Goal: Book appointment/travel/reservation

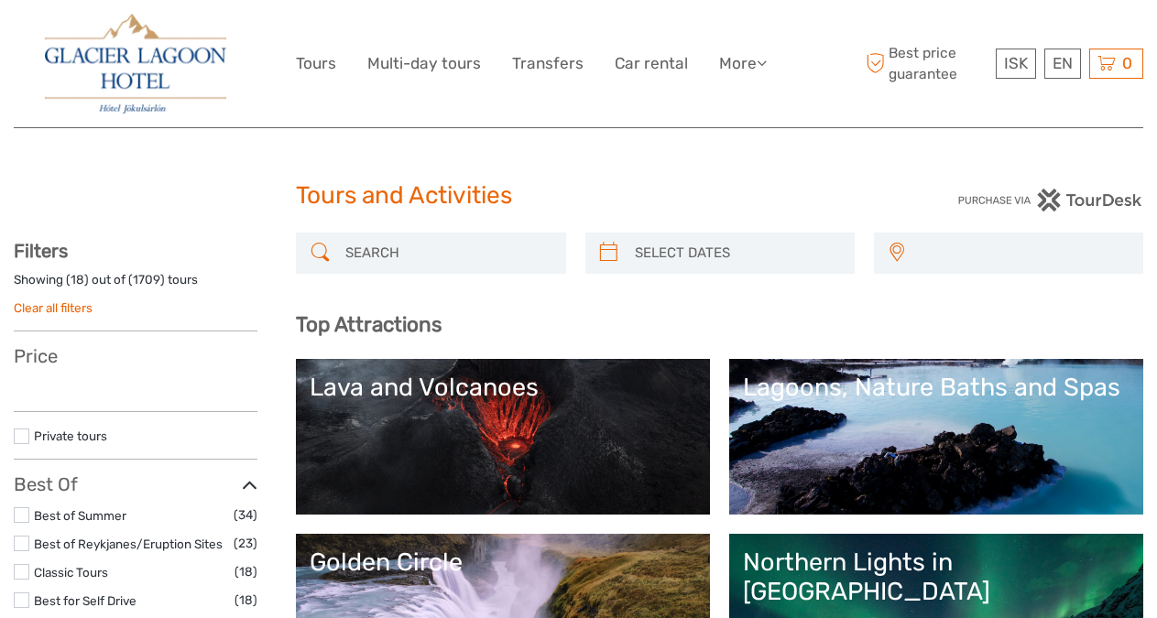
select select
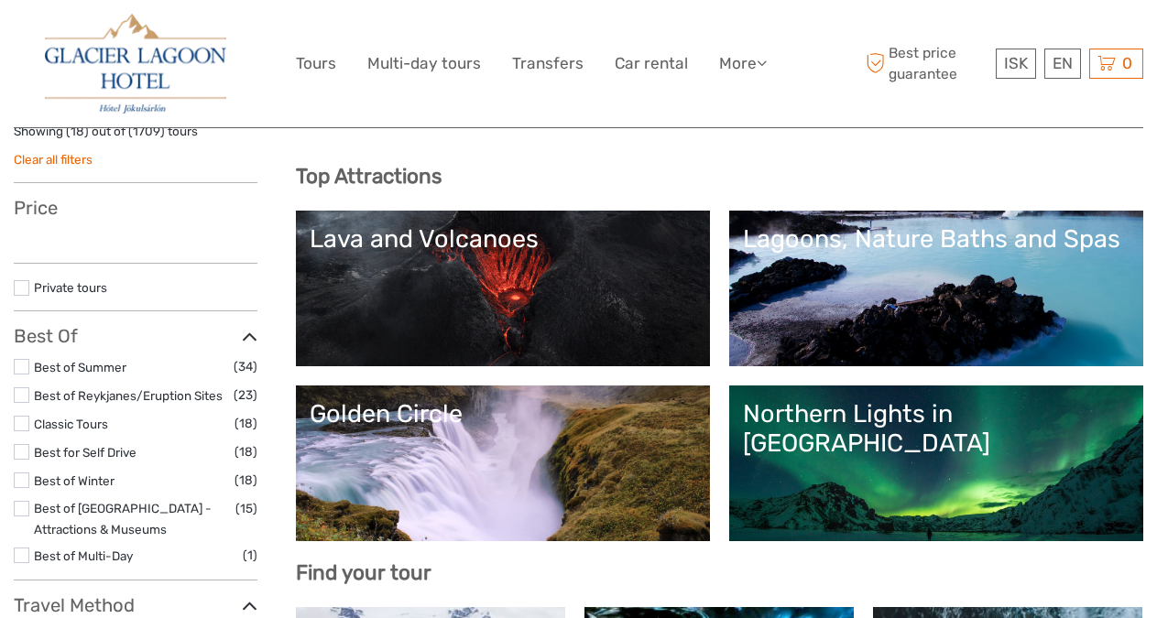
scroll to position [150, 0]
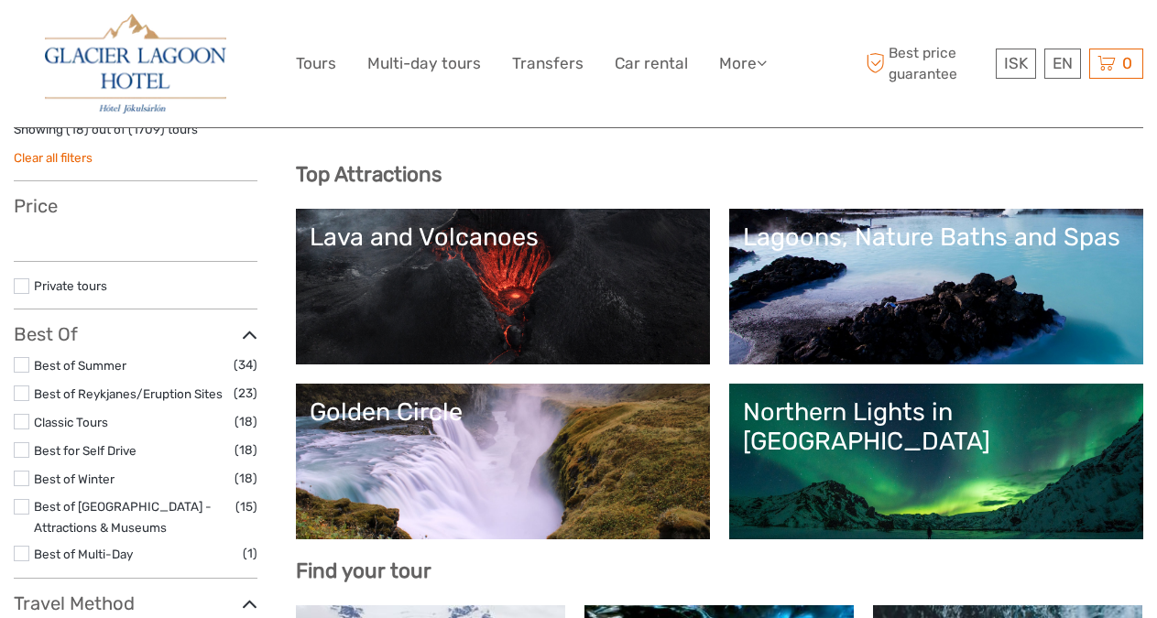
select select
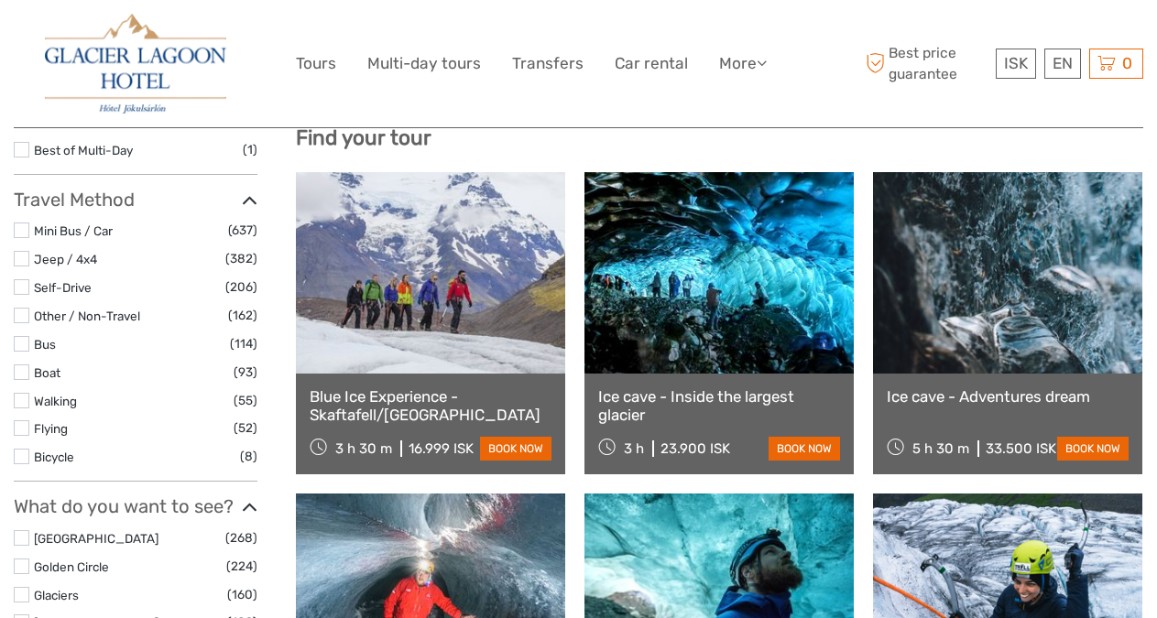
scroll to position [595, 0]
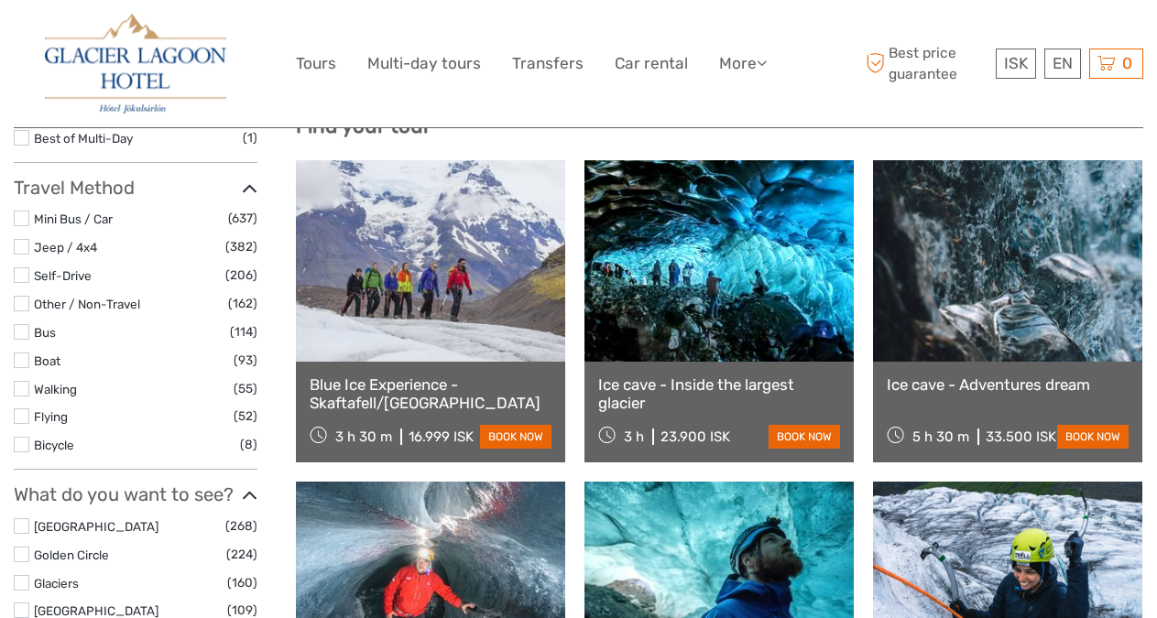
click at [687, 327] on link at bounding box center [718, 261] width 269 height 202
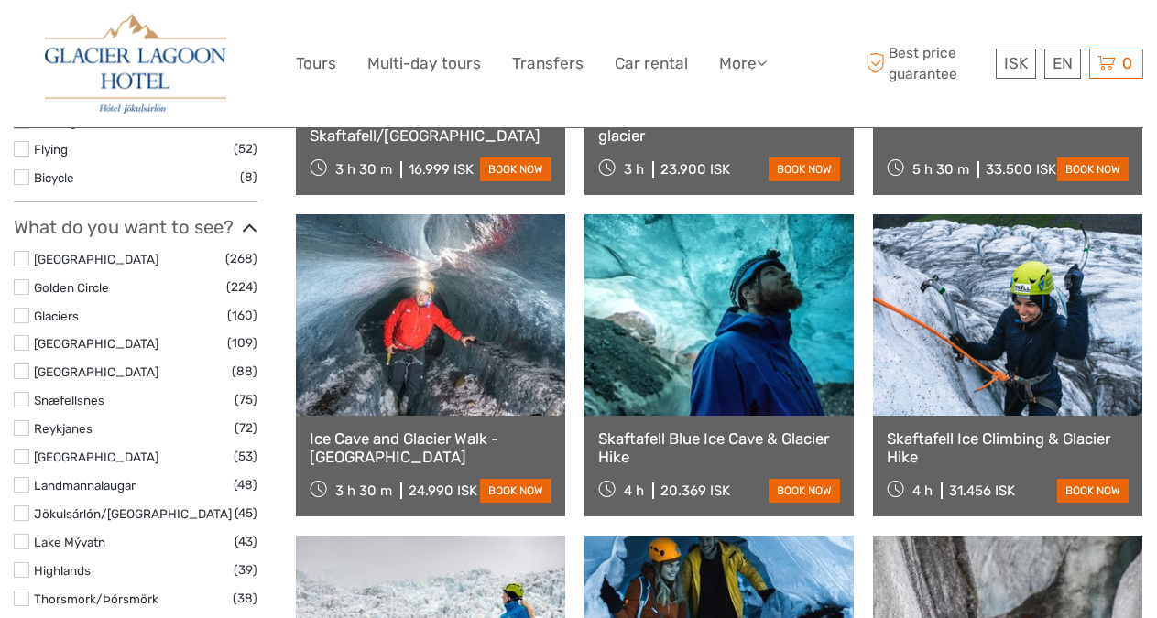
scroll to position [865, 0]
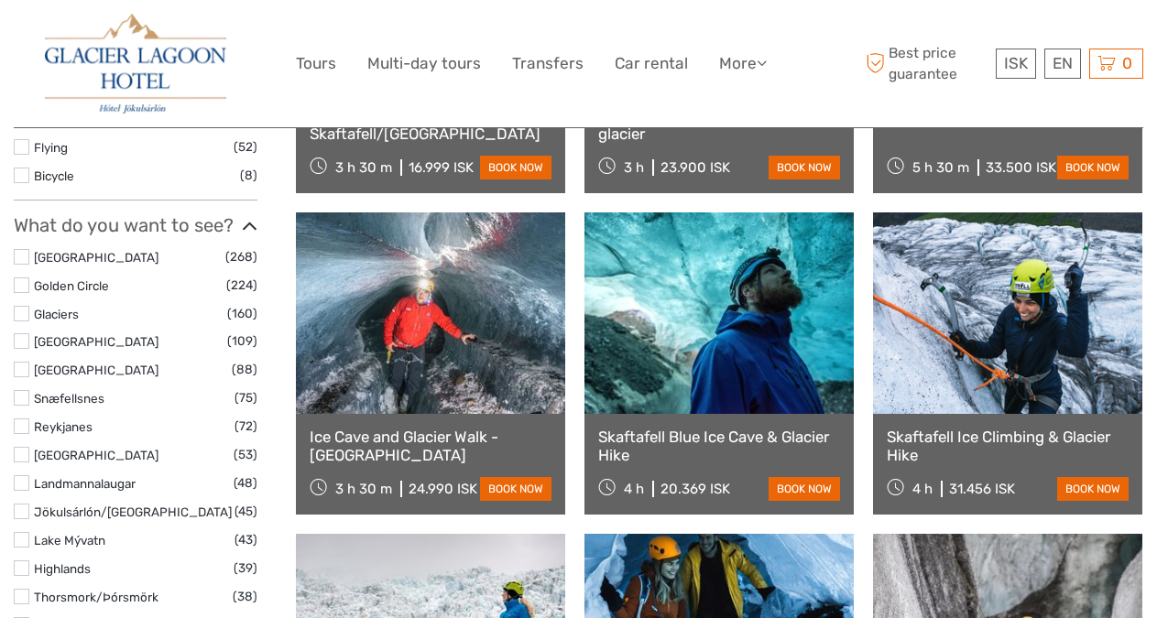
click at [435, 317] on link at bounding box center [430, 314] width 269 height 202
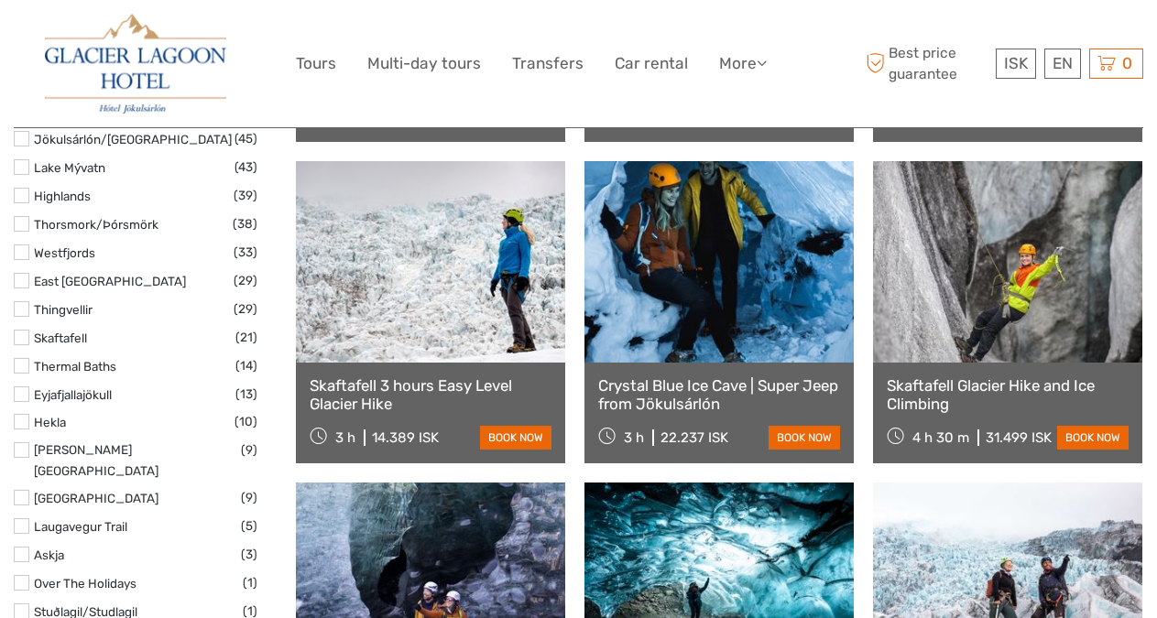
scroll to position [1244, 0]
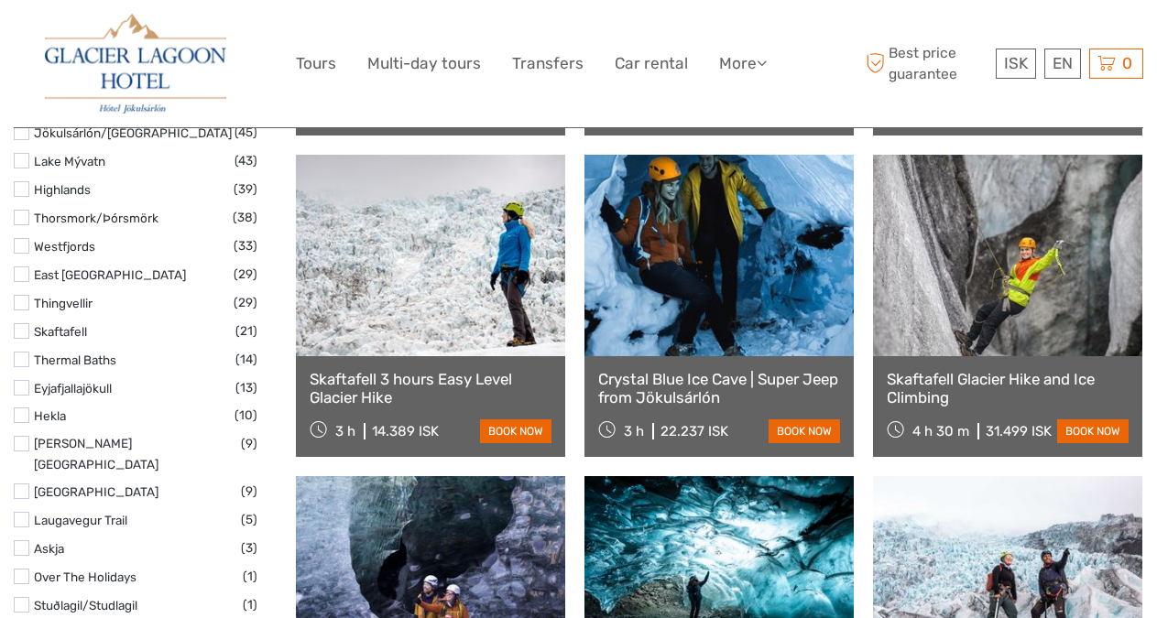
click at [459, 311] on link at bounding box center [430, 256] width 269 height 202
click at [701, 300] on link at bounding box center [718, 256] width 269 height 202
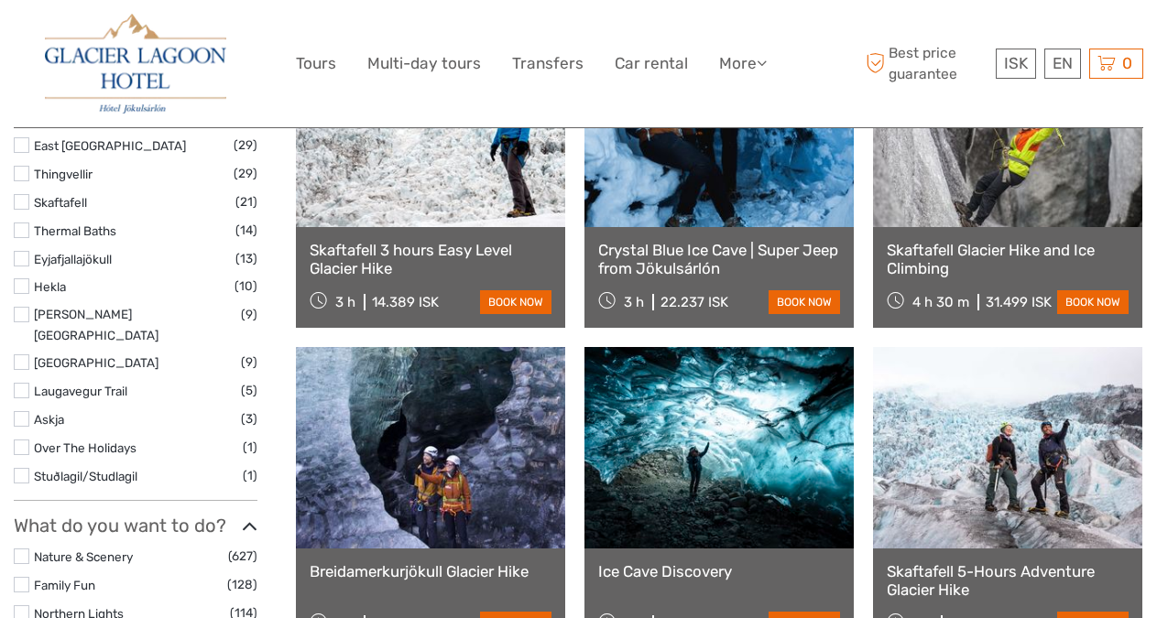
scroll to position [1536, 0]
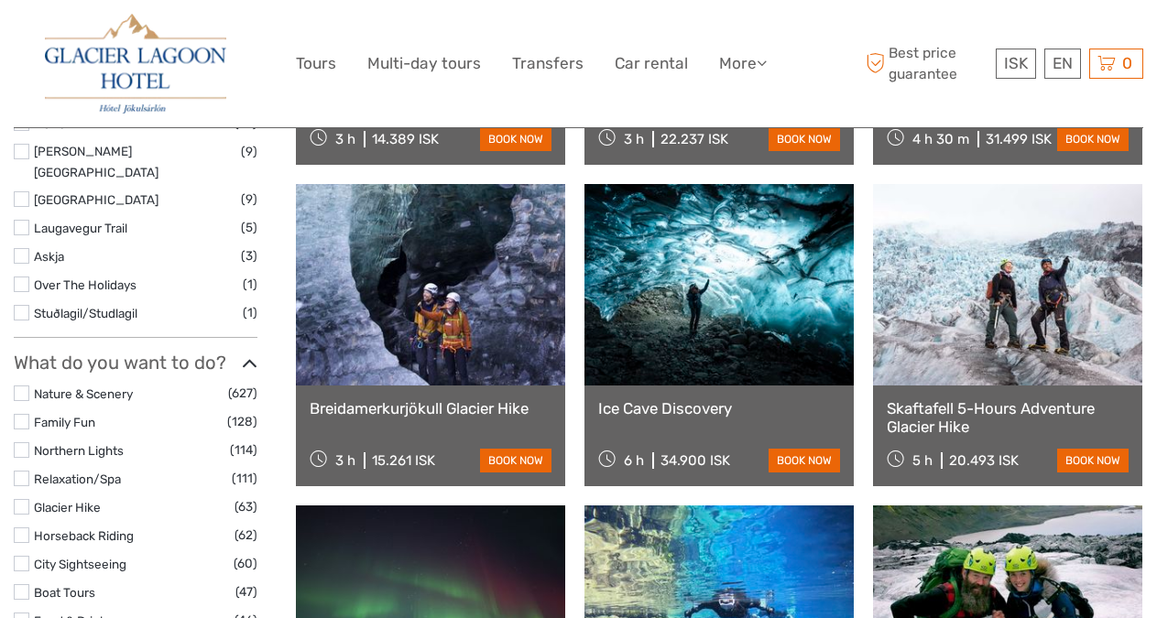
click at [701, 300] on link at bounding box center [718, 285] width 269 height 202
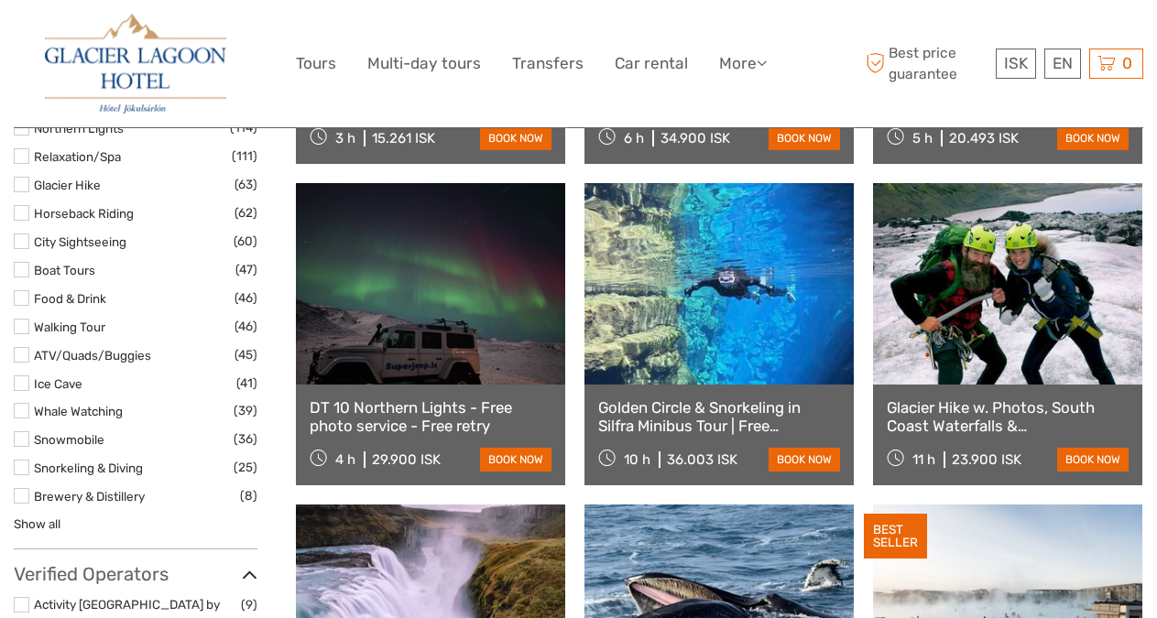
scroll to position [1860, 0]
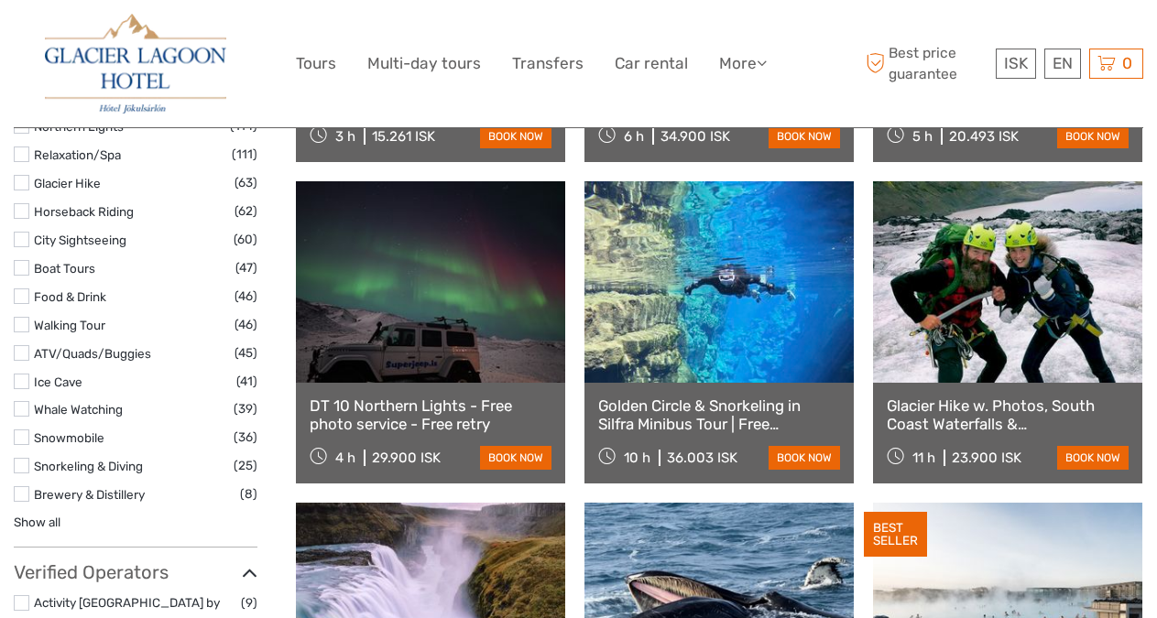
click at [504, 317] on link at bounding box center [430, 282] width 269 height 202
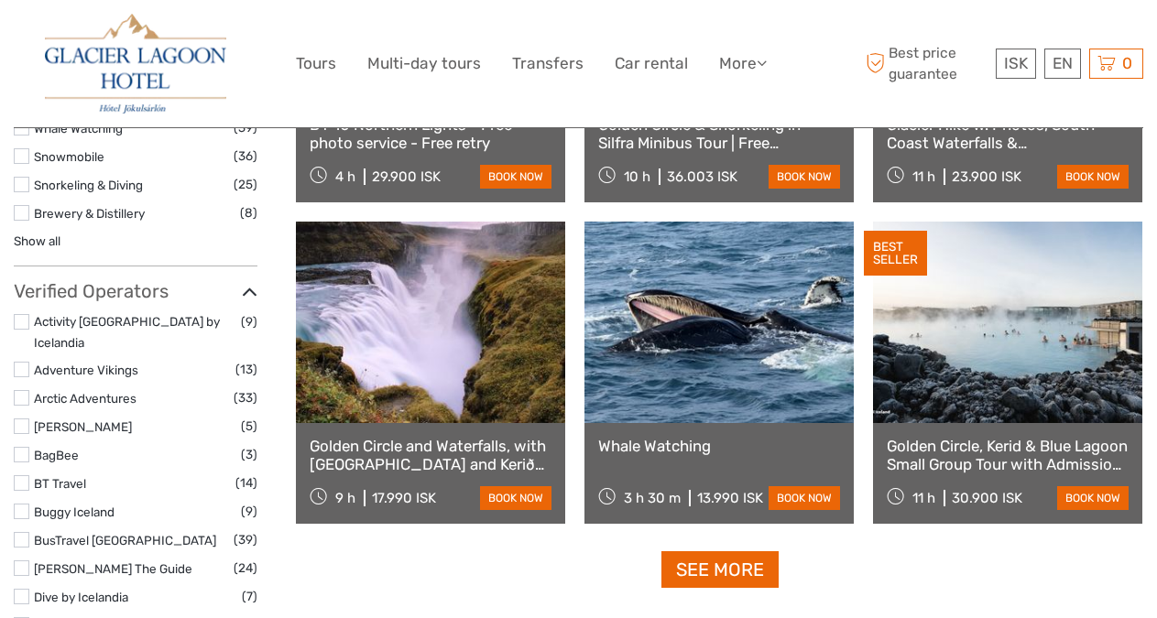
scroll to position [2149, 0]
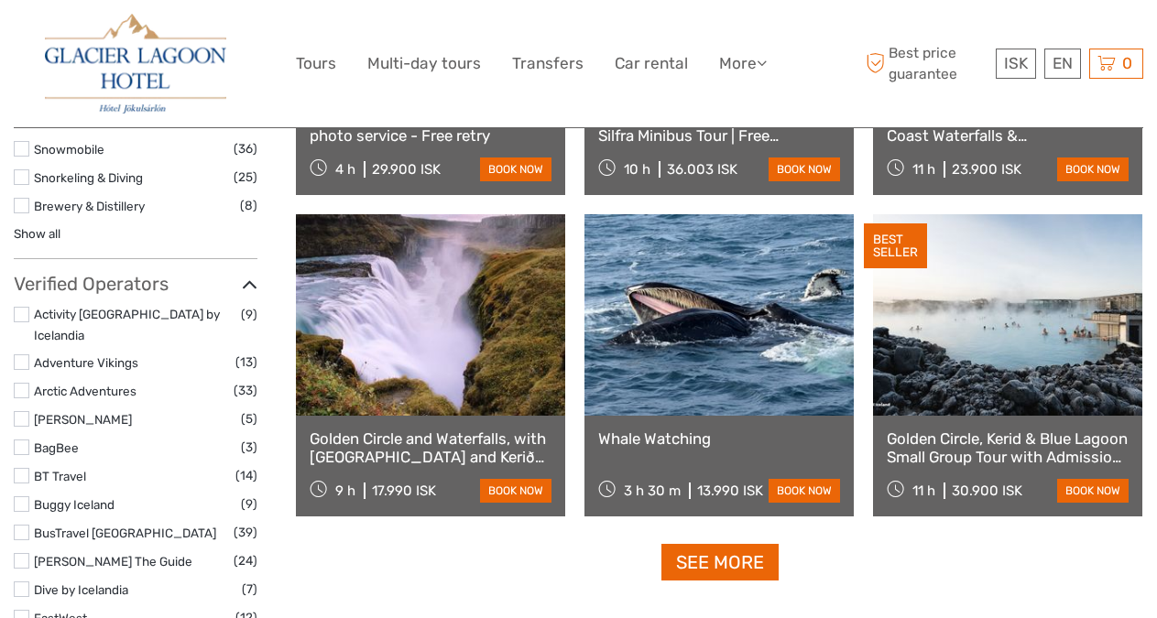
click at [504, 317] on link at bounding box center [430, 315] width 269 height 202
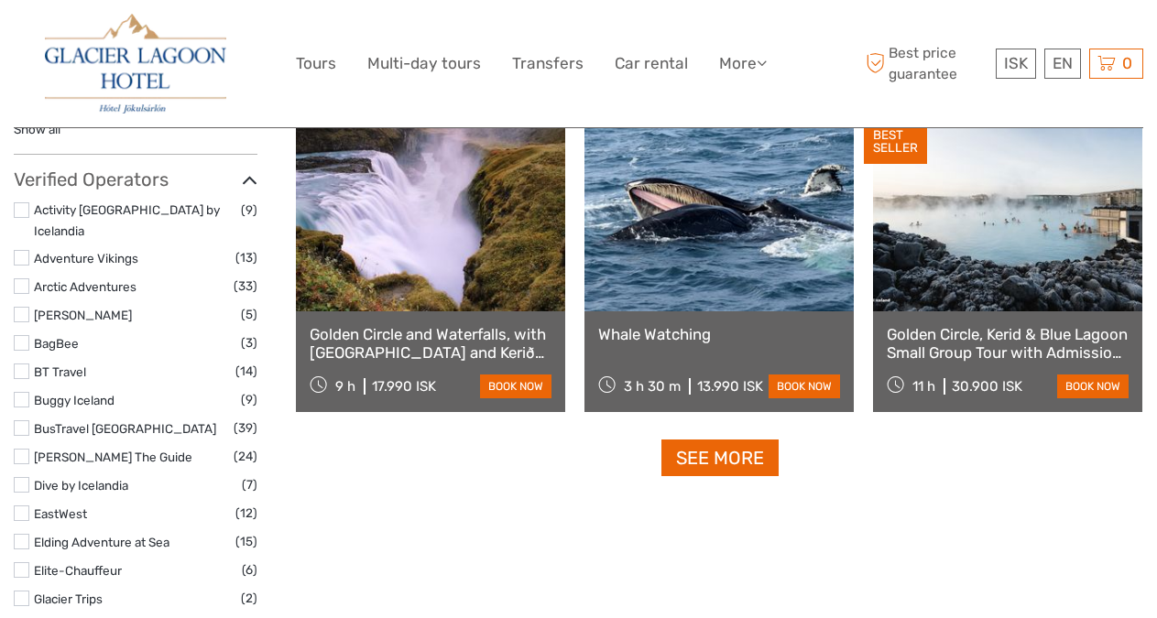
scroll to position [2260, 0]
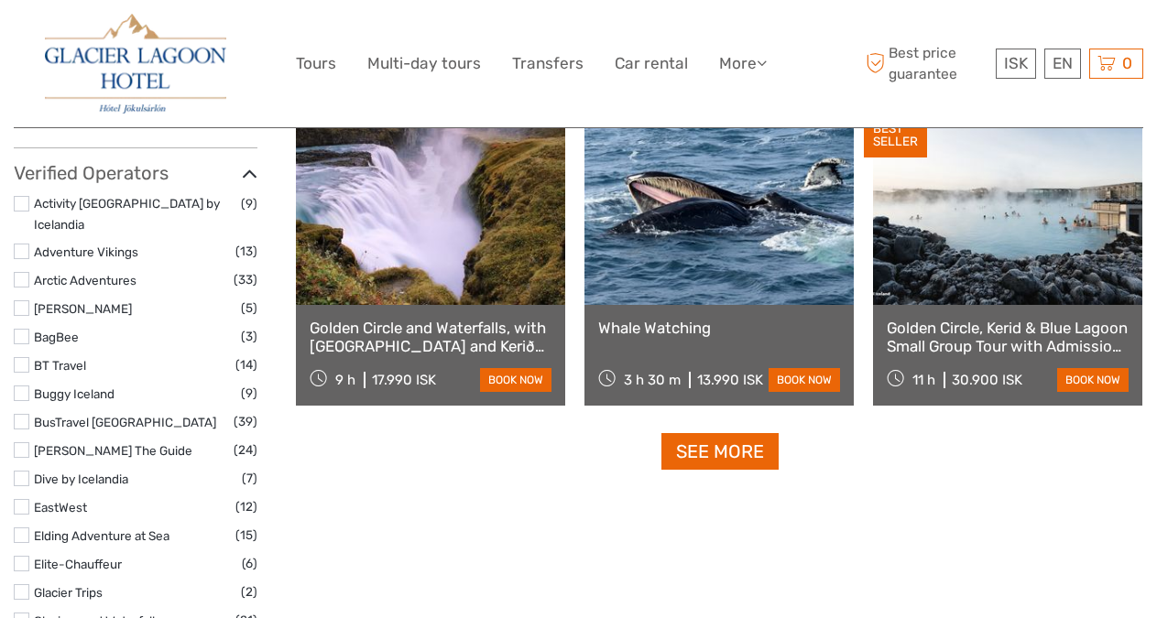
click at [1006, 247] on link at bounding box center [1007, 205] width 269 height 202
click at [738, 452] on link "See more" at bounding box center [719, 452] width 117 height 38
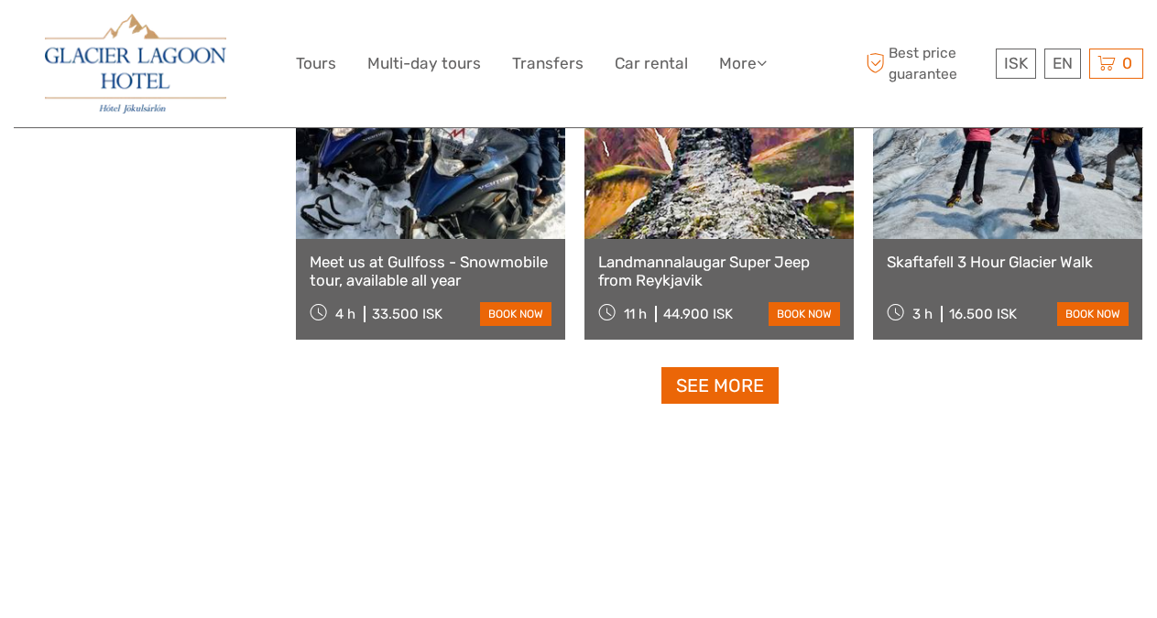
scroll to position [3831, 0]
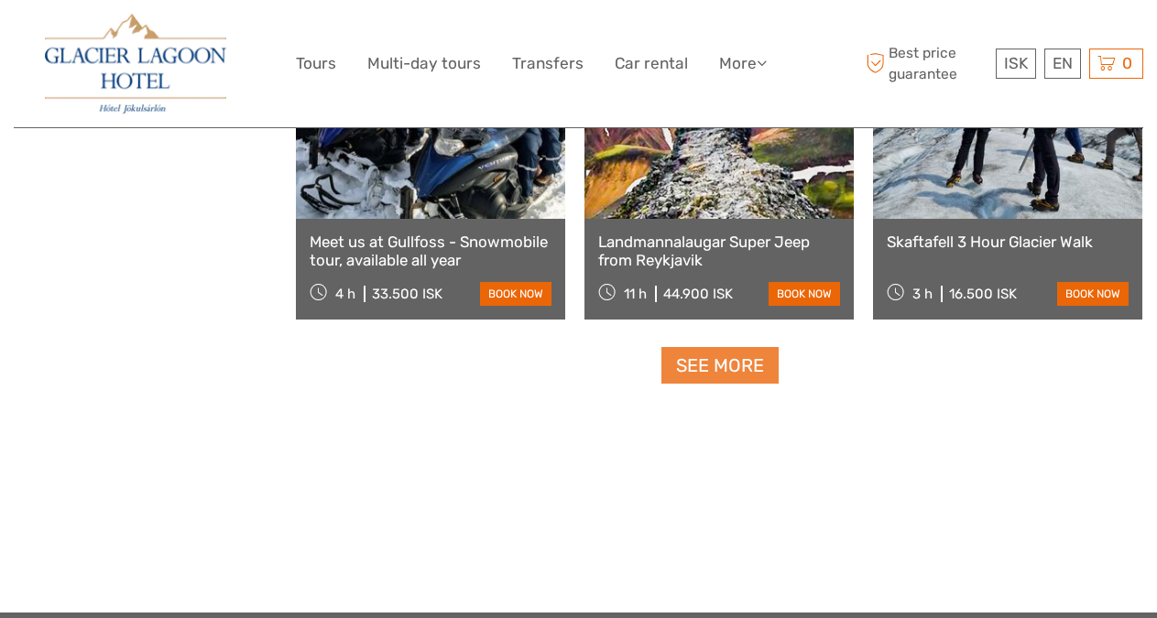
click at [738, 366] on link "See more" at bounding box center [719, 366] width 117 height 38
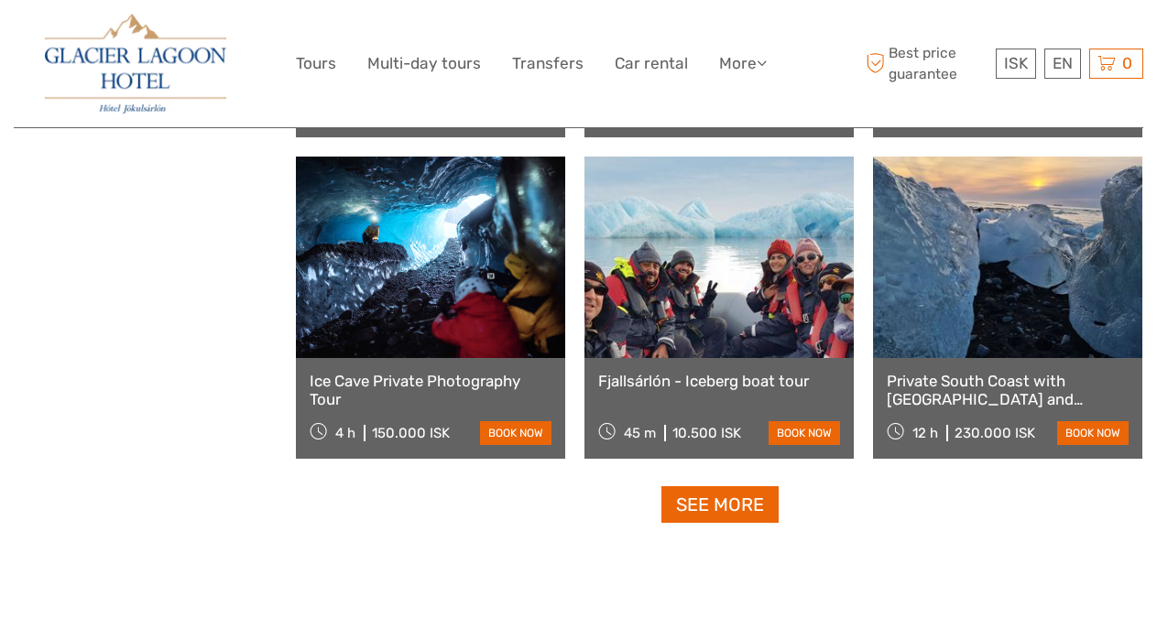
scroll to position [5622, 0]
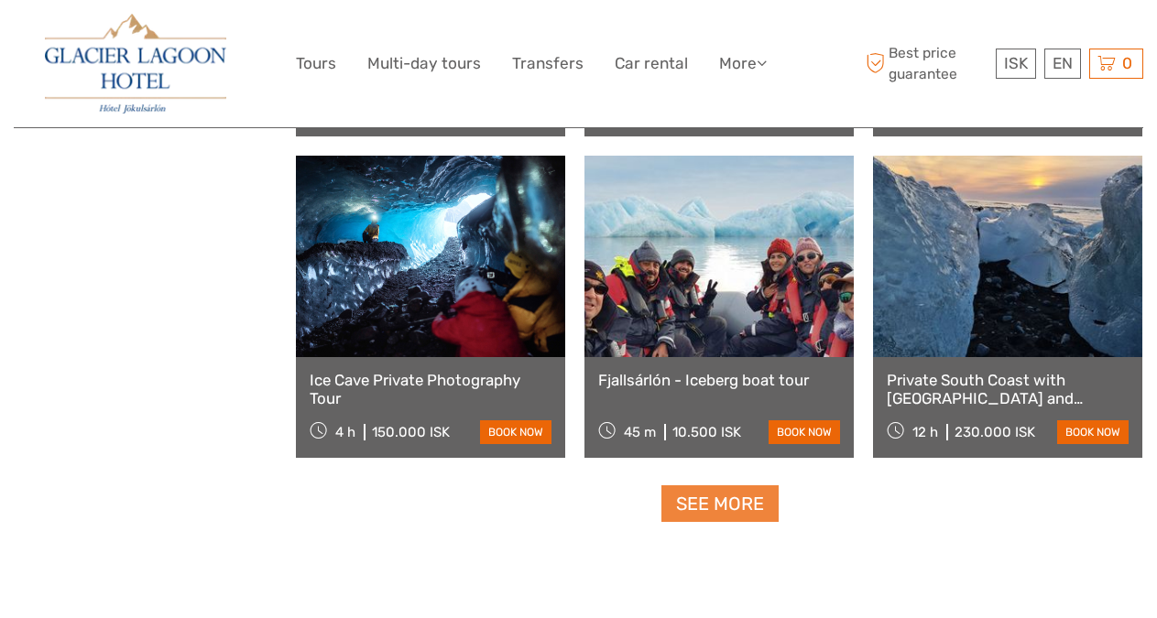
click at [707, 510] on link "See more" at bounding box center [719, 504] width 117 height 38
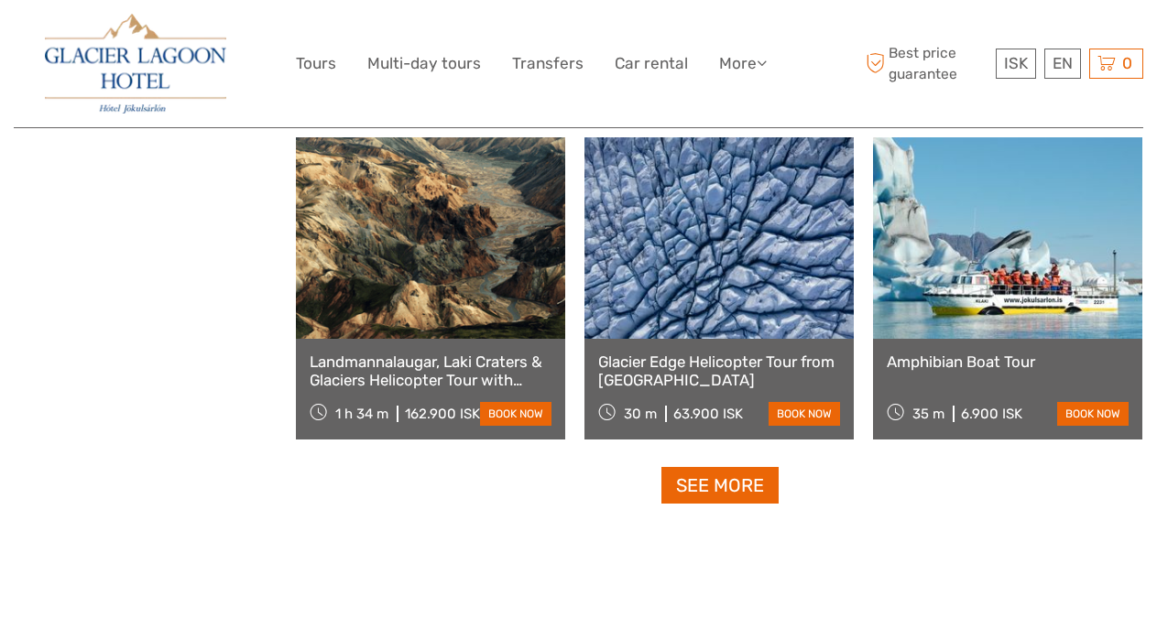
scroll to position [7596, 0]
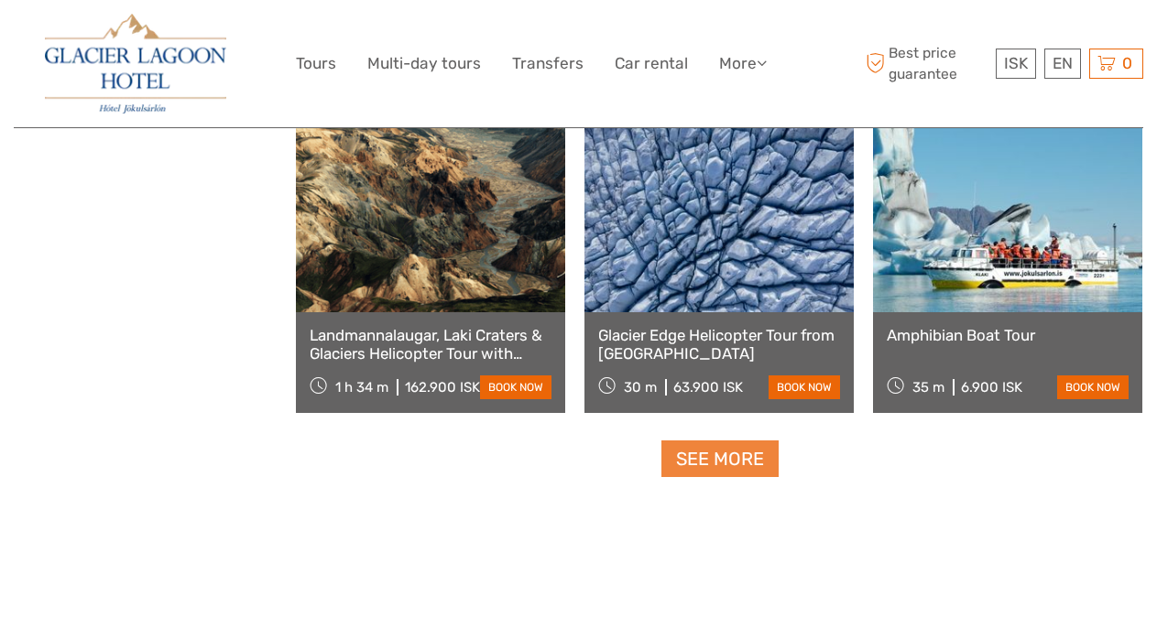
click at [718, 468] on link "See more" at bounding box center [719, 460] width 117 height 38
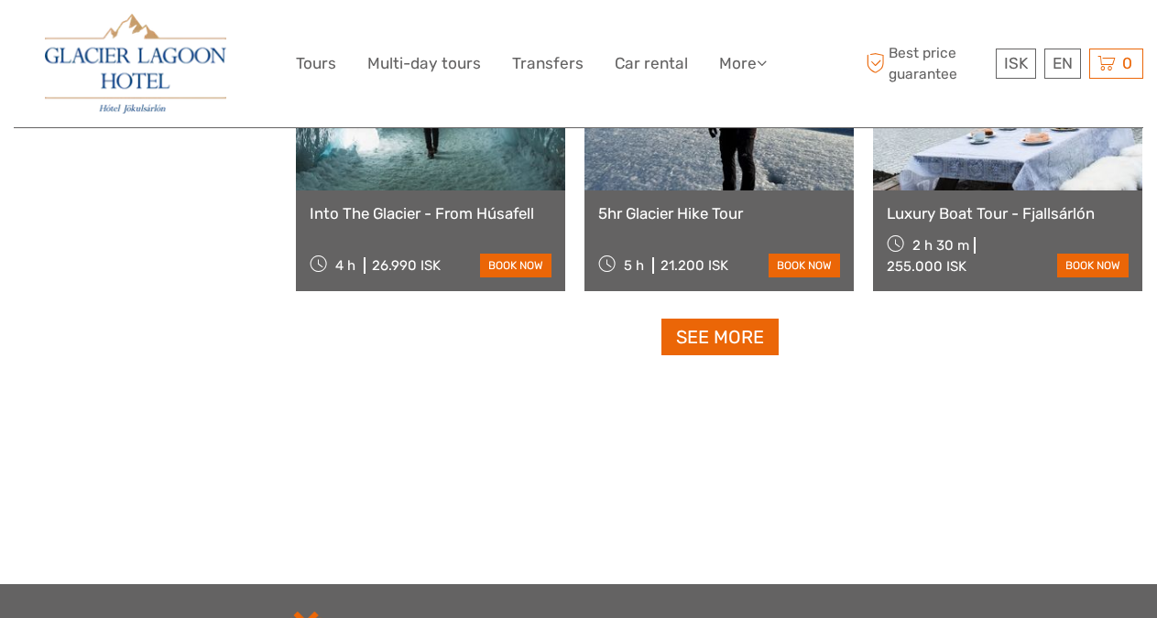
scroll to position [9651, 0]
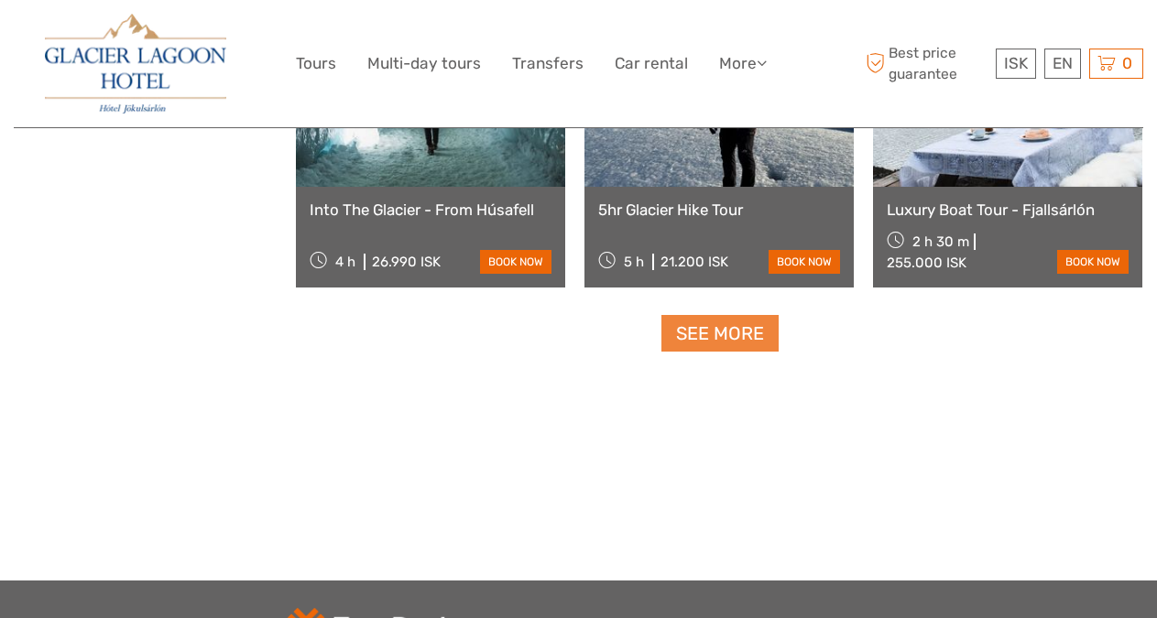
click at [759, 339] on link "See more" at bounding box center [719, 334] width 117 height 38
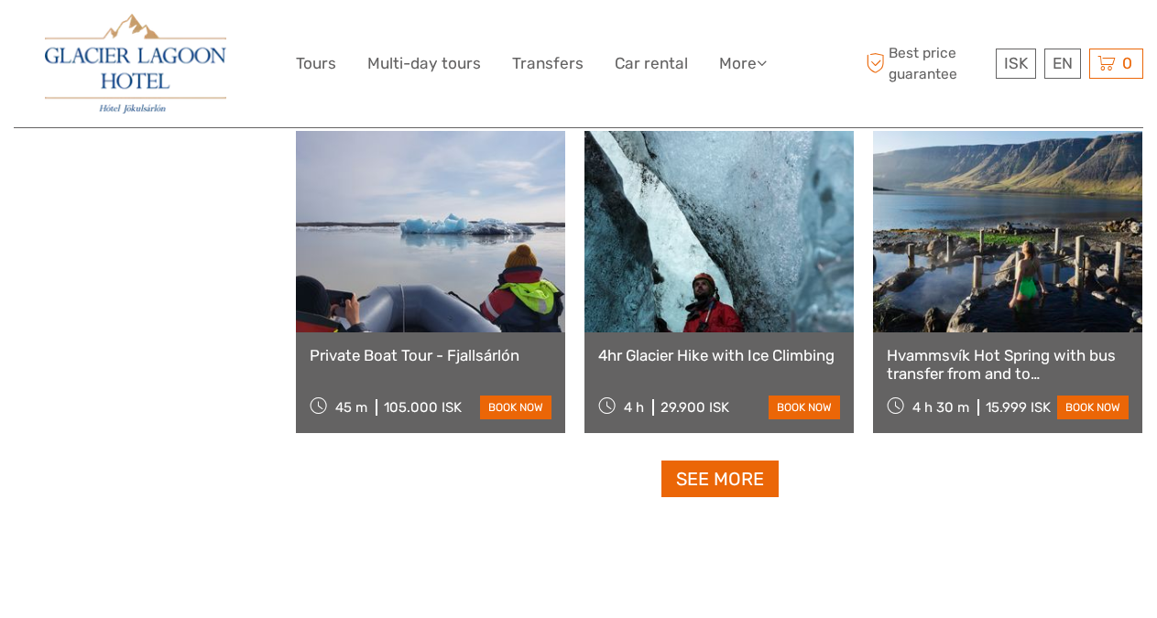
scroll to position [11438, 0]
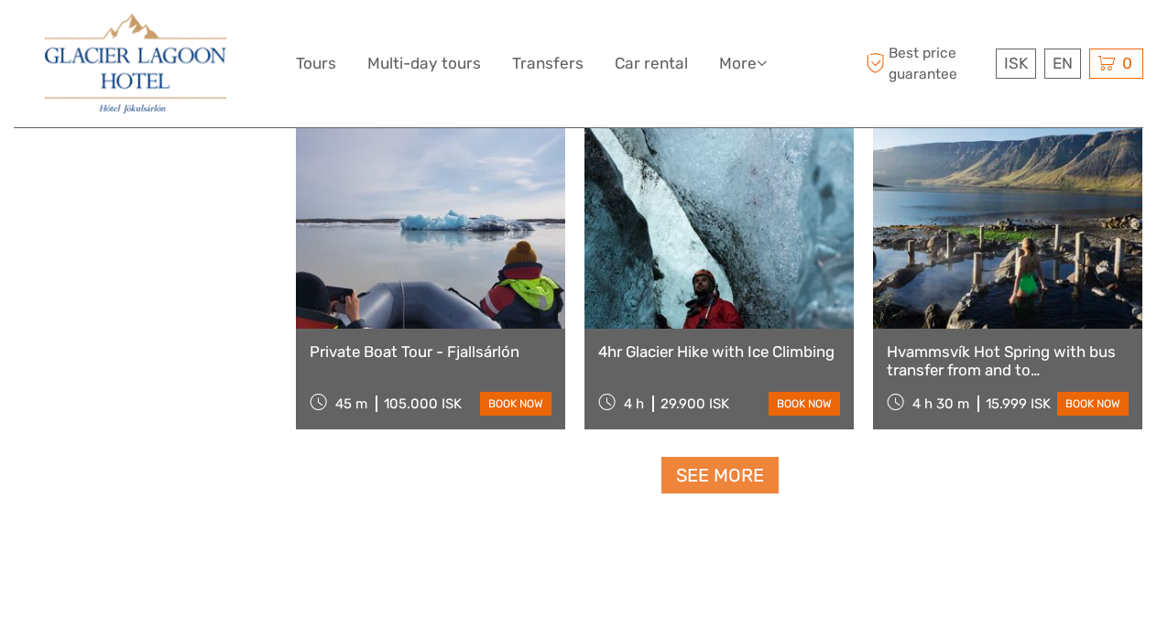
click at [741, 467] on link "See more" at bounding box center [719, 476] width 117 height 38
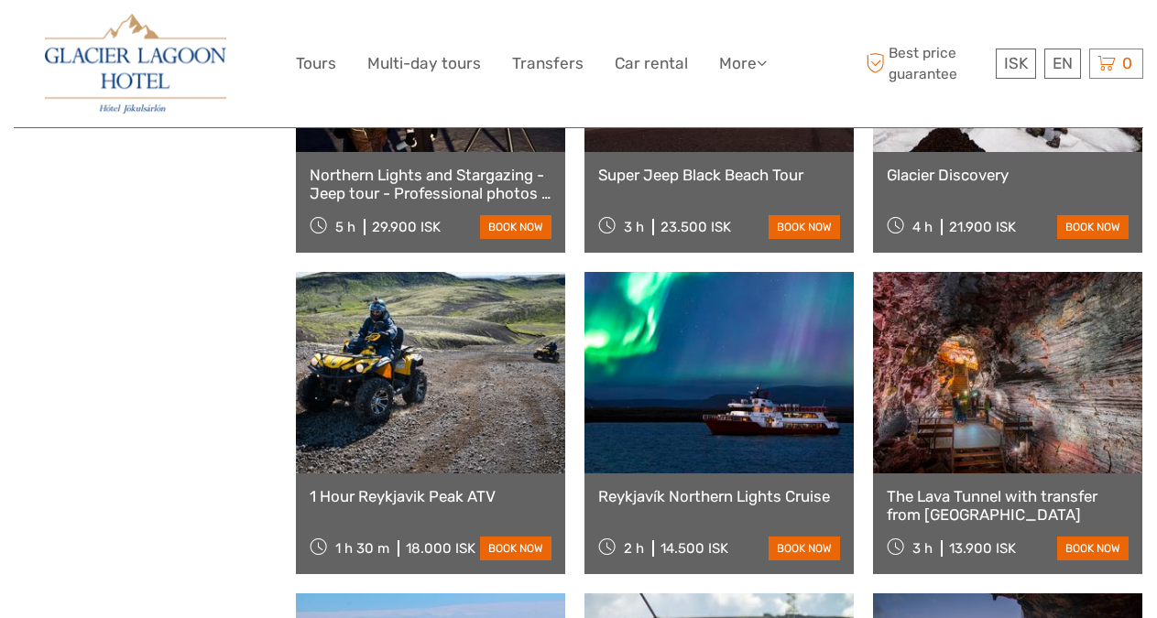
scroll to position [12902, 0]
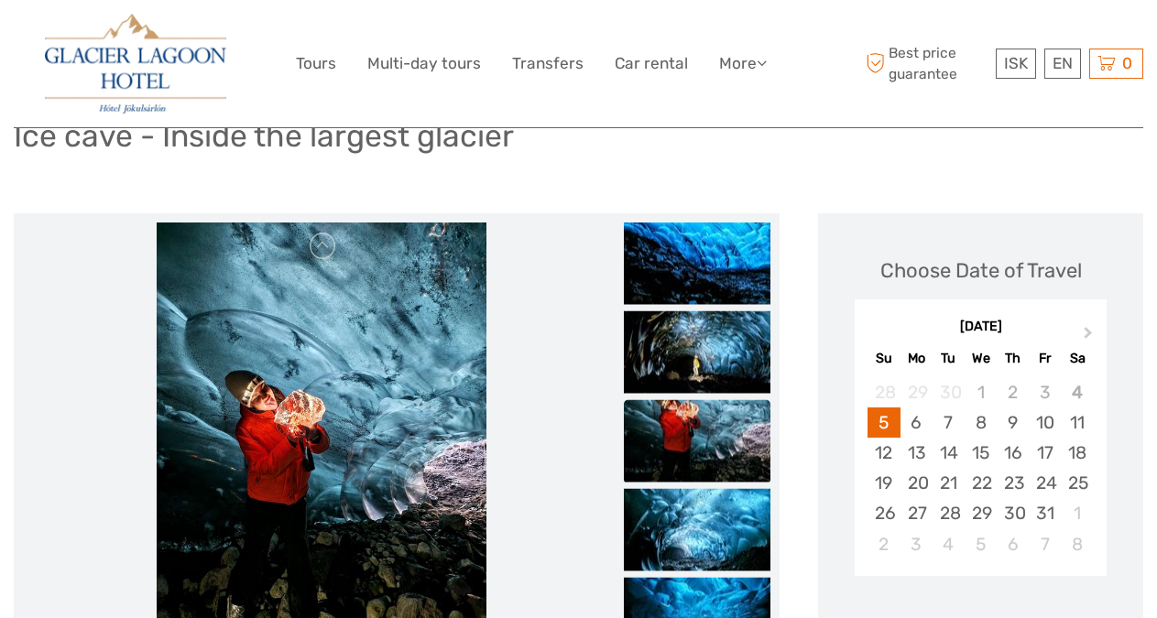
scroll to position [174, 0]
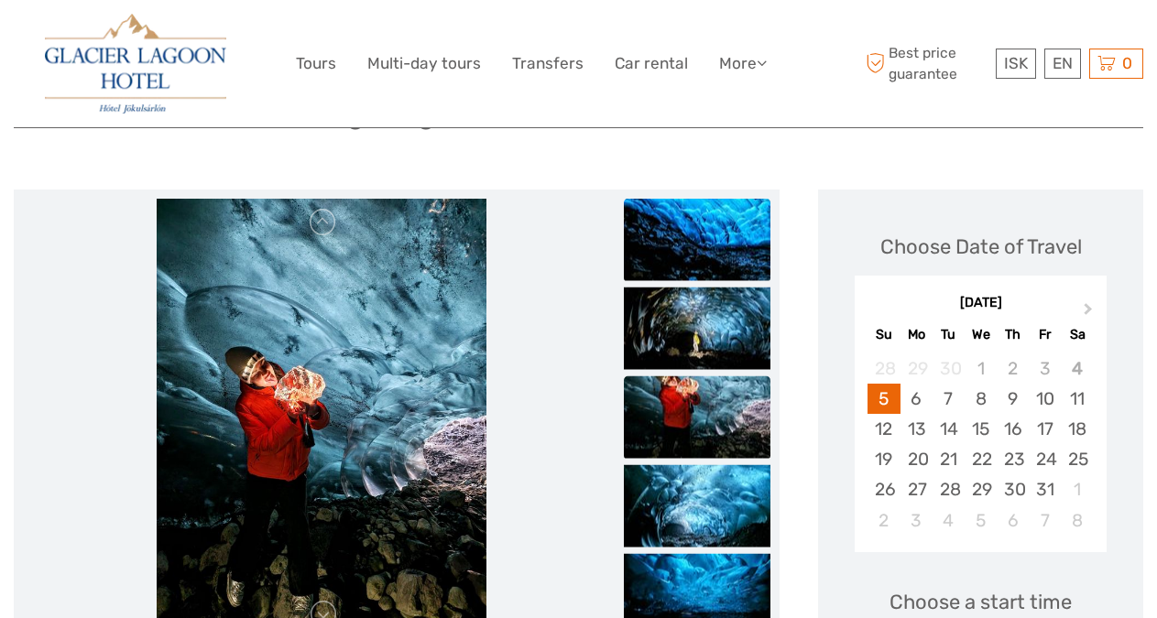
click at [683, 271] on img at bounding box center [697, 239] width 147 height 82
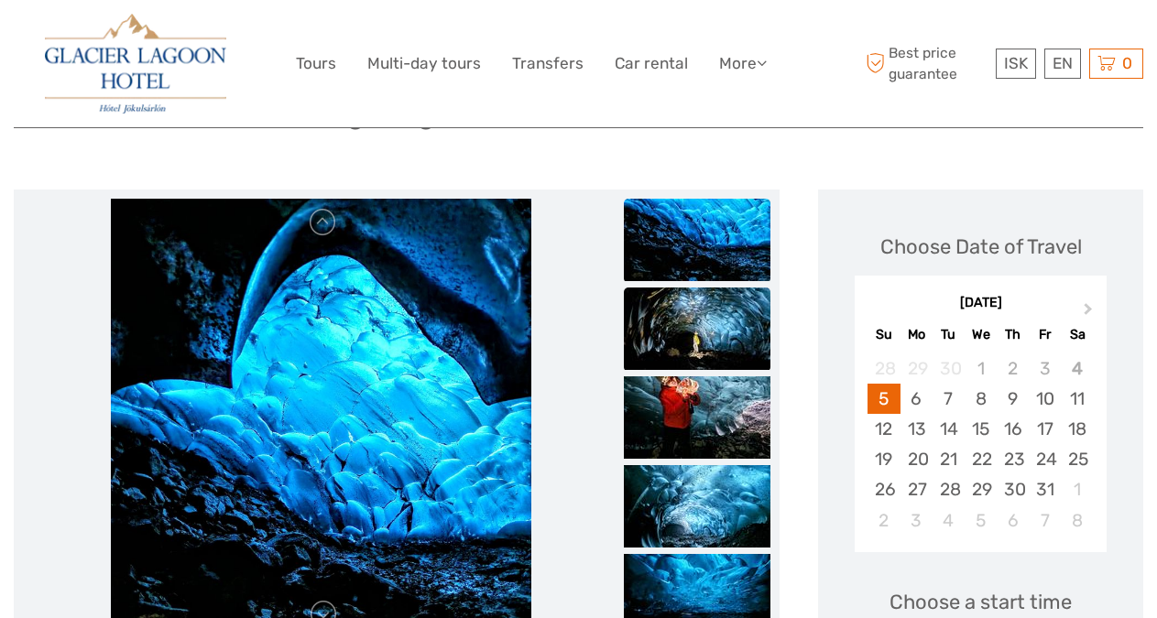
click at [681, 303] on img at bounding box center [697, 329] width 147 height 82
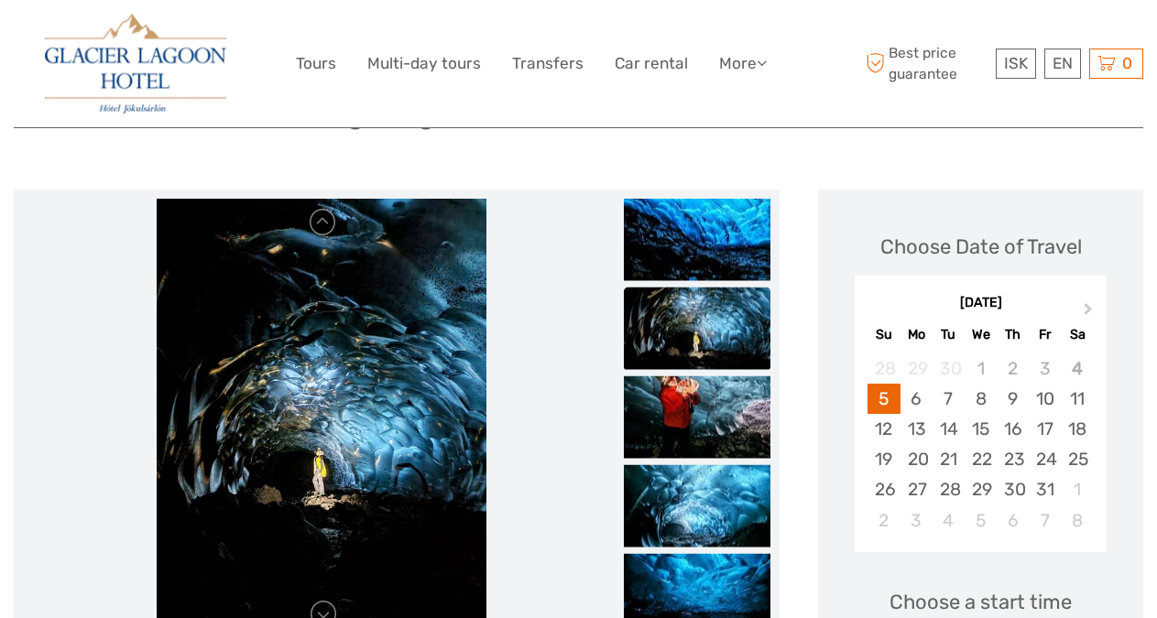
click at [681, 369] on li at bounding box center [697, 329] width 147 height 84
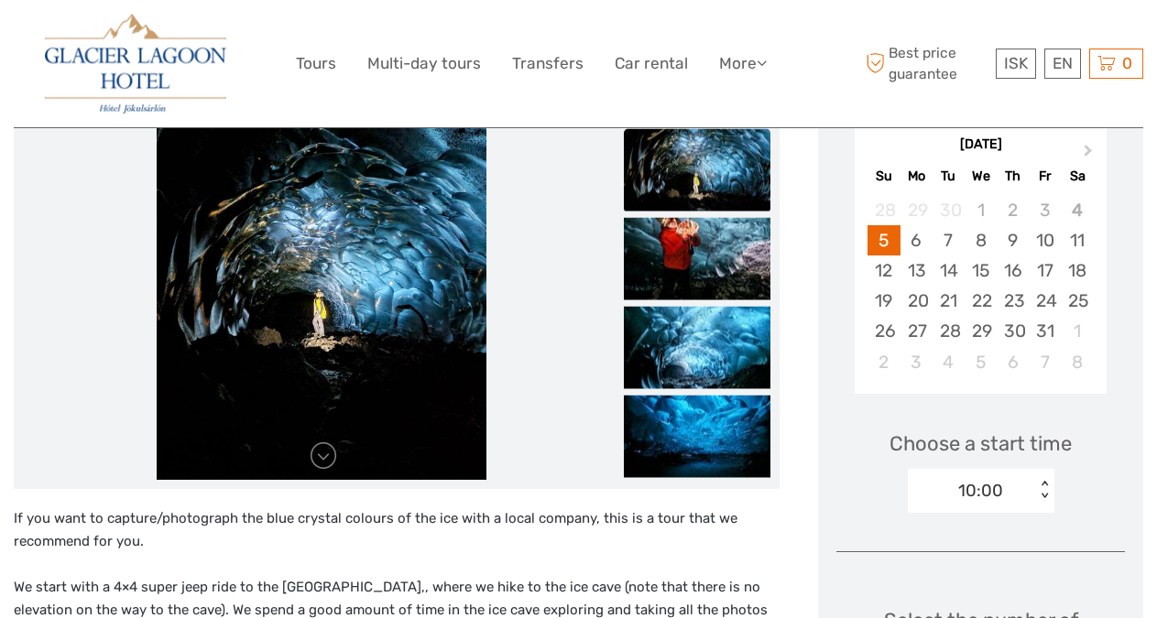
scroll to position [334, 0]
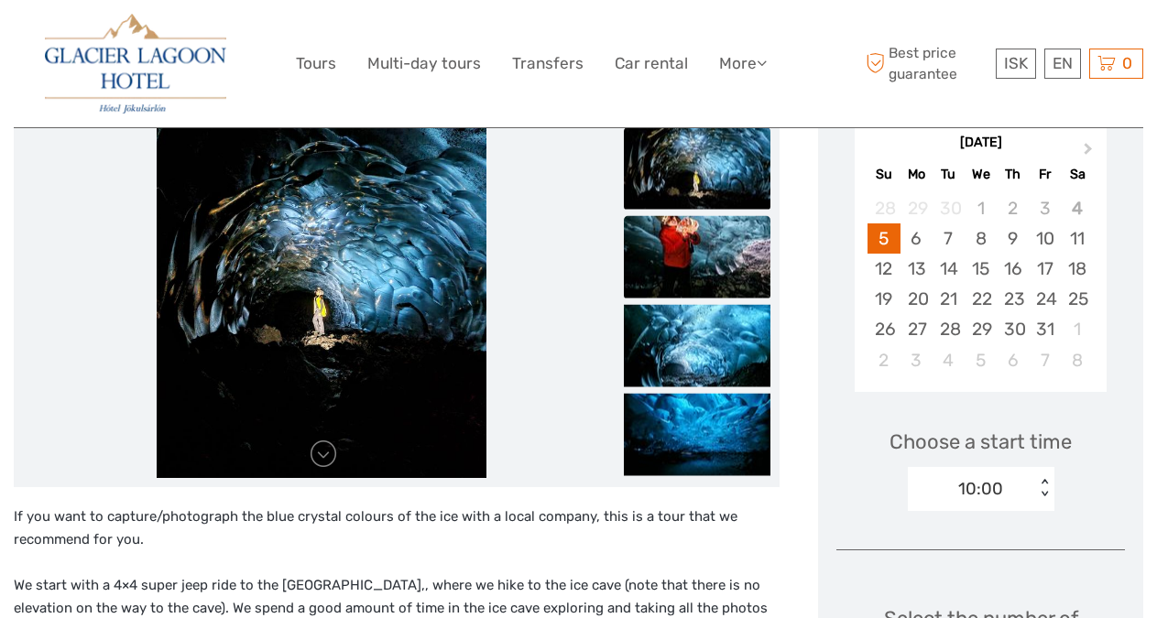
click at [724, 274] on img at bounding box center [697, 256] width 147 height 82
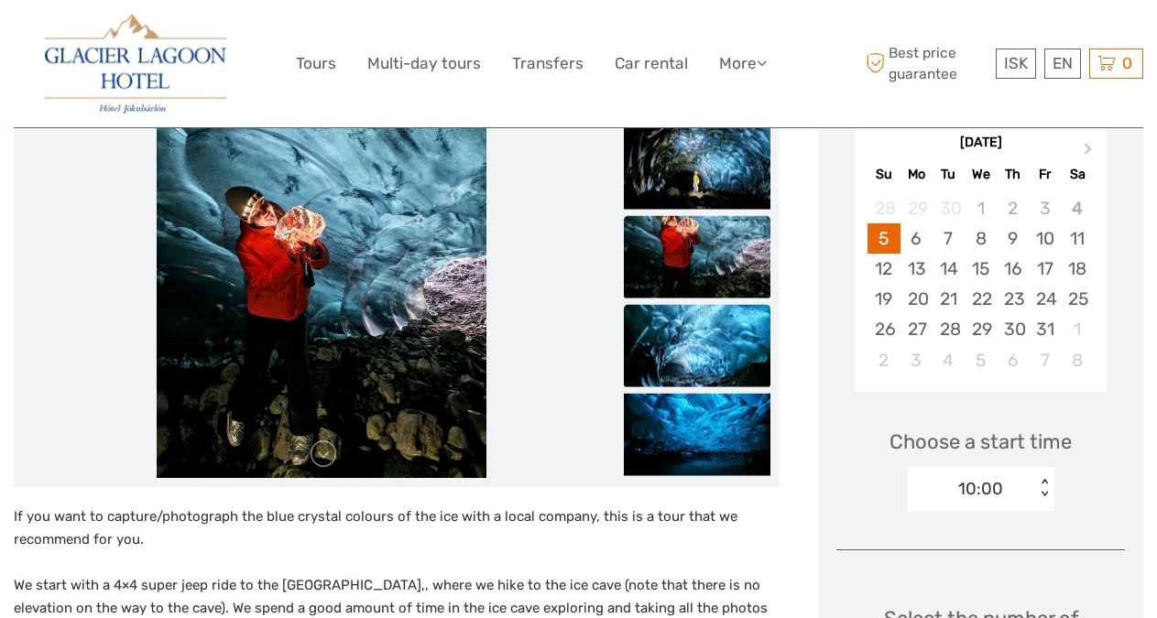
click at [701, 355] on img at bounding box center [697, 345] width 147 height 82
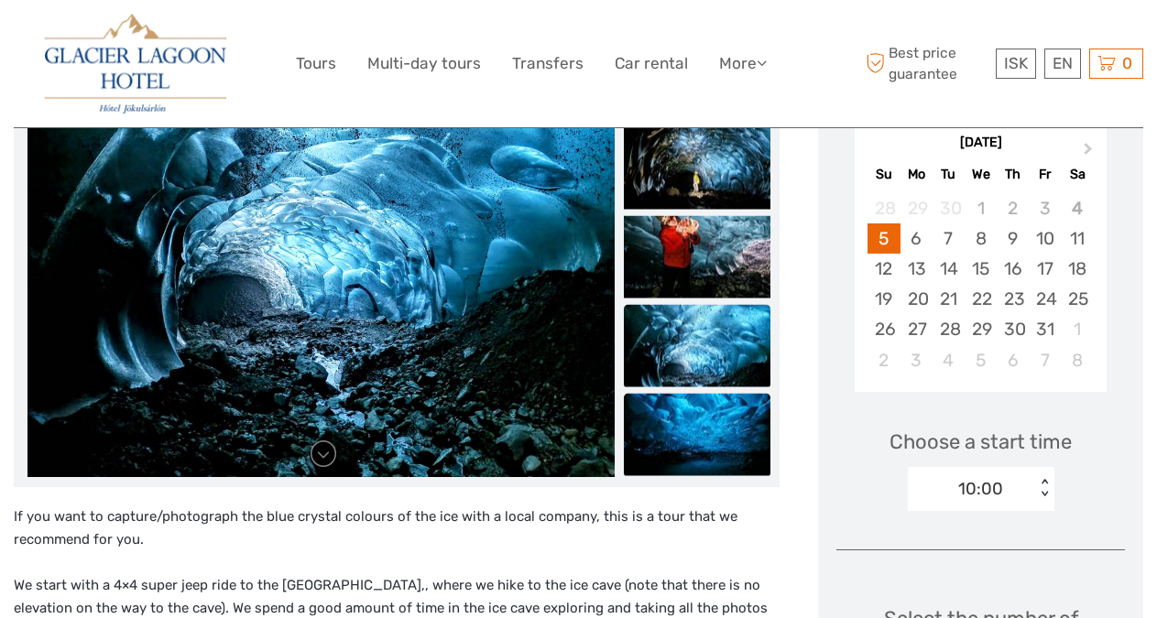
click at [697, 419] on img at bounding box center [697, 434] width 147 height 82
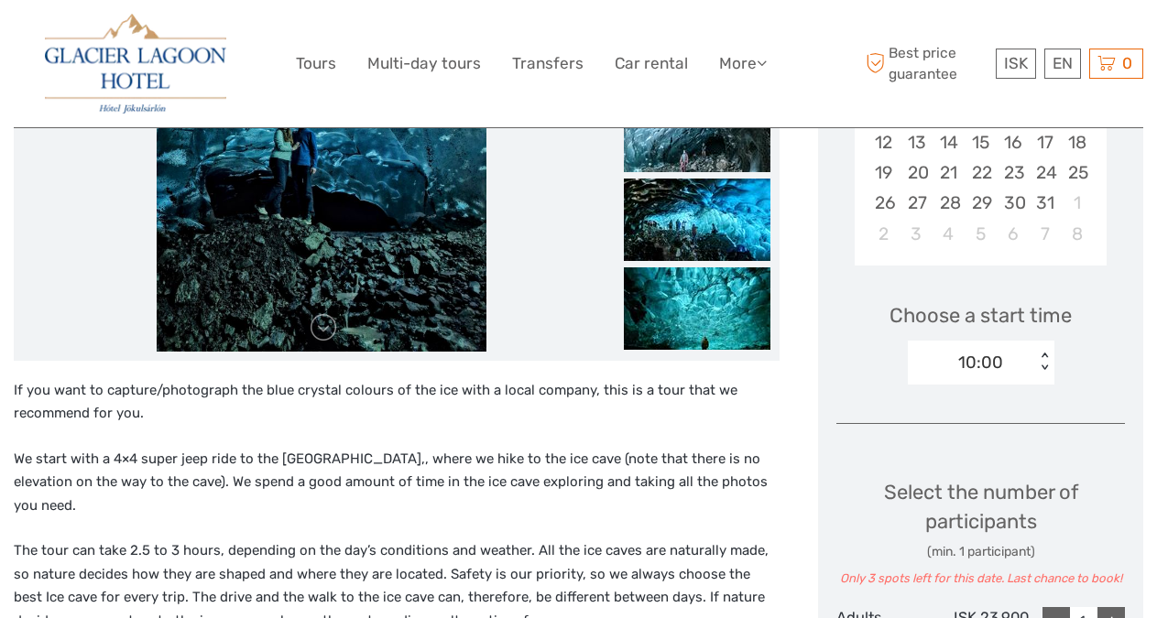
scroll to position [0, 0]
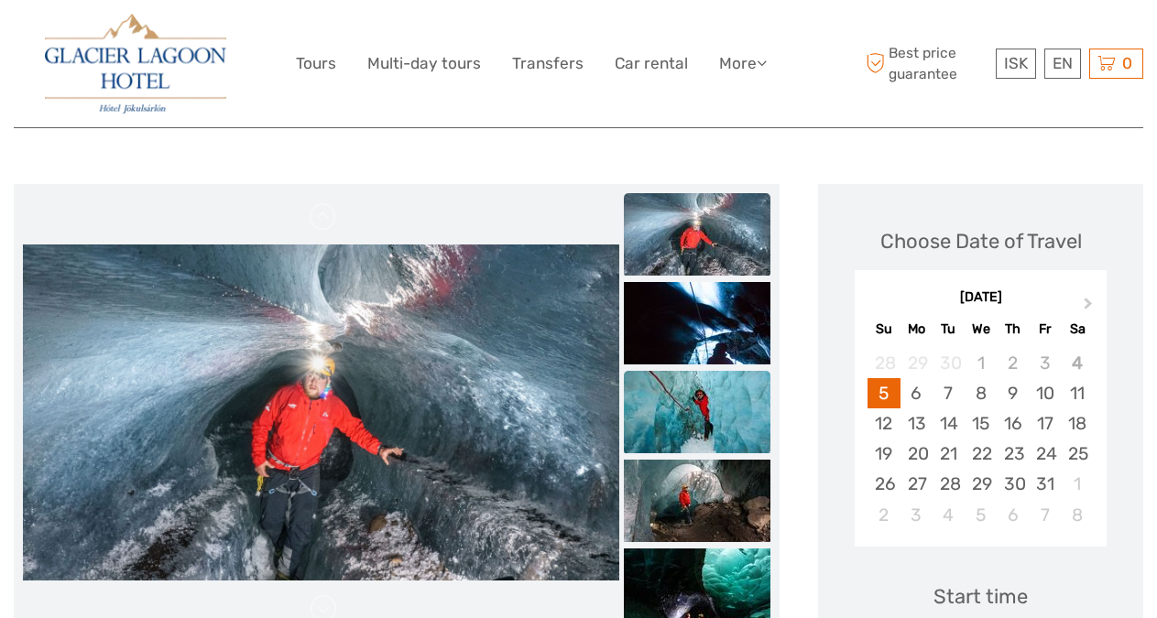
scroll to position [180, 0]
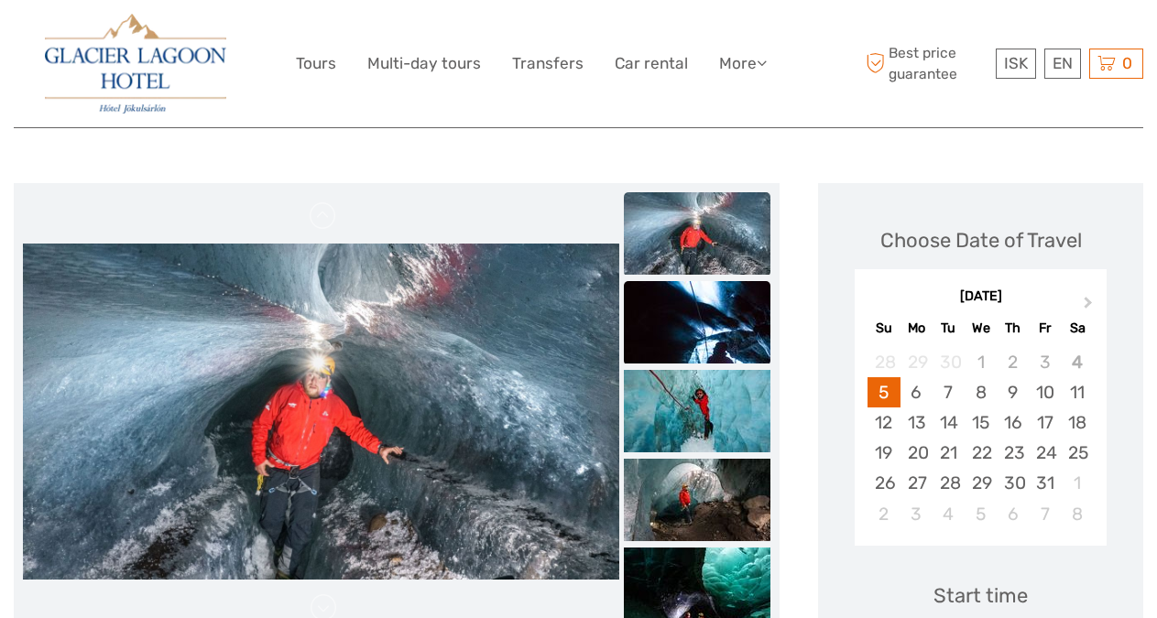
click at [702, 310] on img at bounding box center [697, 322] width 147 height 82
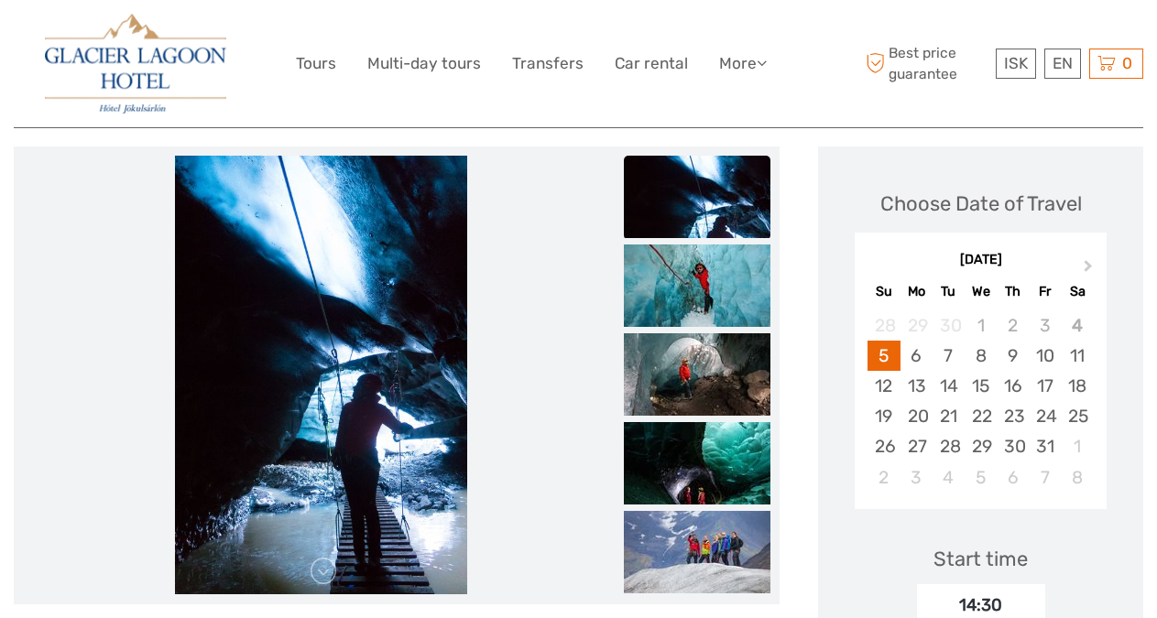
scroll to position [254, 0]
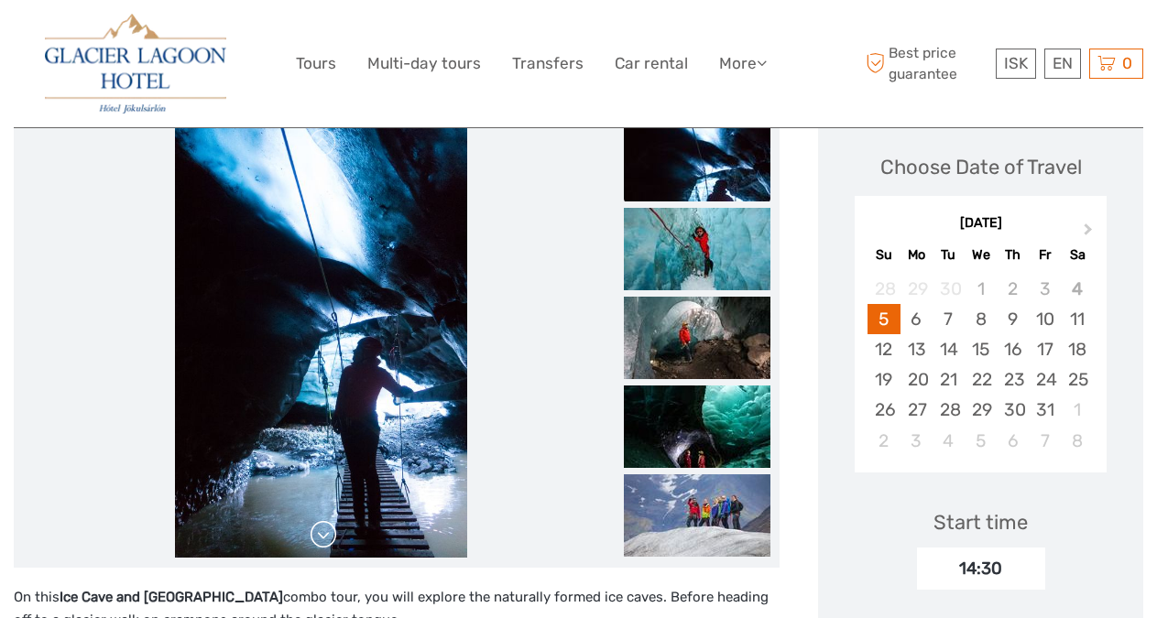
click at [332, 540] on link at bounding box center [323, 534] width 29 height 29
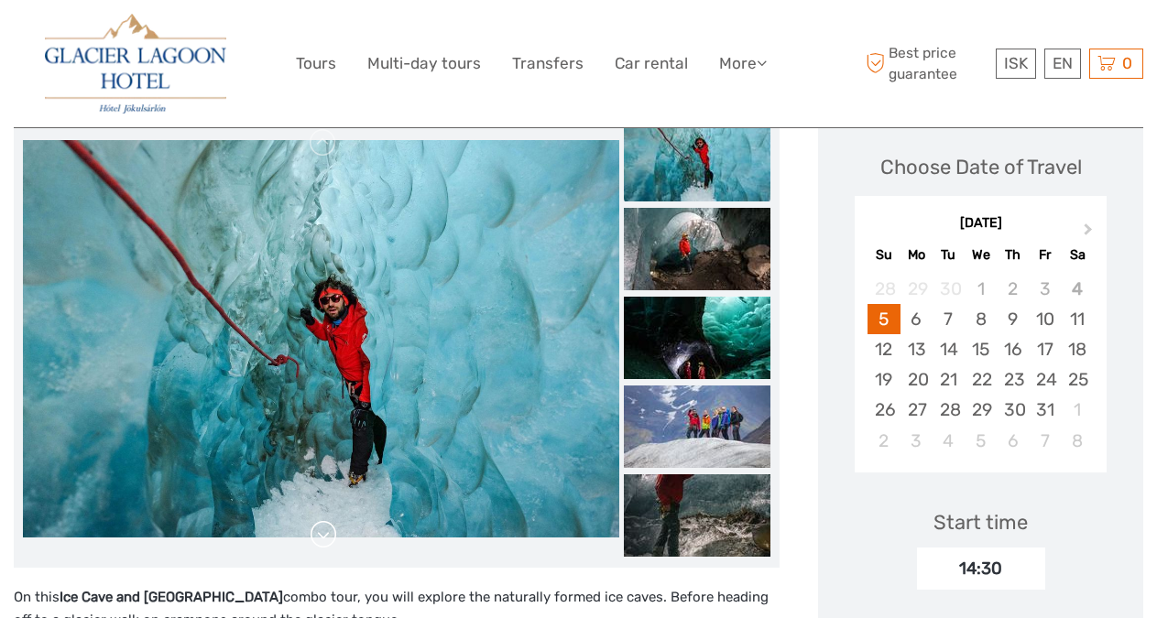
click at [328, 524] on link at bounding box center [323, 534] width 29 height 29
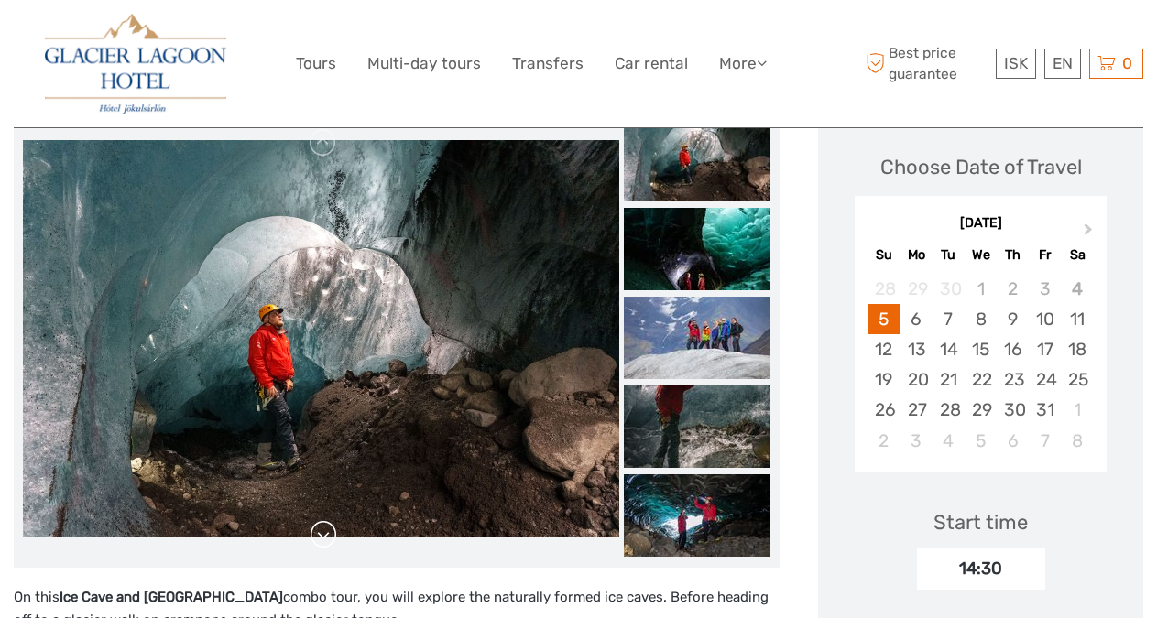
click at [329, 522] on link at bounding box center [323, 534] width 29 height 29
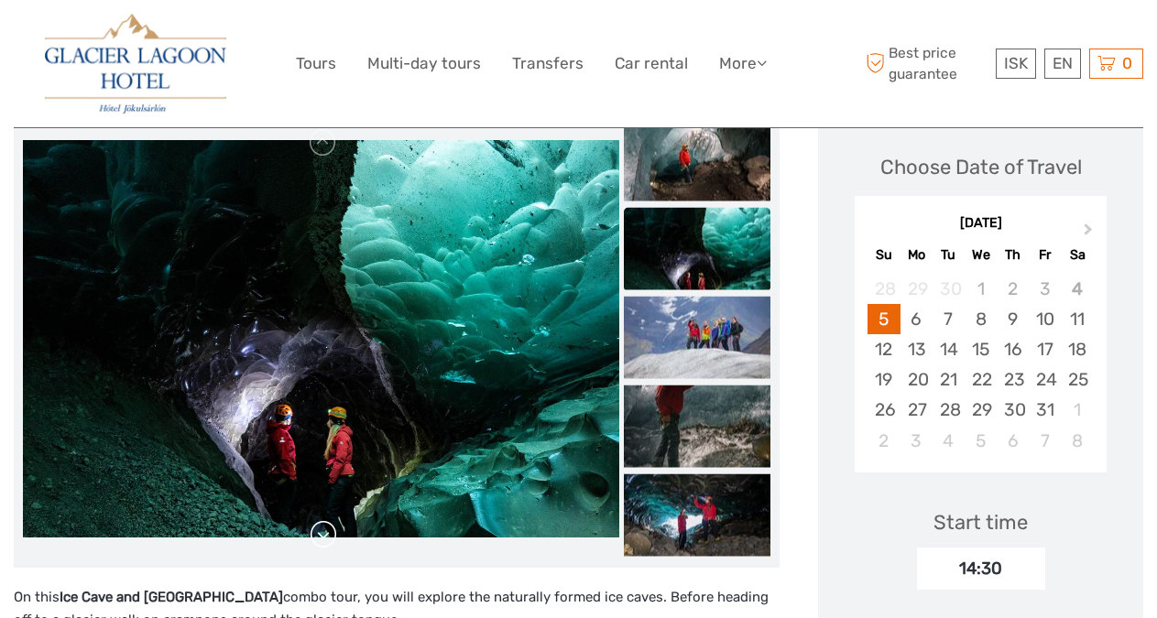
click at [330, 525] on link at bounding box center [323, 534] width 29 height 29
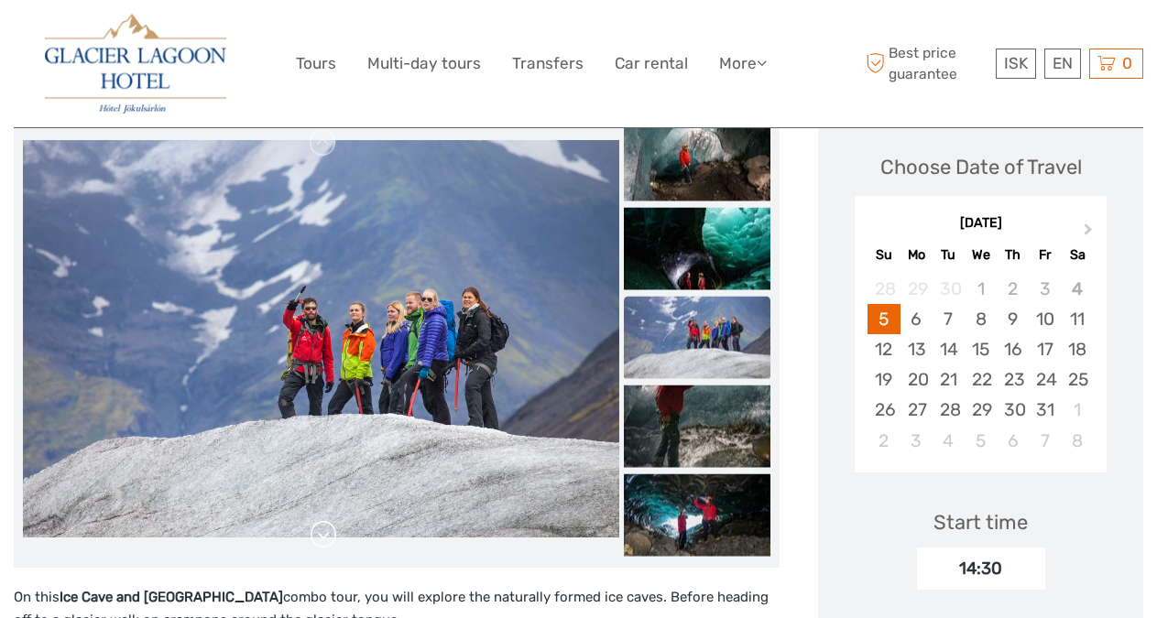
click at [330, 524] on link at bounding box center [323, 534] width 29 height 29
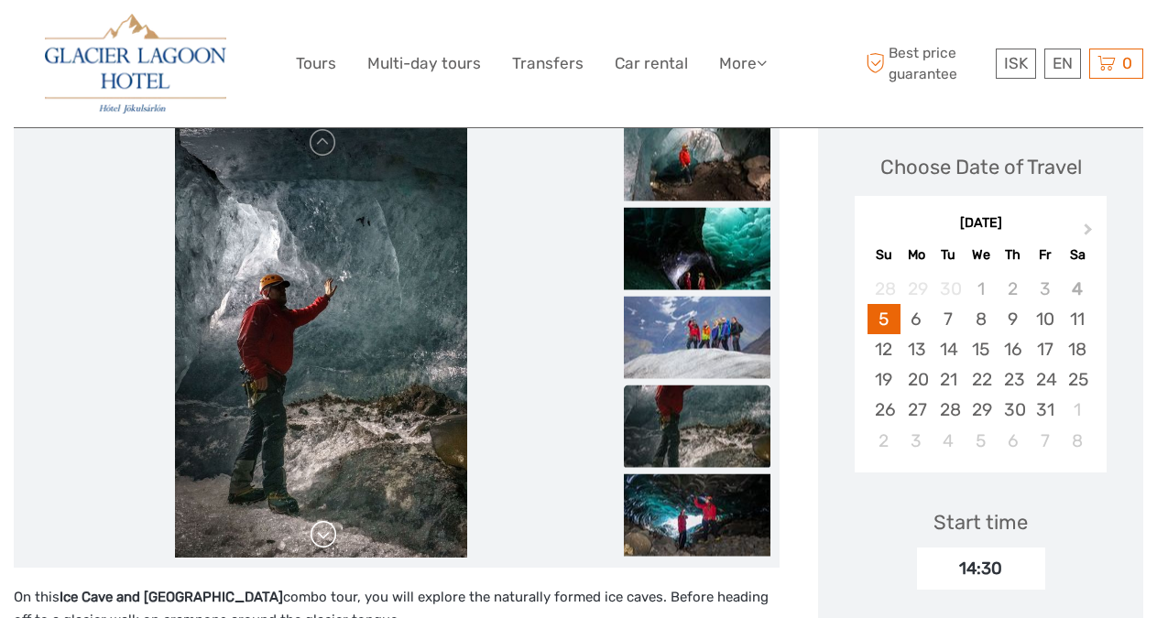
click at [330, 524] on link at bounding box center [323, 534] width 29 height 29
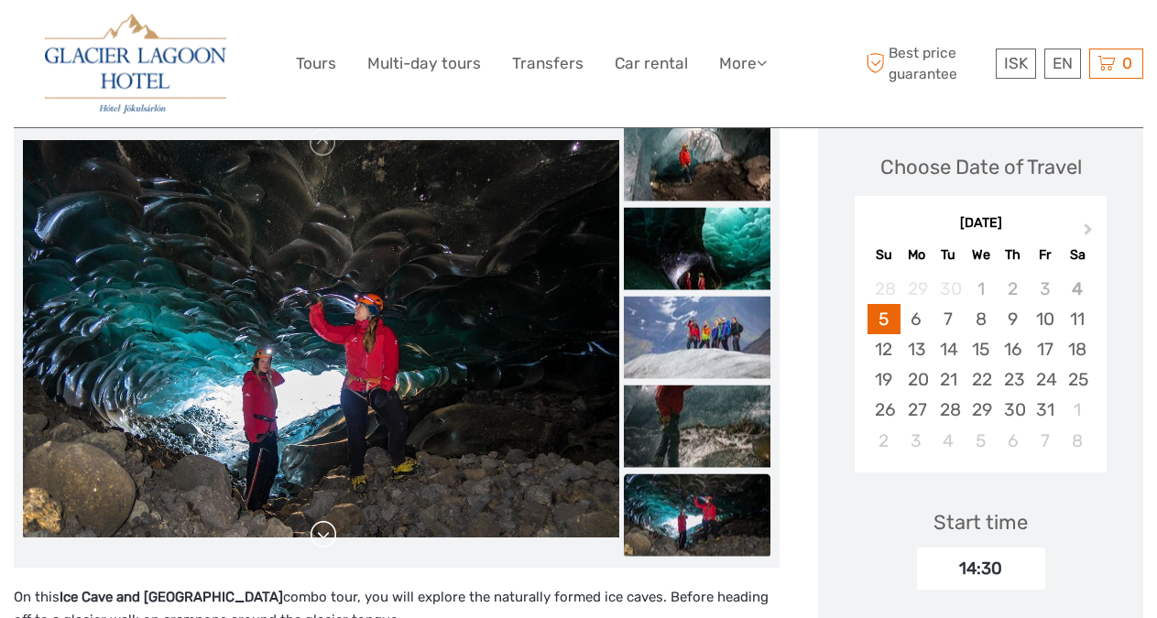
click at [330, 524] on link at bounding box center [323, 534] width 29 height 29
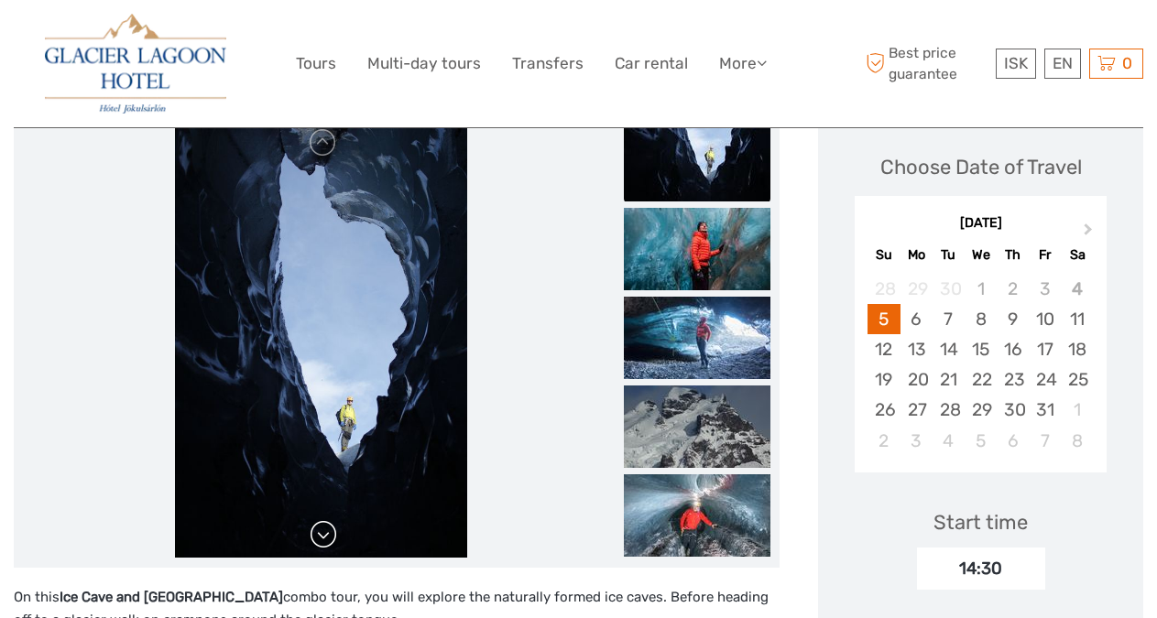
click at [330, 525] on link at bounding box center [323, 534] width 29 height 29
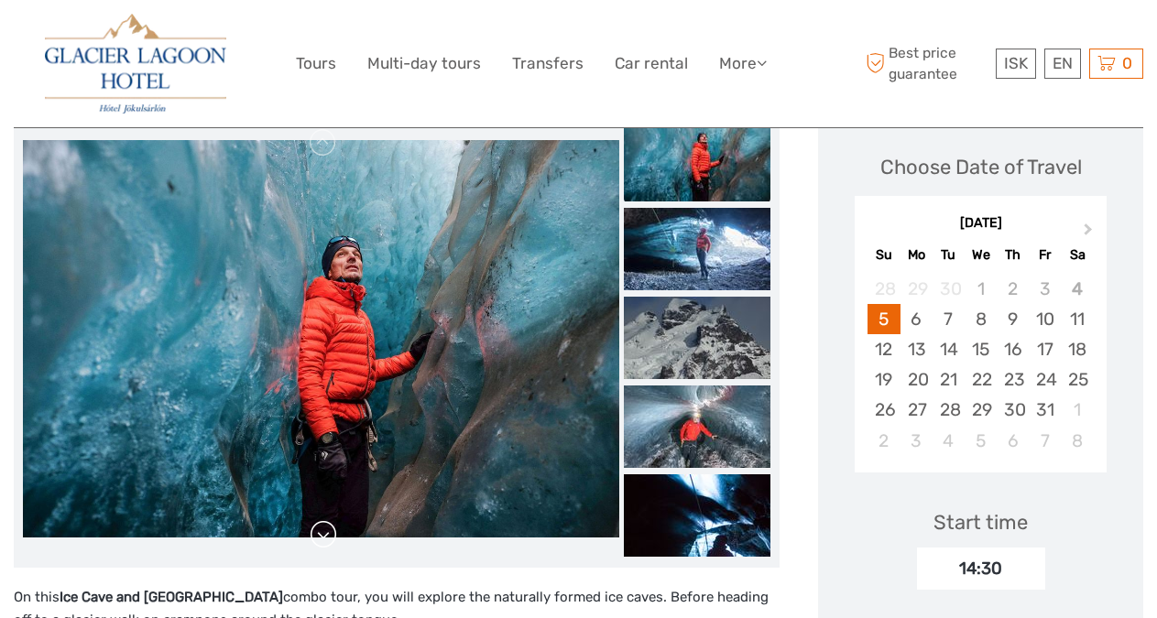
click at [330, 525] on link at bounding box center [323, 534] width 29 height 29
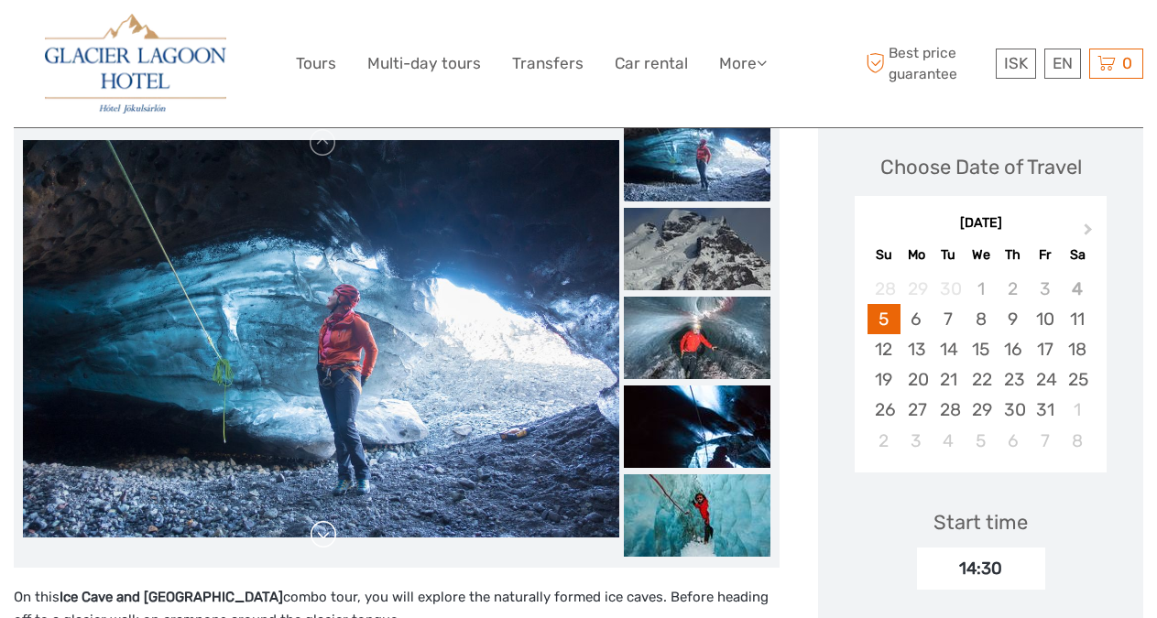
click at [330, 525] on link at bounding box center [323, 534] width 29 height 29
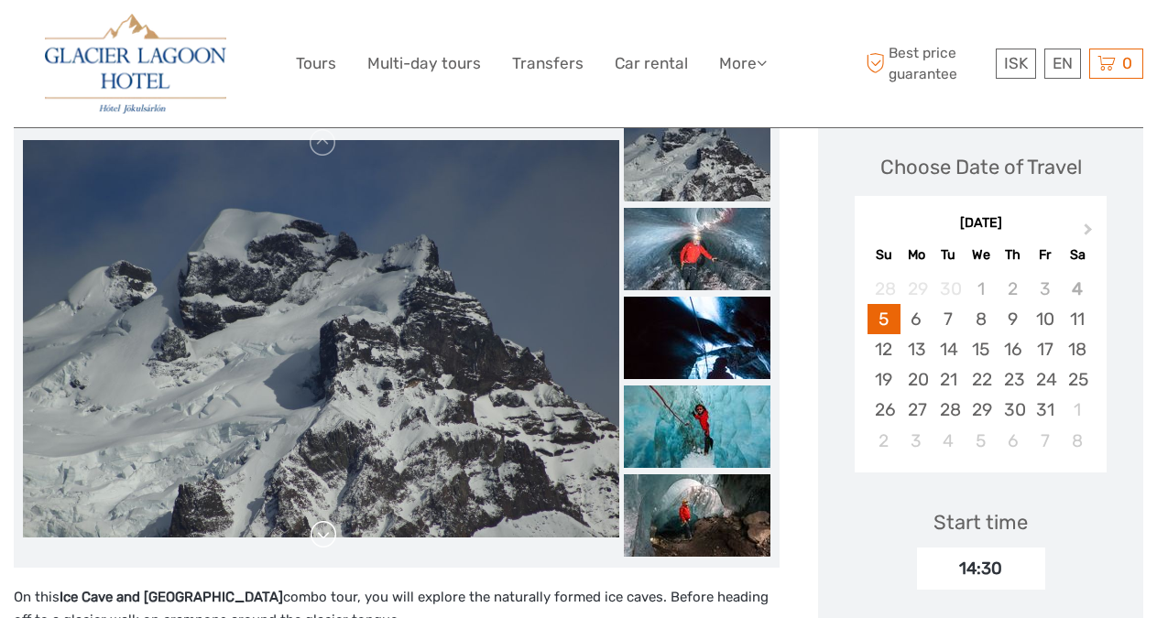
click at [330, 525] on link at bounding box center [323, 534] width 29 height 29
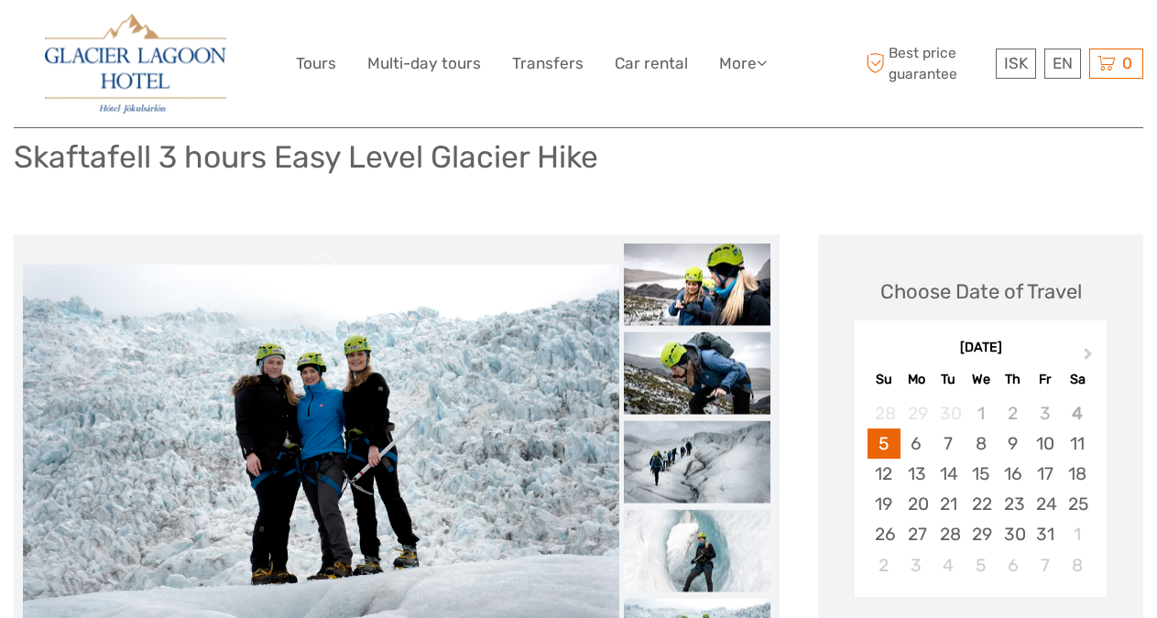
scroll to position [114, 0]
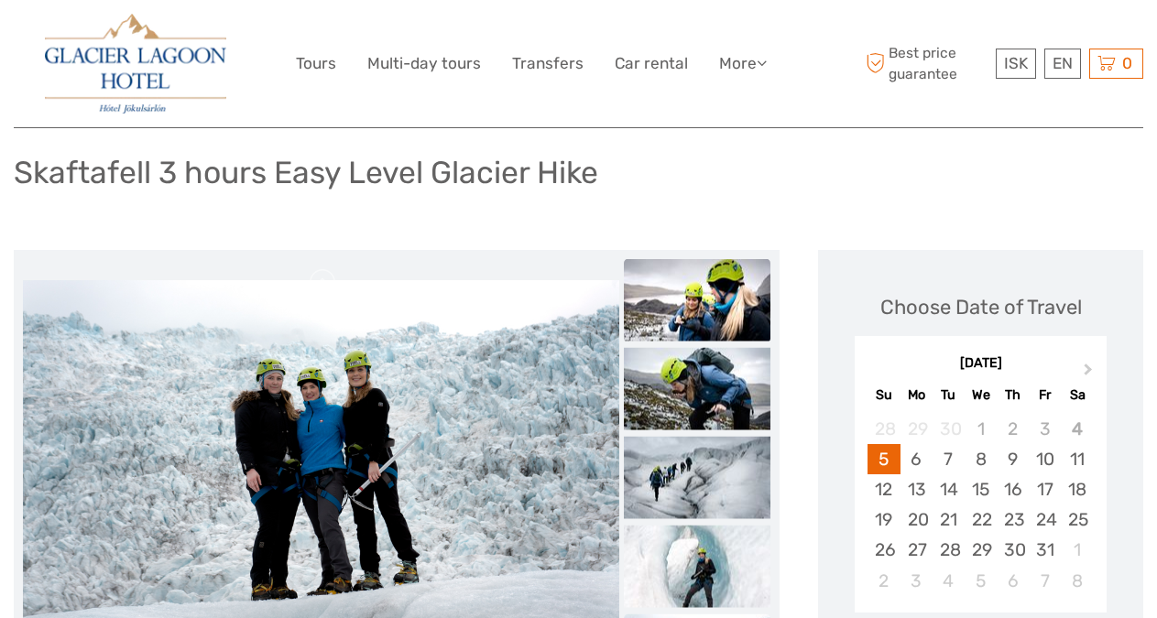
click at [718, 306] on img at bounding box center [697, 299] width 147 height 82
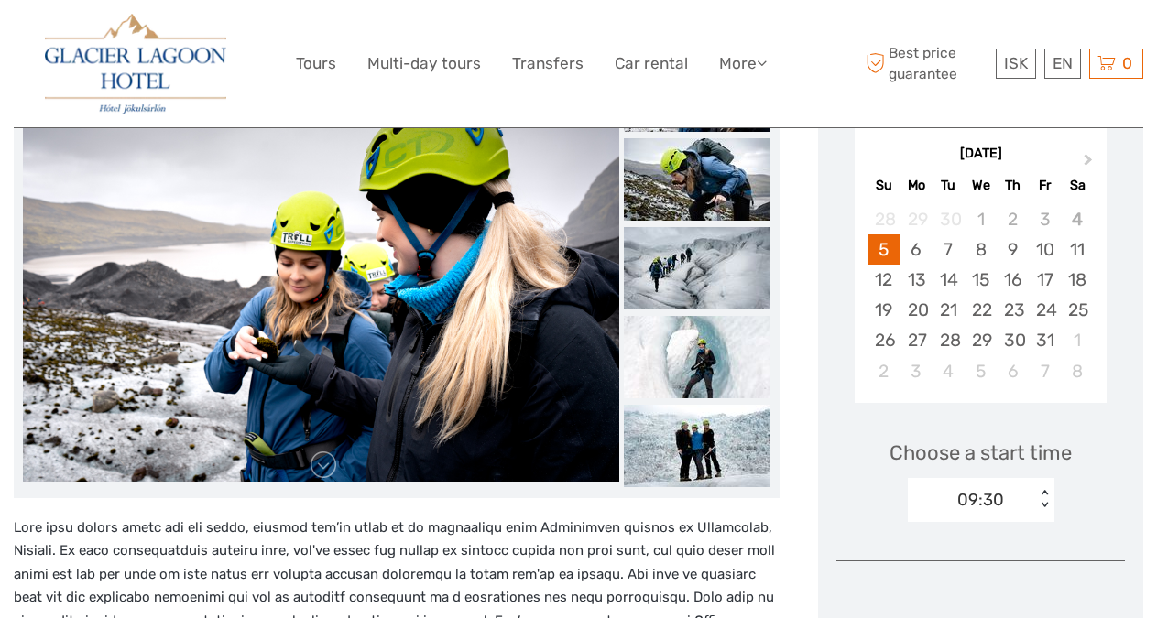
scroll to position [352, 0]
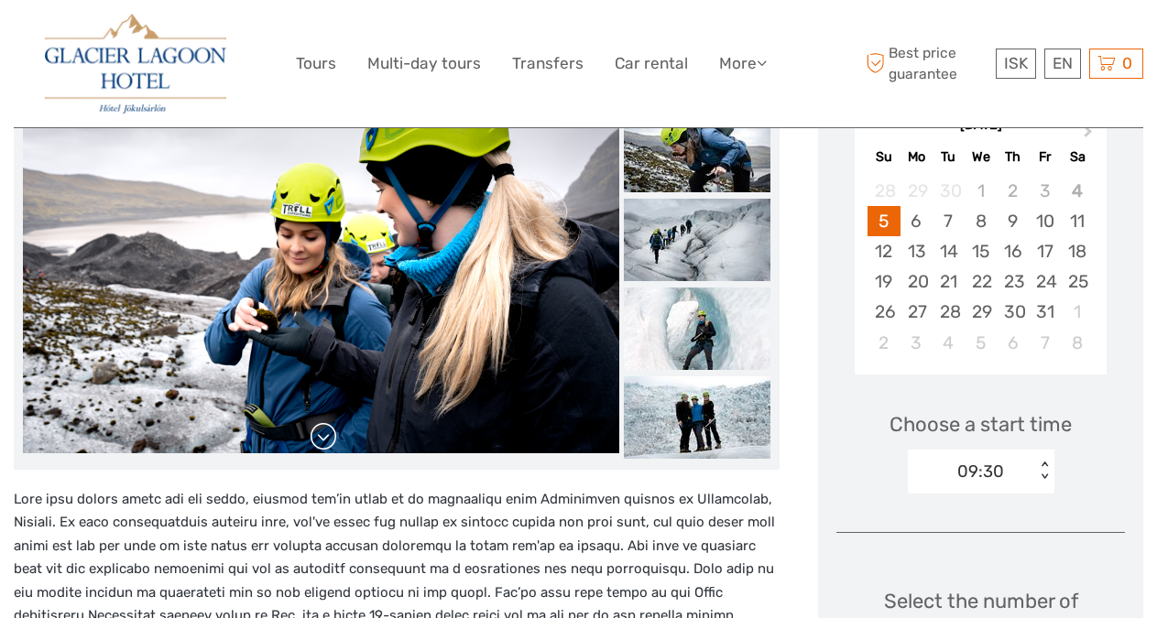
click at [330, 445] on link at bounding box center [323, 436] width 29 height 29
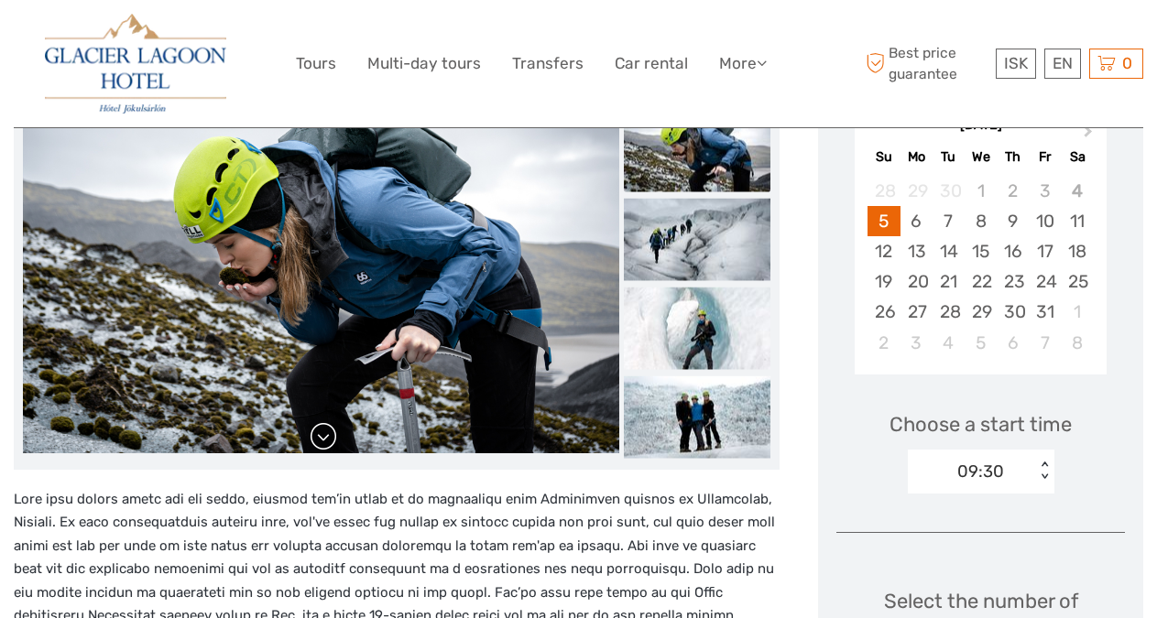
click at [330, 445] on link at bounding box center [323, 436] width 29 height 29
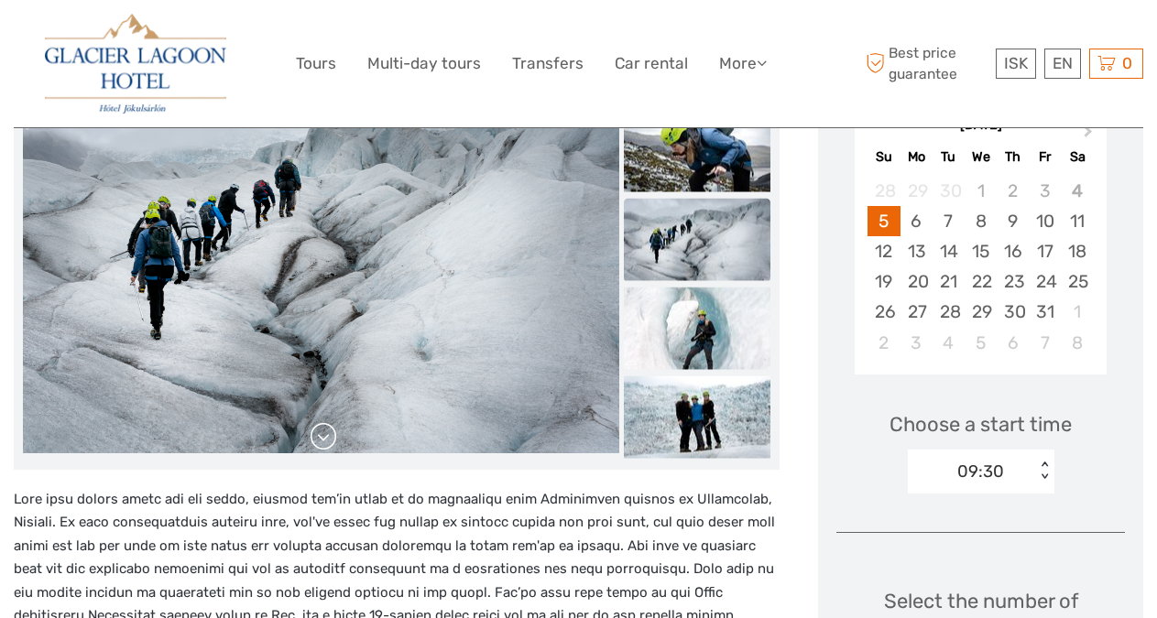
click at [330, 445] on link at bounding box center [323, 436] width 29 height 29
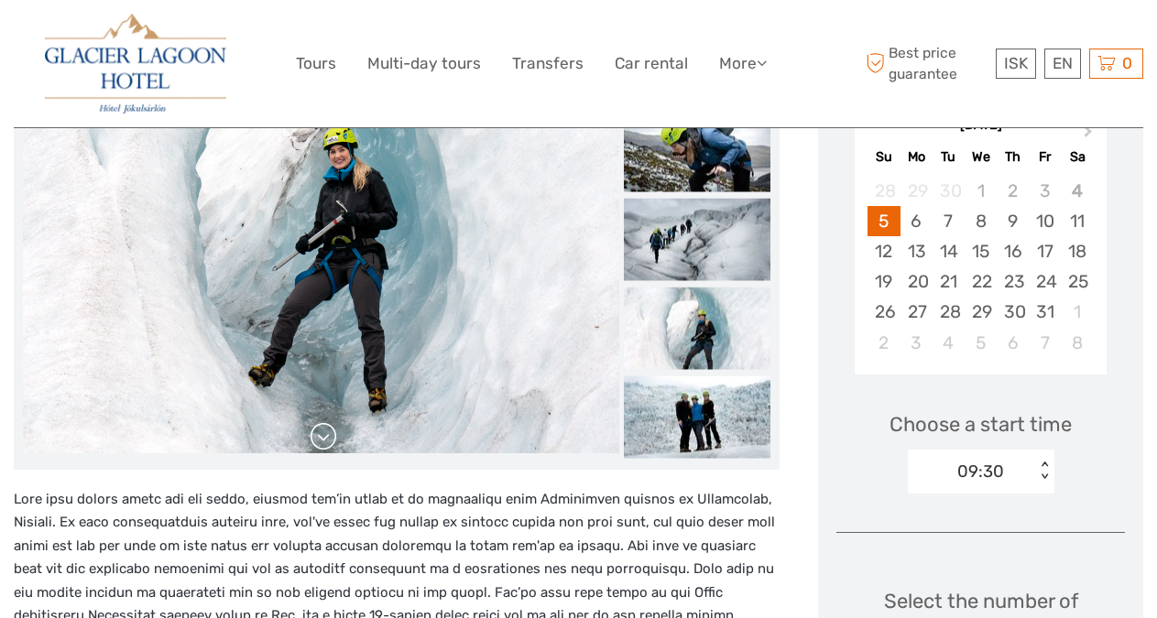
click at [330, 445] on link at bounding box center [323, 436] width 29 height 29
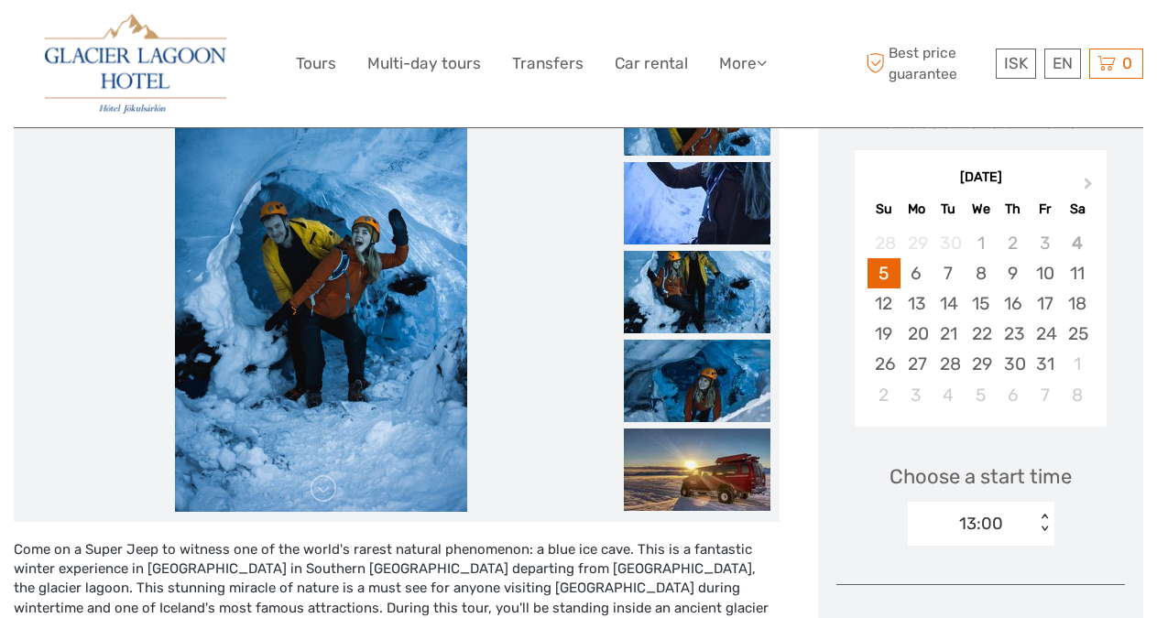
scroll to position [347, 0]
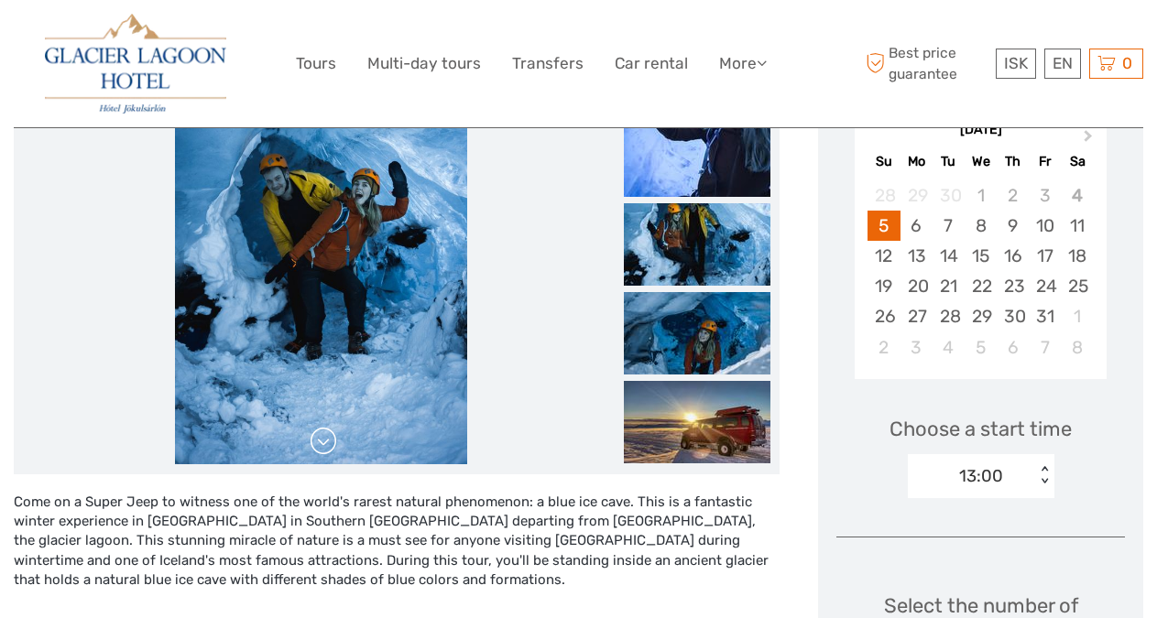
click at [327, 438] on link at bounding box center [323, 441] width 29 height 29
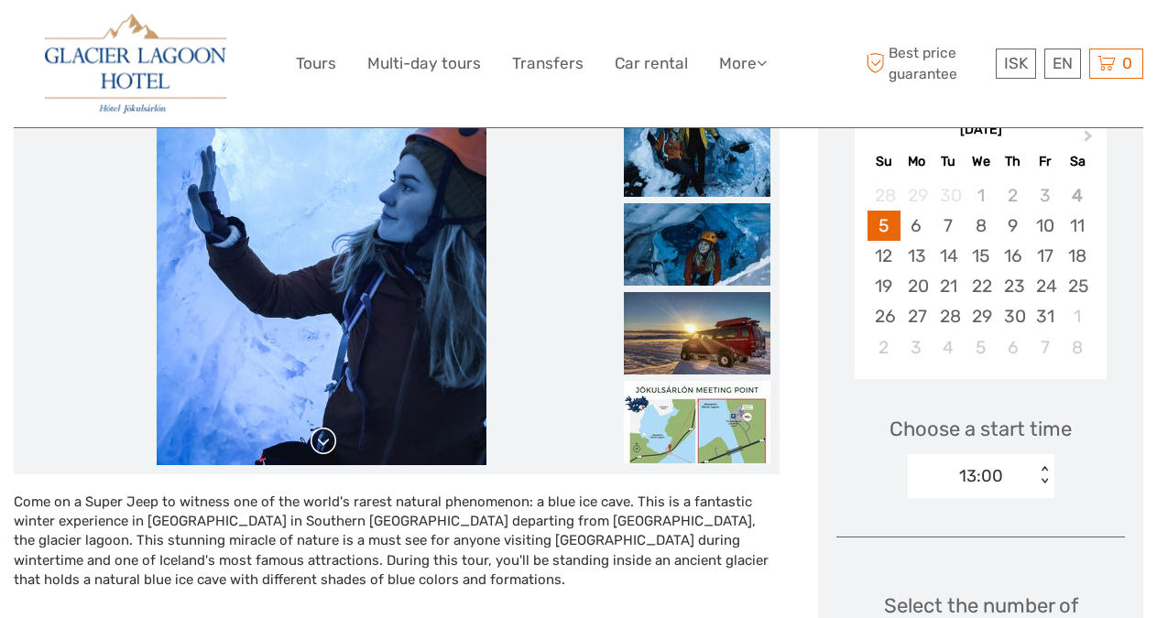
click at [327, 438] on link at bounding box center [323, 441] width 29 height 29
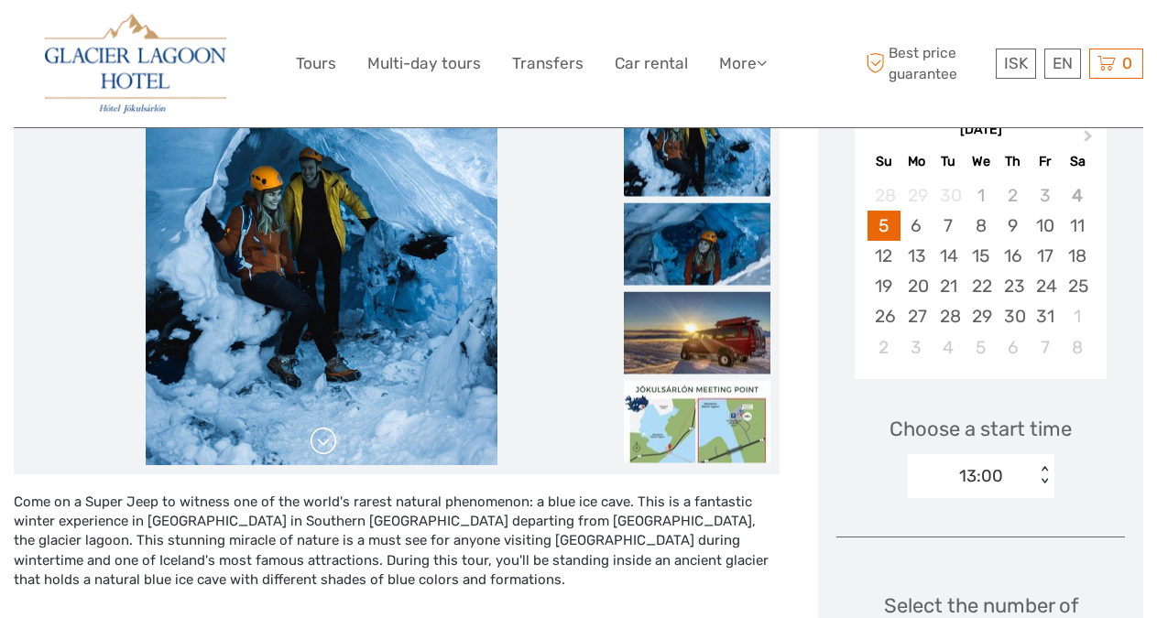
click at [327, 438] on link at bounding box center [323, 441] width 29 height 29
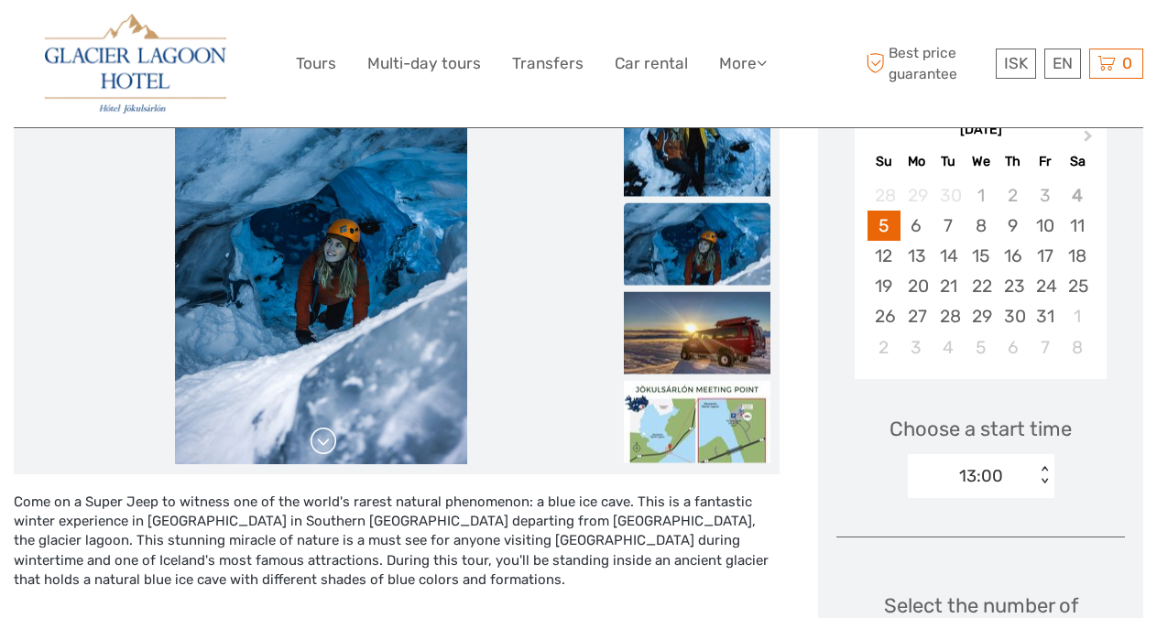
click at [327, 438] on link at bounding box center [323, 441] width 29 height 29
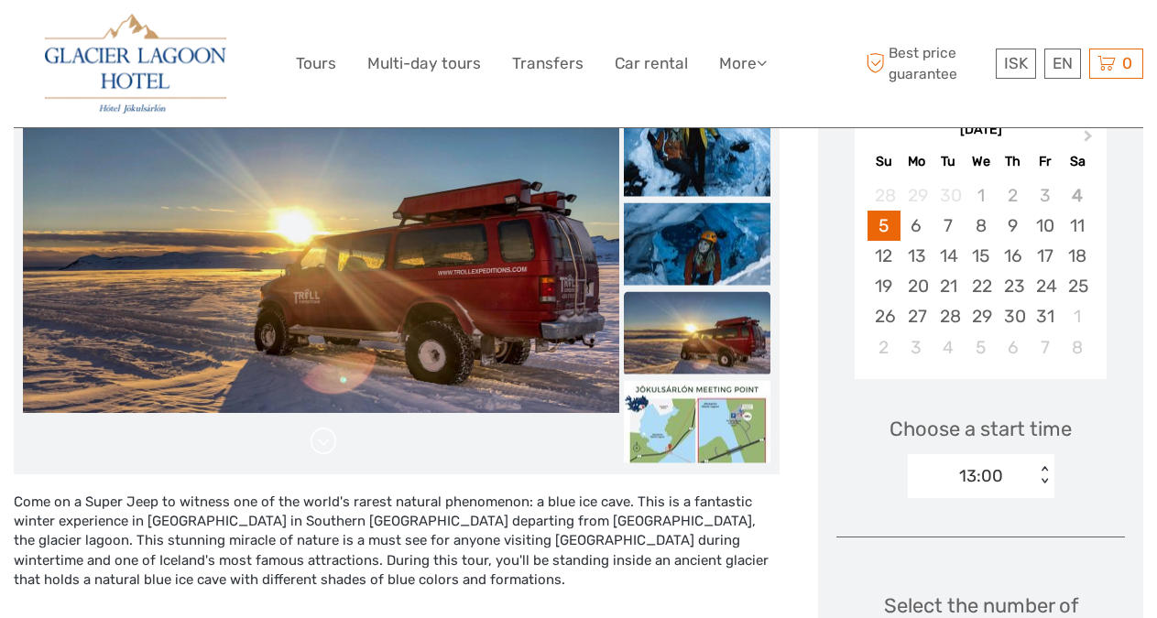
click at [327, 438] on link at bounding box center [323, 441] width 29 height 29
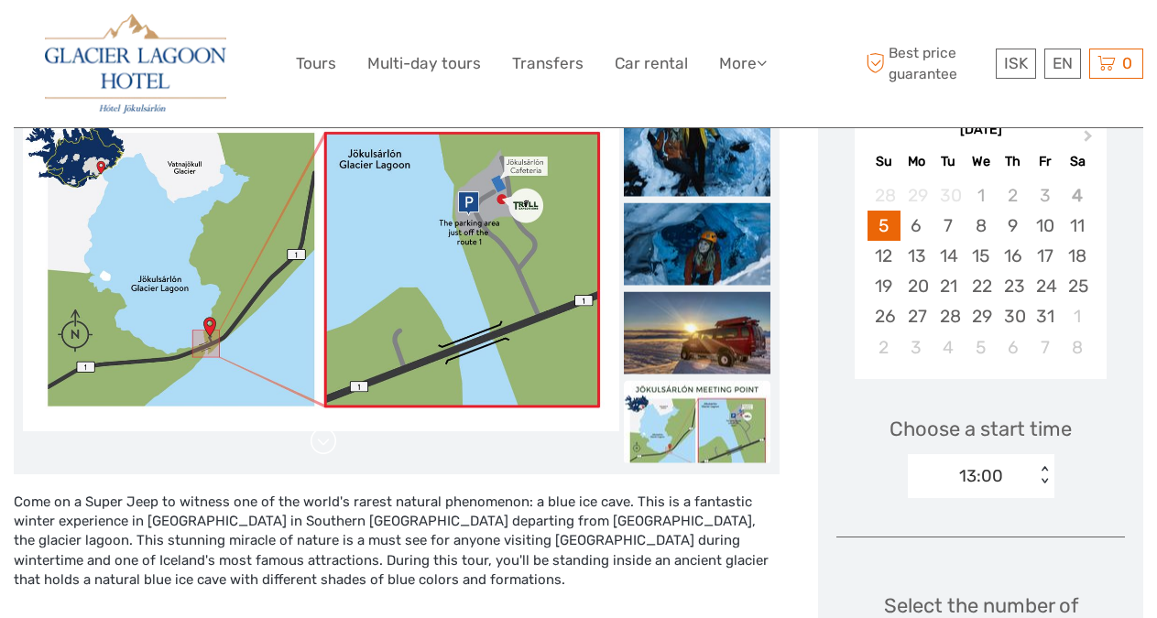
click at [327, 438] on link at bounding box center [323, 441] width 29 height 29
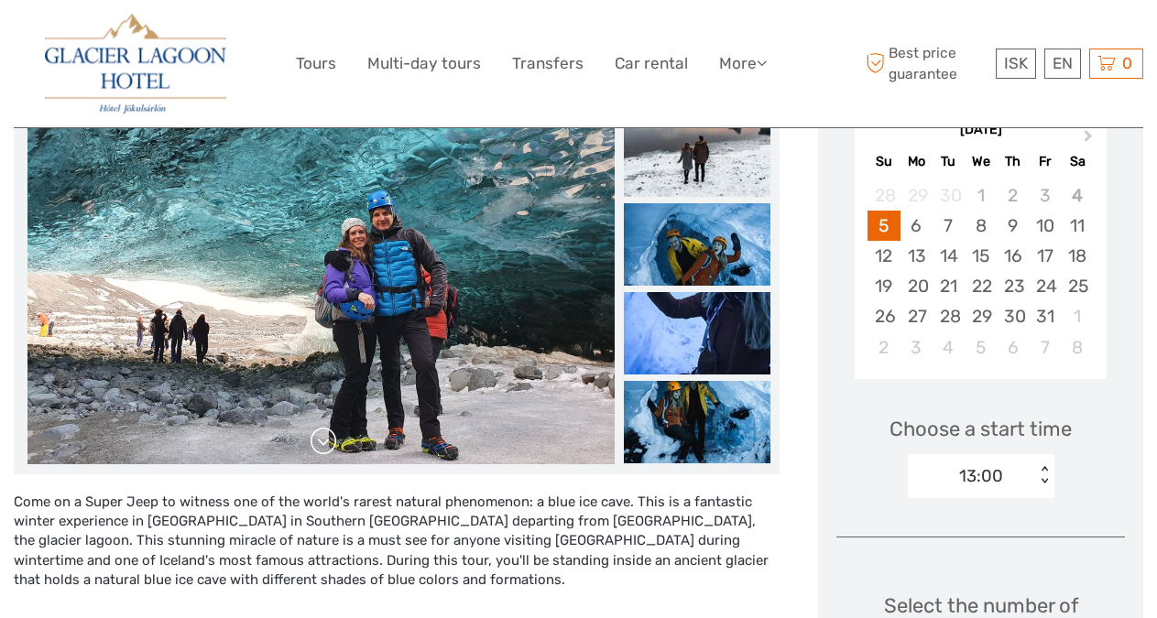
click at [327, 438] on link at bounding box center [323, 441] width 29 height 29
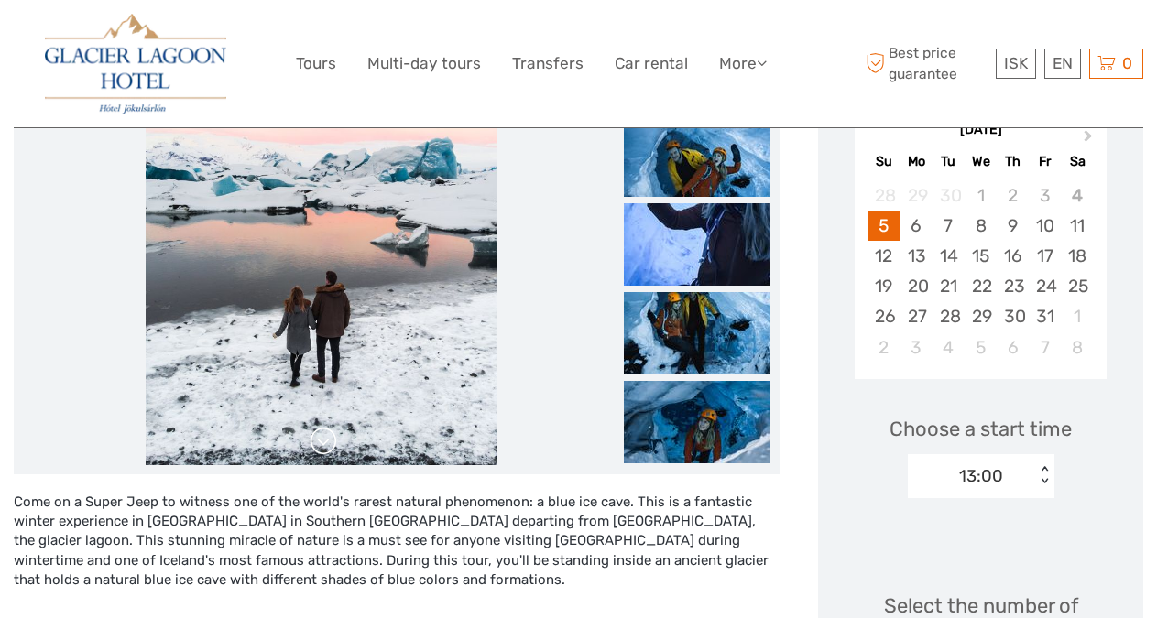
click at [327, 438] on link at bounding box center [323, 441] width 29 height 29
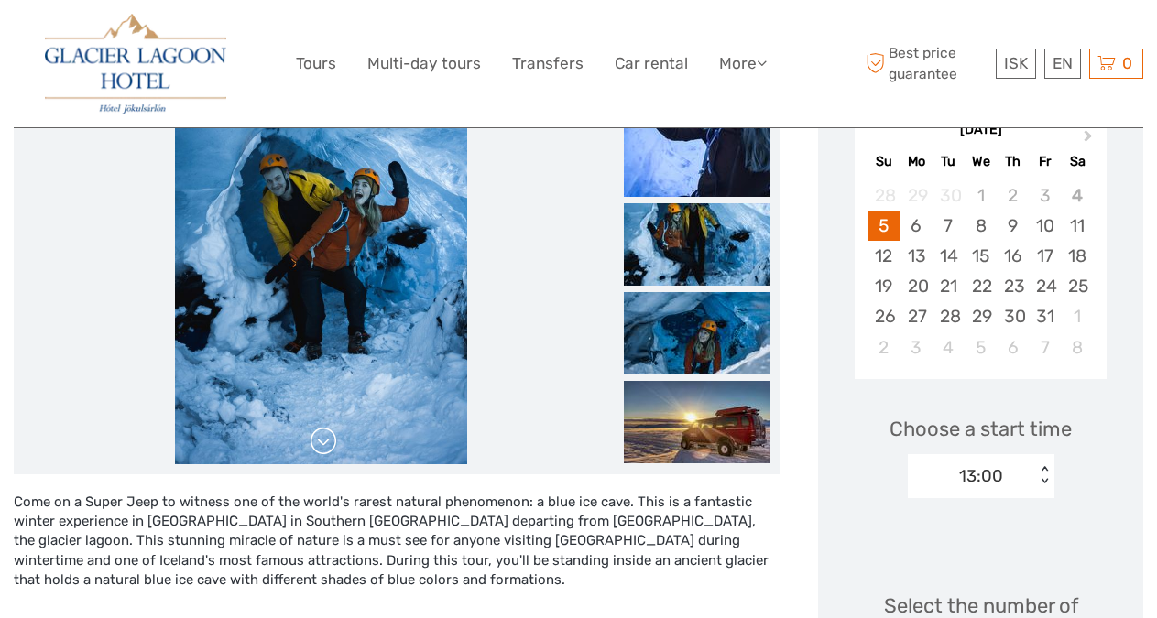
click at [327, 438] on link at bounding box center [323, 441] width 29 height 29
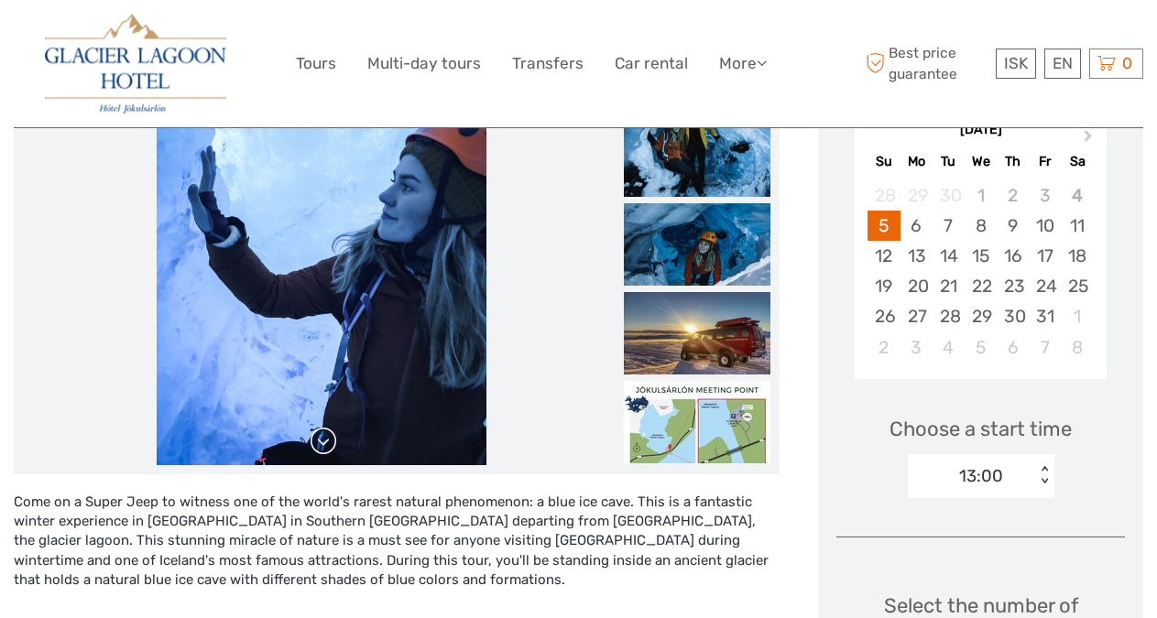
click at [327, 438] on link at bounding box center [323, 441] width 29 height 29
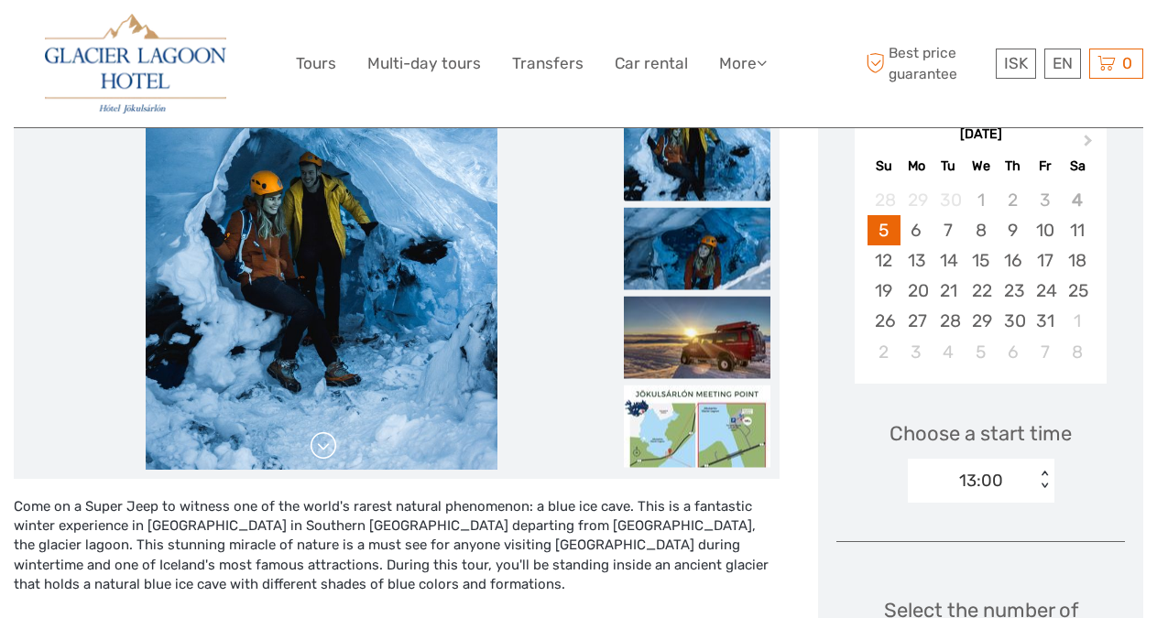
scroll to position [393, 0]
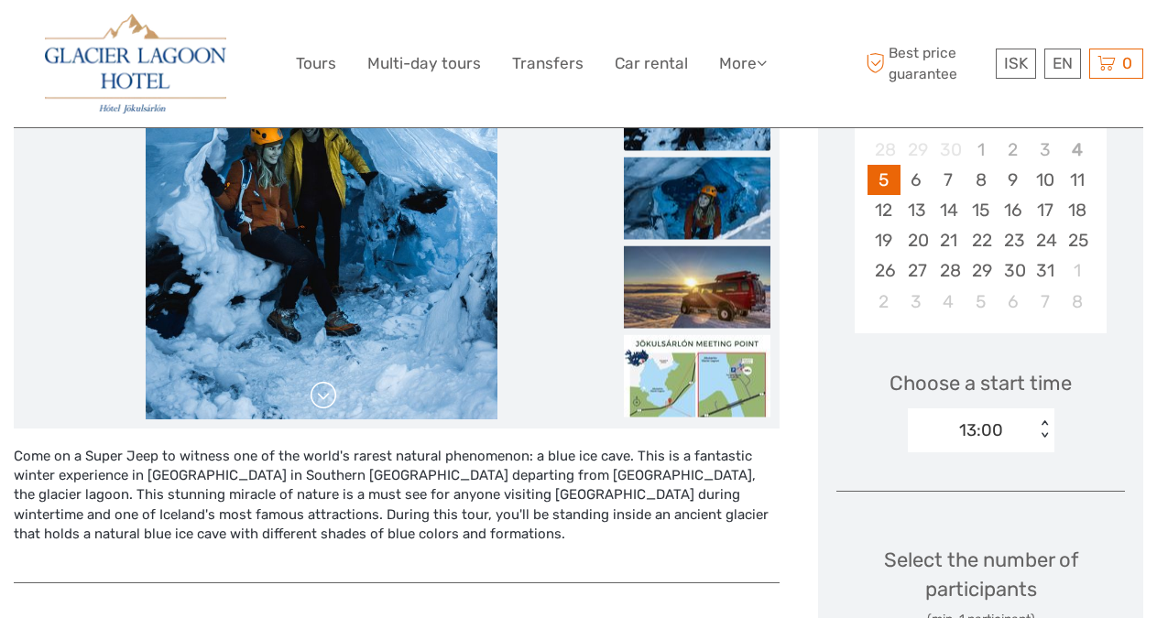
click at [321, 398] on link at bounding box center [323, 395] width 29 height 29
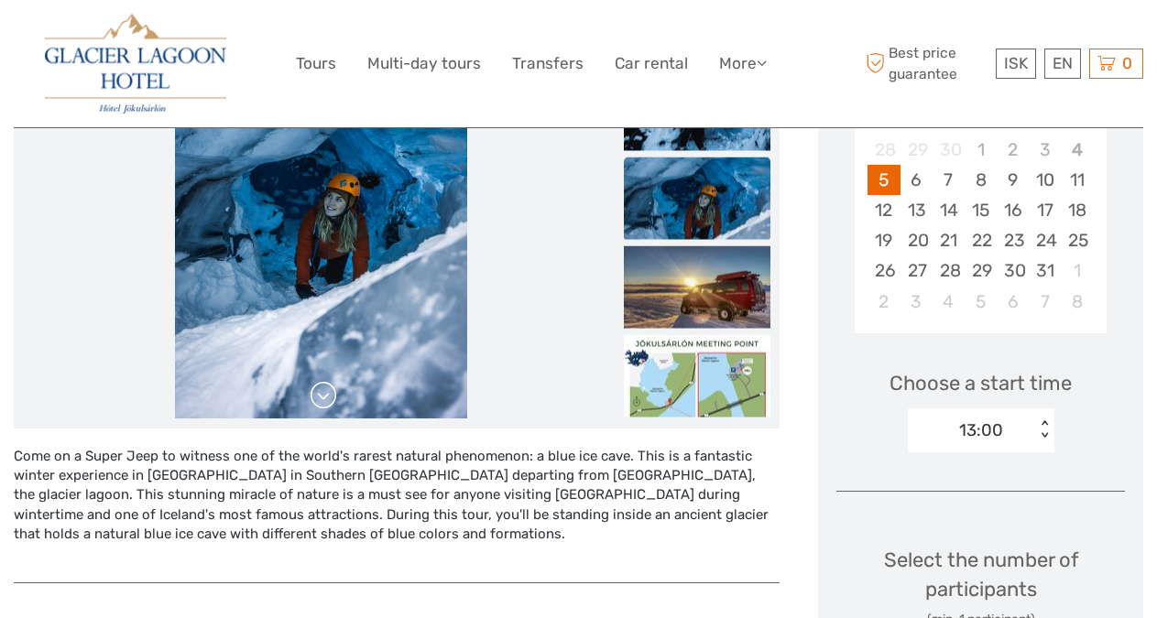
click at [317, 401] on link at bounding box center [323, 395] width 29 height 29
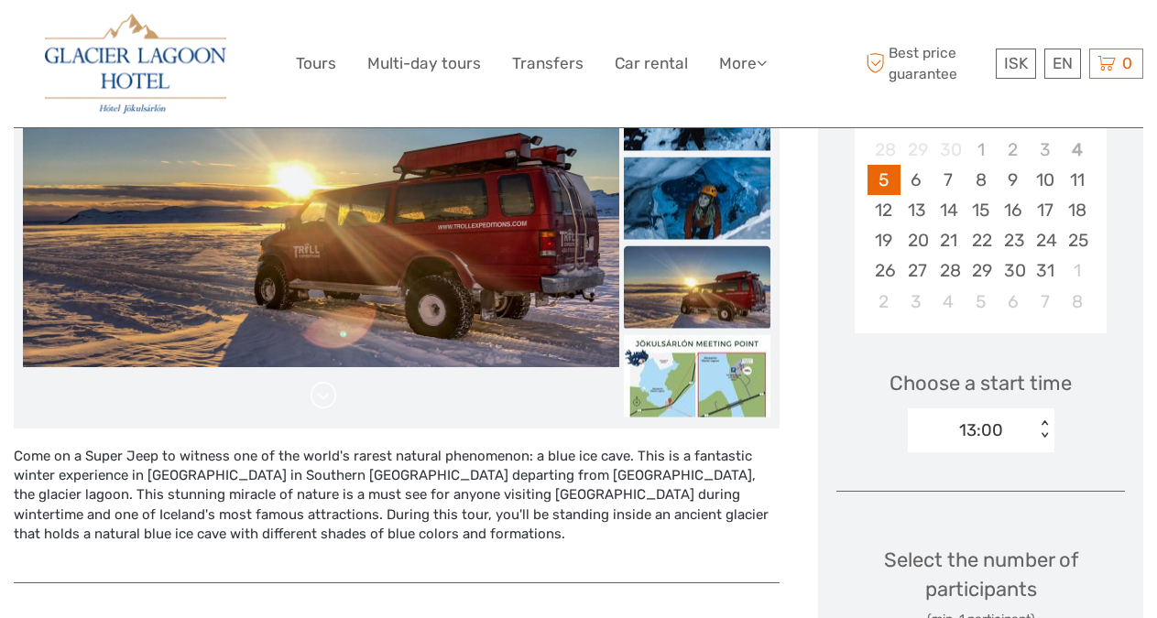
click at [317, 401] on link at bounding box center [323, 395] width 29 height 29
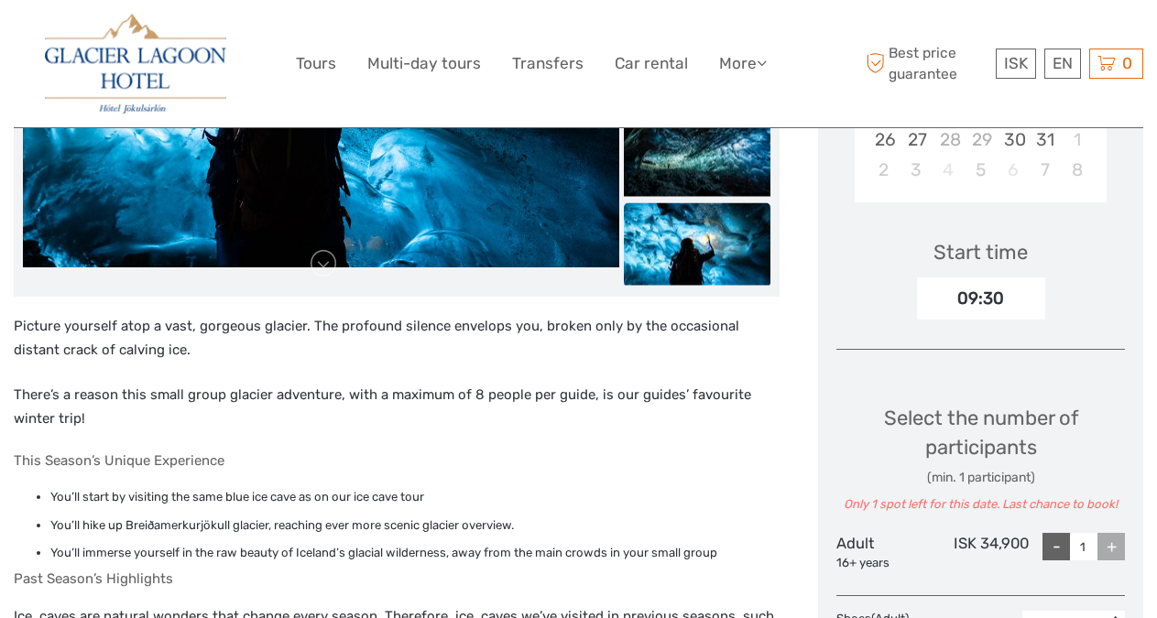
scroll to position [652, 0]
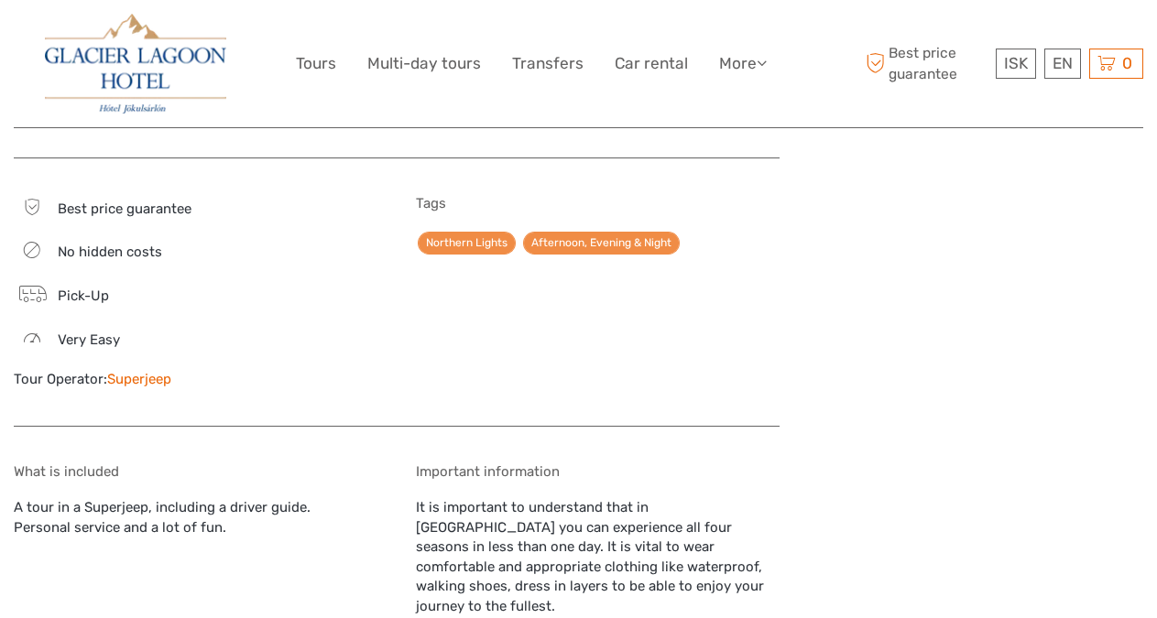
scroll to position [1542, 0]
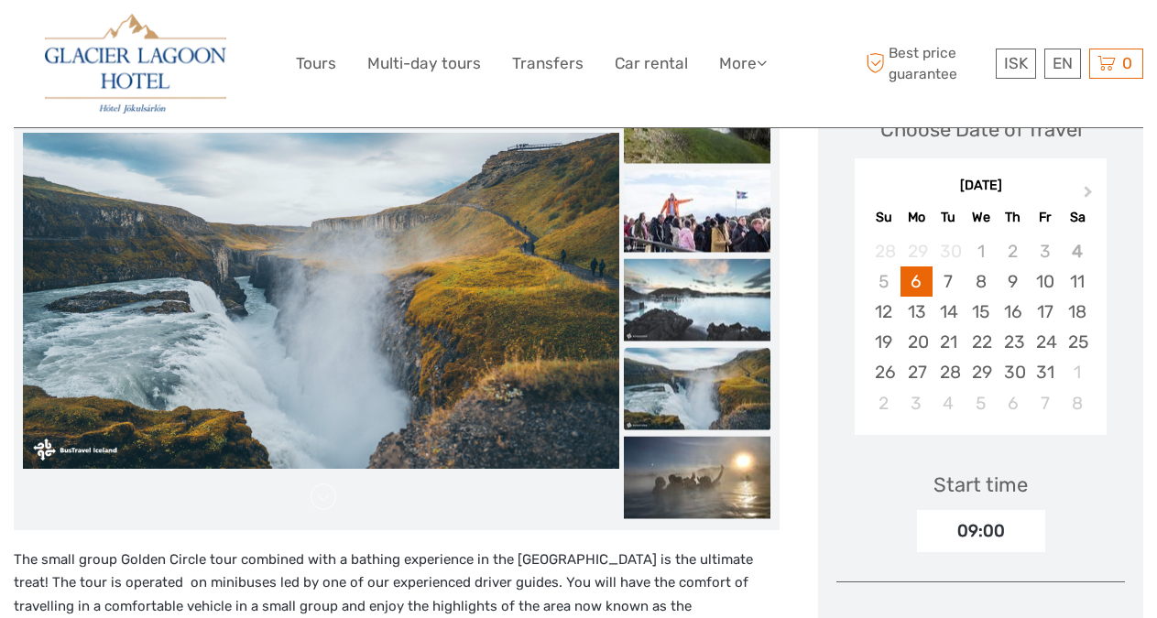
scroll to position [300, 0]
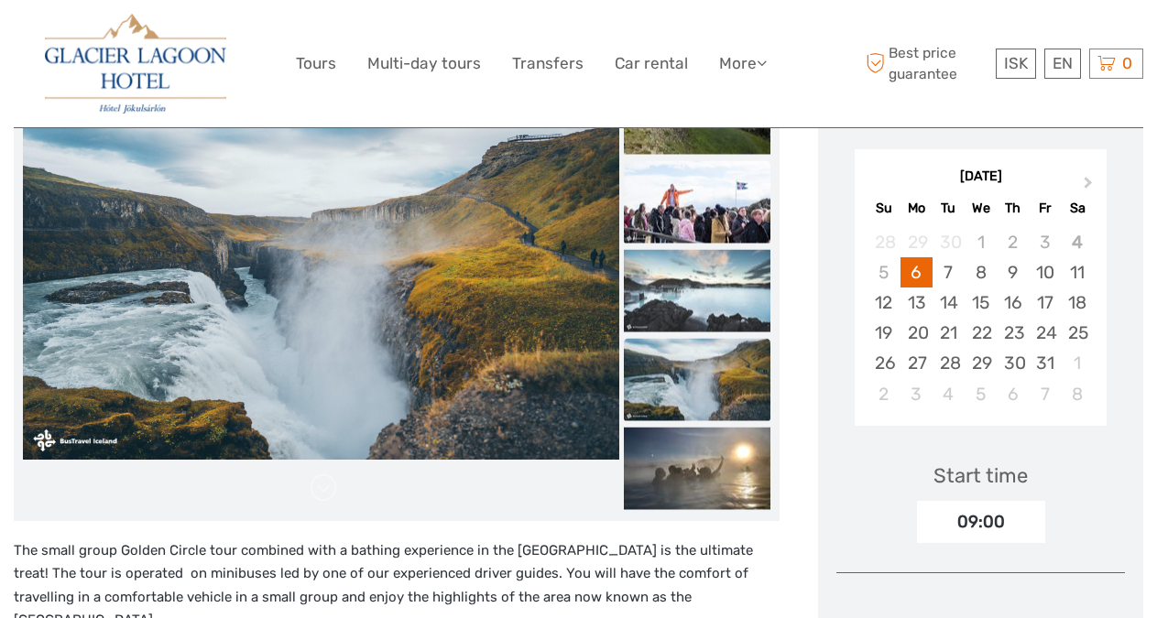
click at [673, 194] on img at bounding box center [697, 201] width 147 height 82
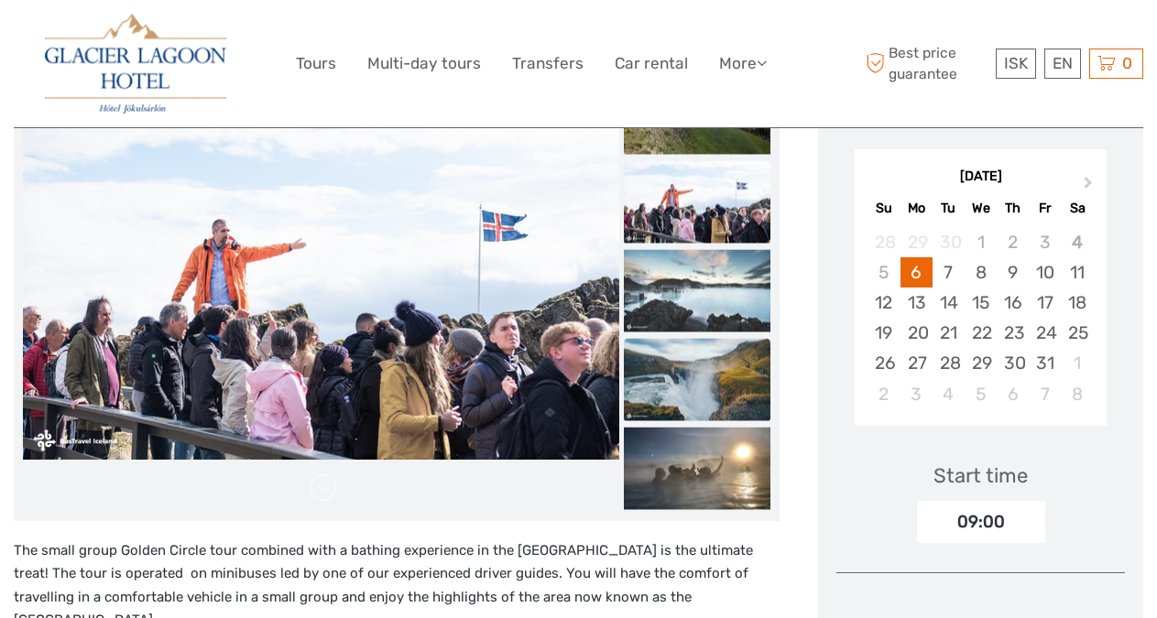
click at [694, 350] on img at bounding box center [697, 379] width 147 height 82
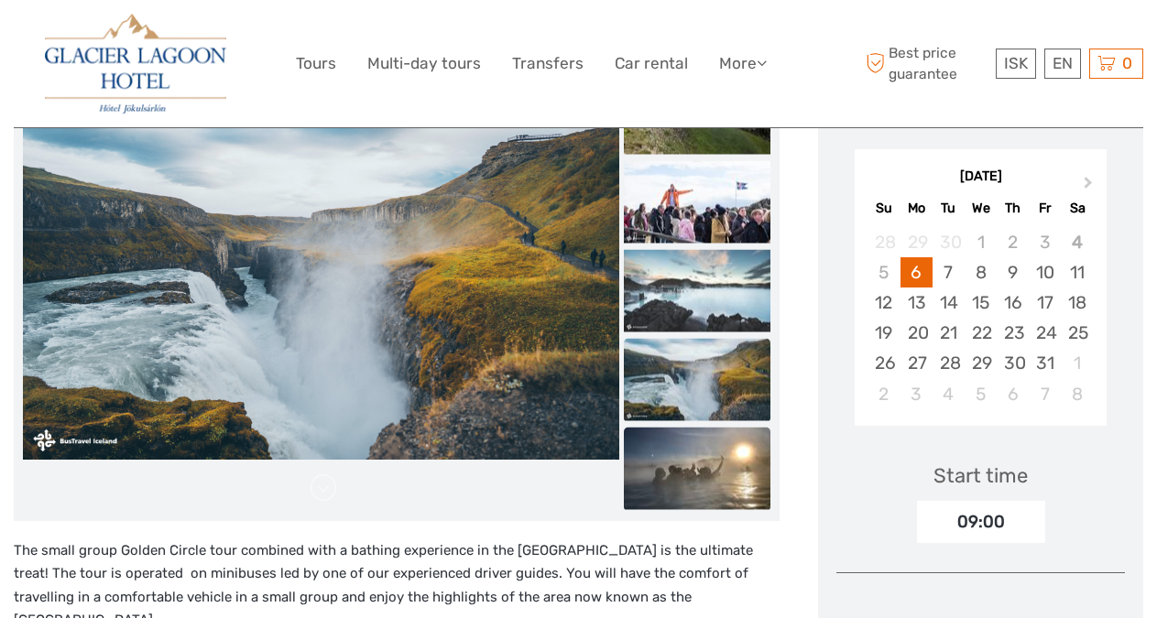
click at [712, 463] on img at bounding box center [697, 468] width 147 height 82
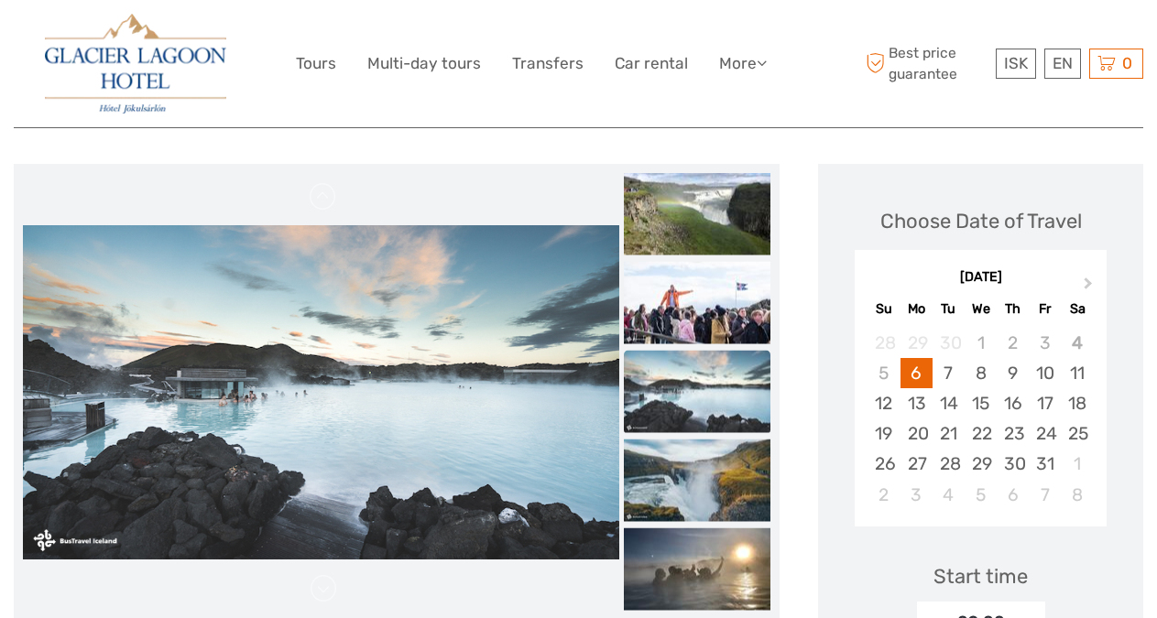
scroll to position [106, 0]
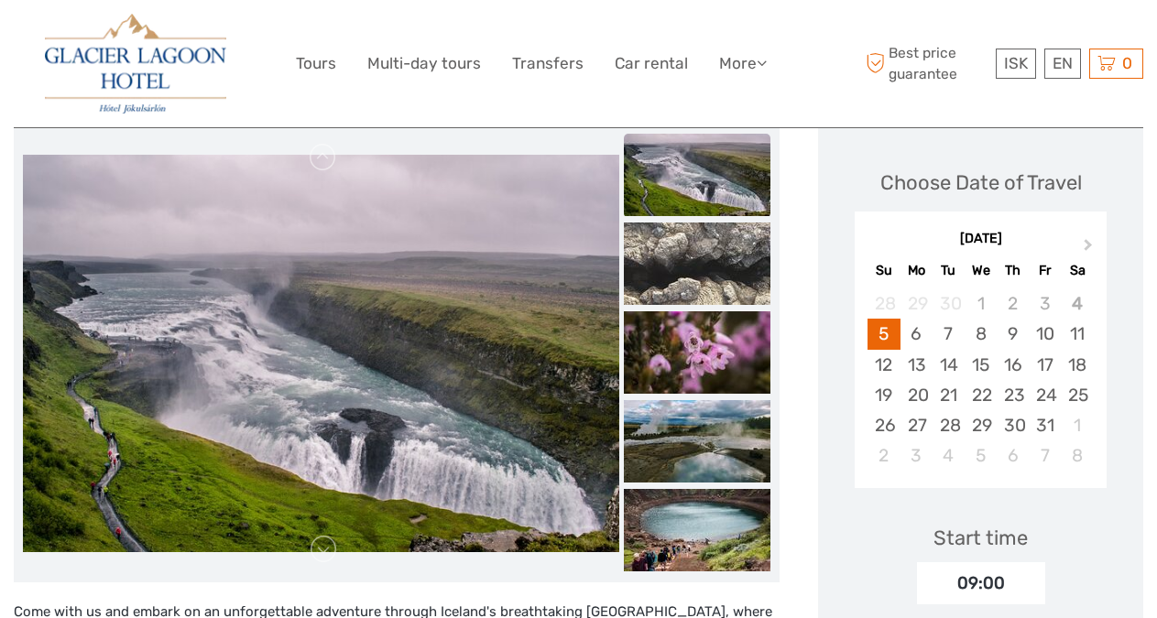
scroll to position [290, 0]
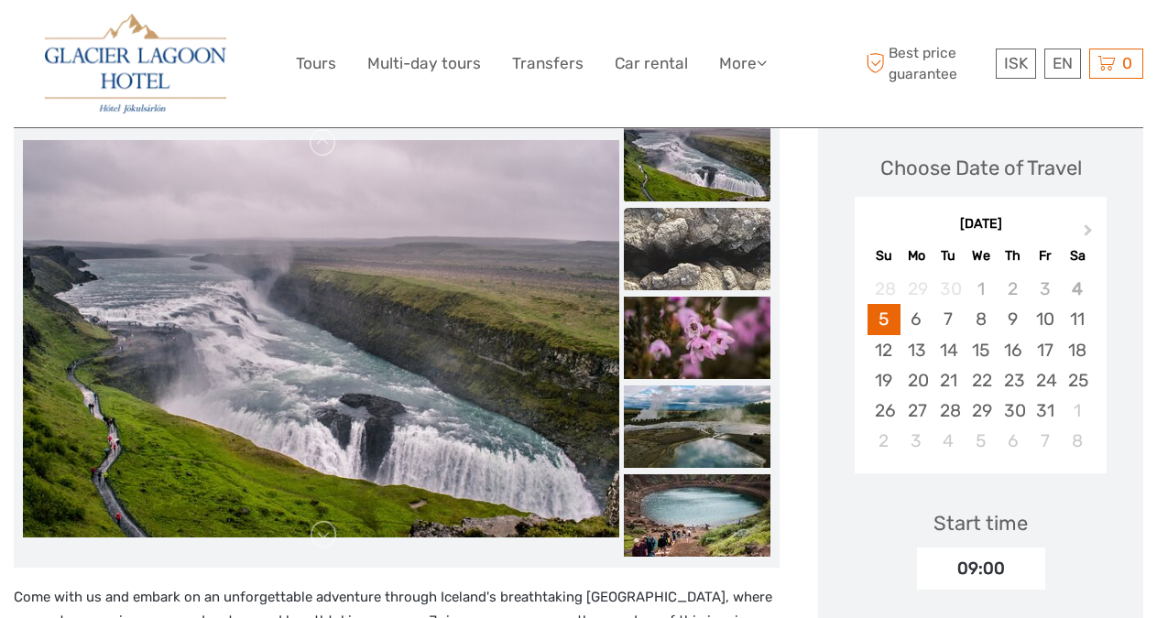
click at [693, 217] on img at bounding box center [697, 249] width 147 height 82
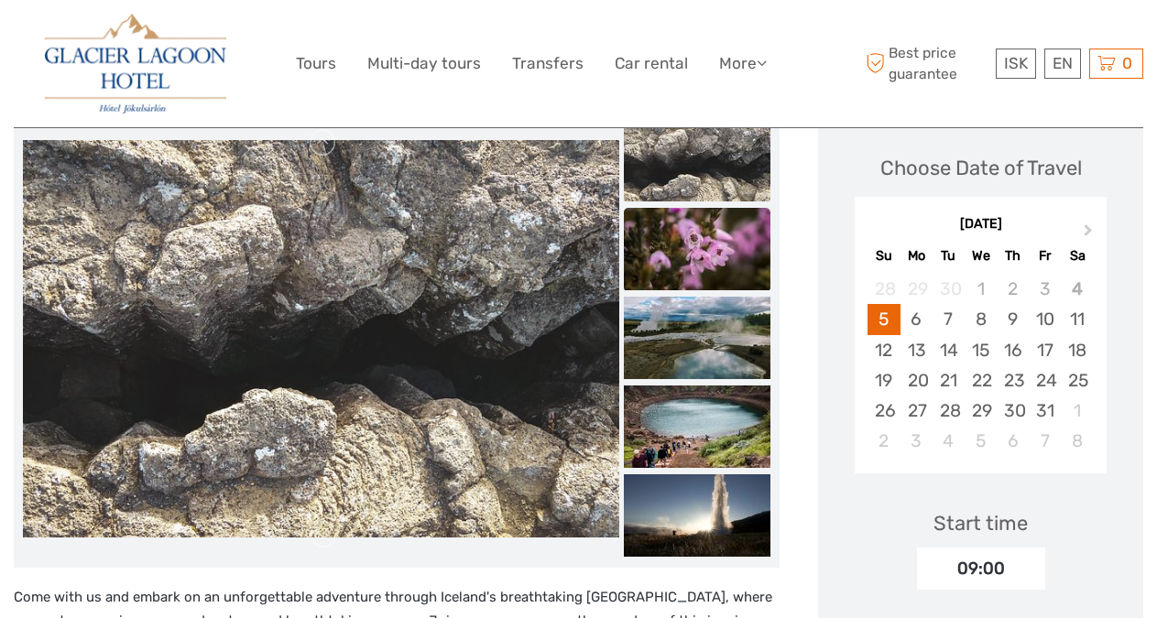
click at [687, 239] on img at bounding box center [697, 249] width 147 height 82
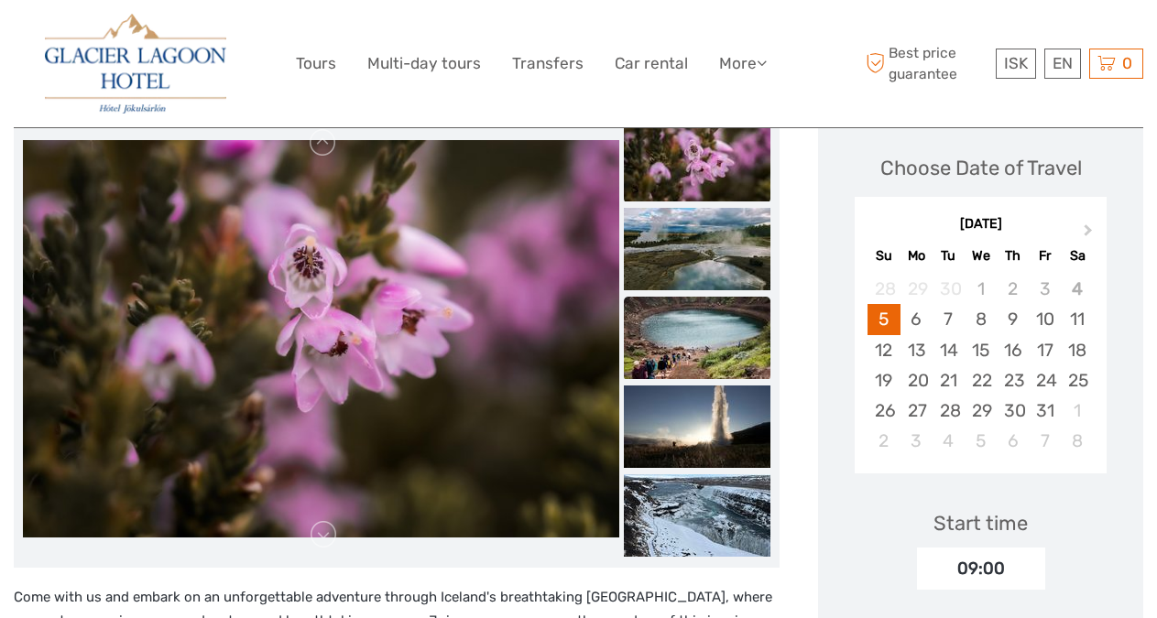
click at [693, 297] on img at bounding box center [697, 338] width 147 height 82
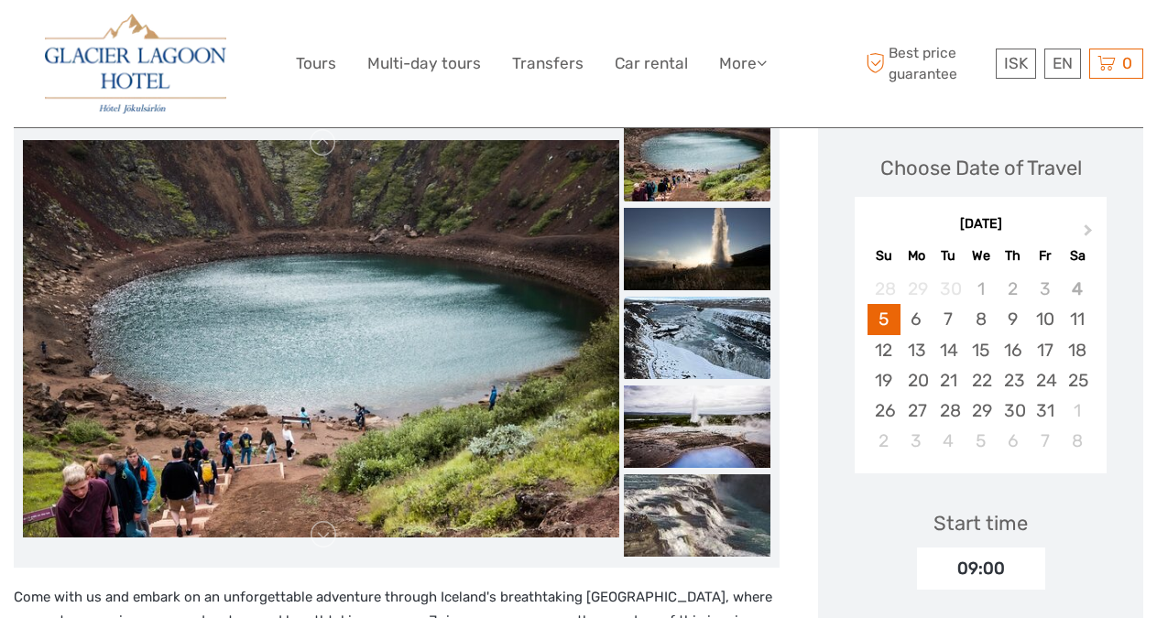
click at [700, 321] on img at bounding box center [697, 338] width 147 height 82
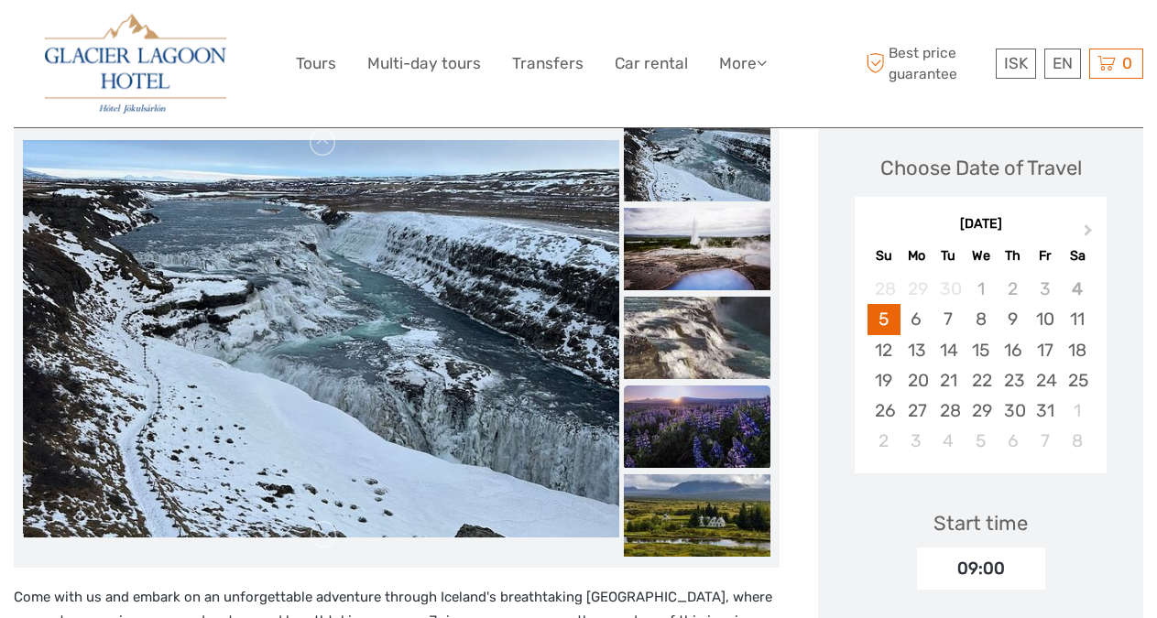
click at [708, 386] on img at bounding box center [697, 427] width 147 height 82
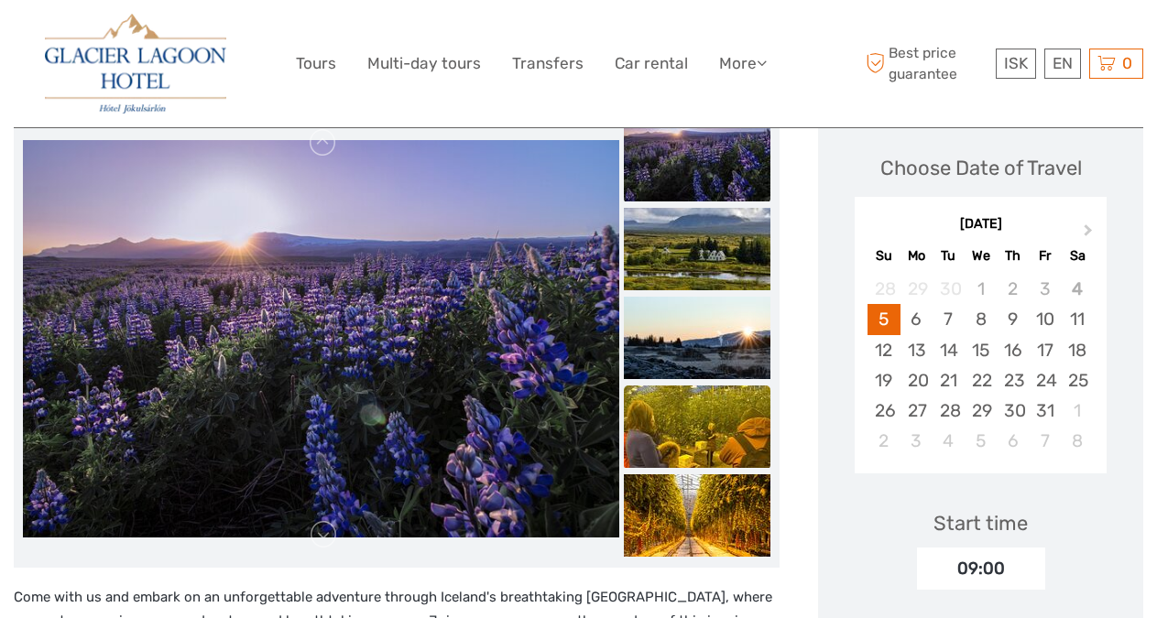
click at [720, 399] on img at bounding box center [697, 427] width 147 height 82
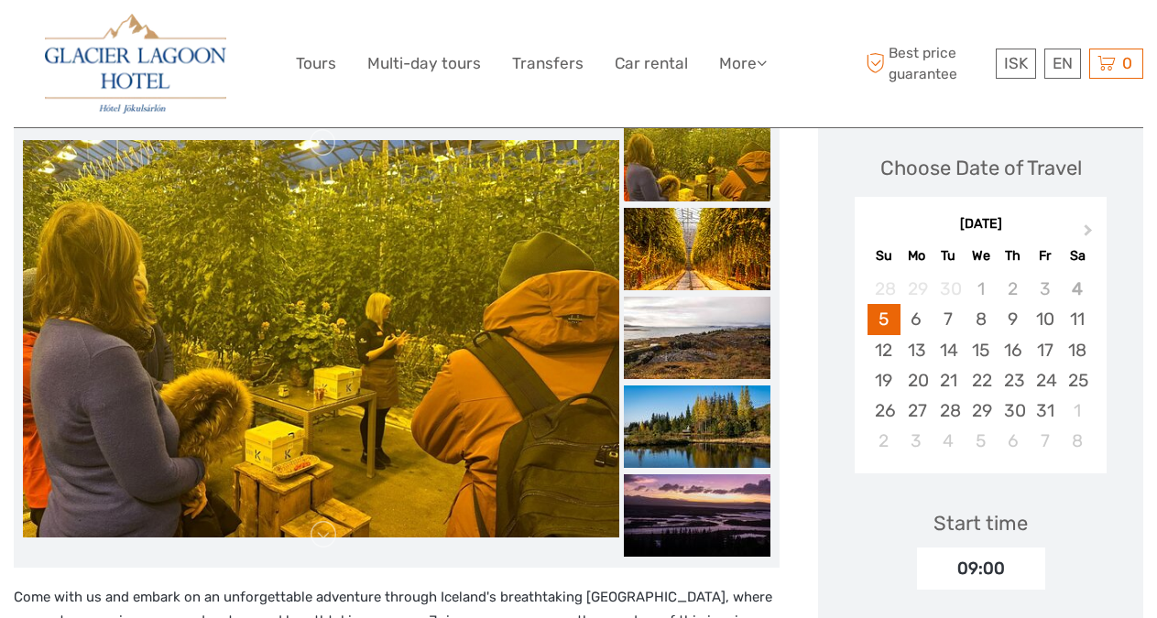
click at [720, 399] on img at bounding box center [697, 427] width 147 height 82
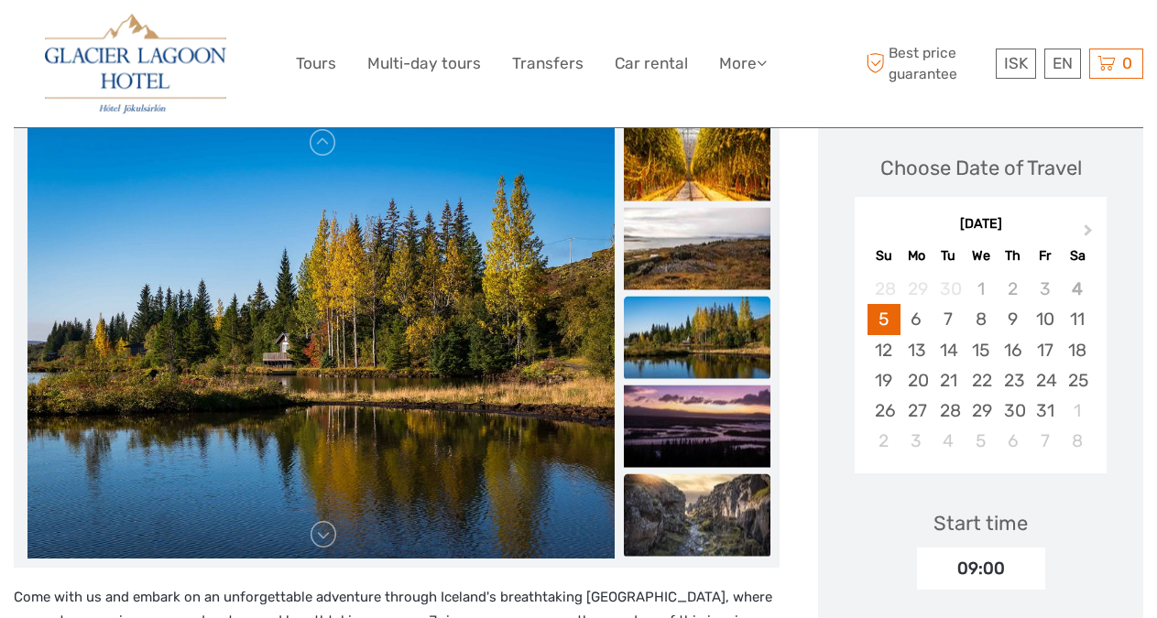
click at [724, 474] on img at bounding box center [697, 515] width 147 height 82
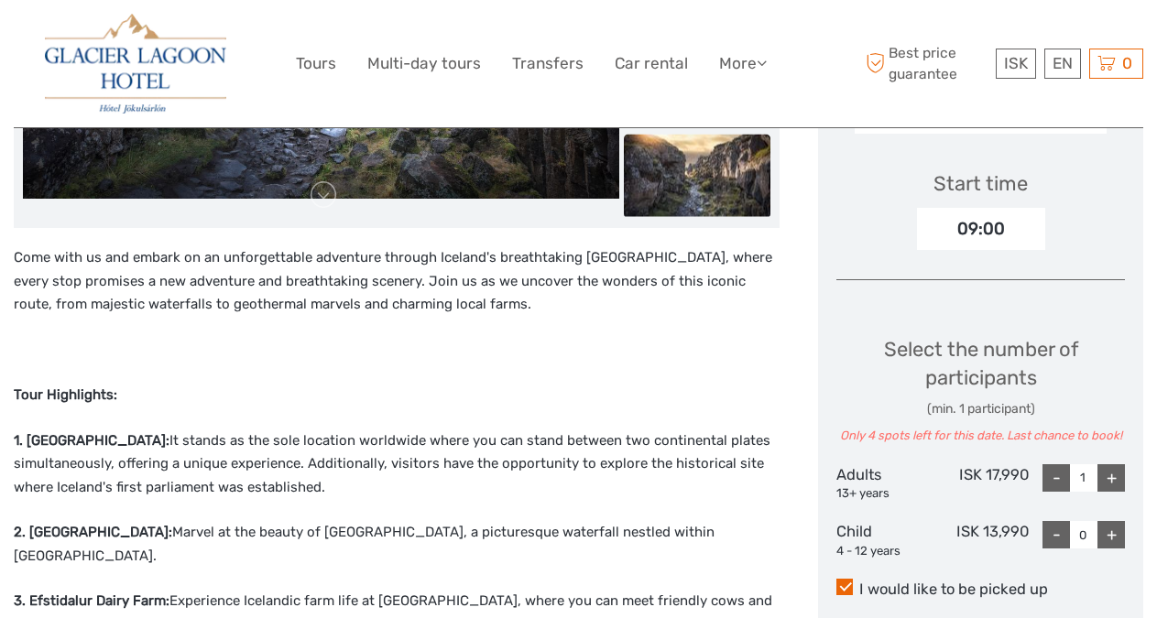
scroll to position [635, 0]
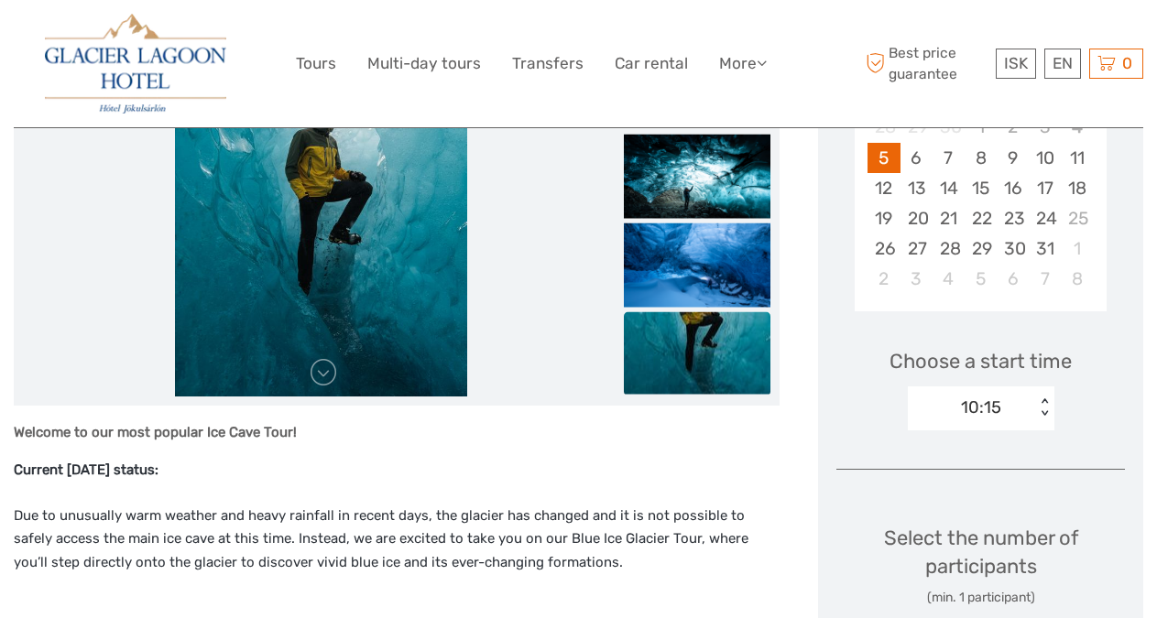
scroll to position [451, 0]
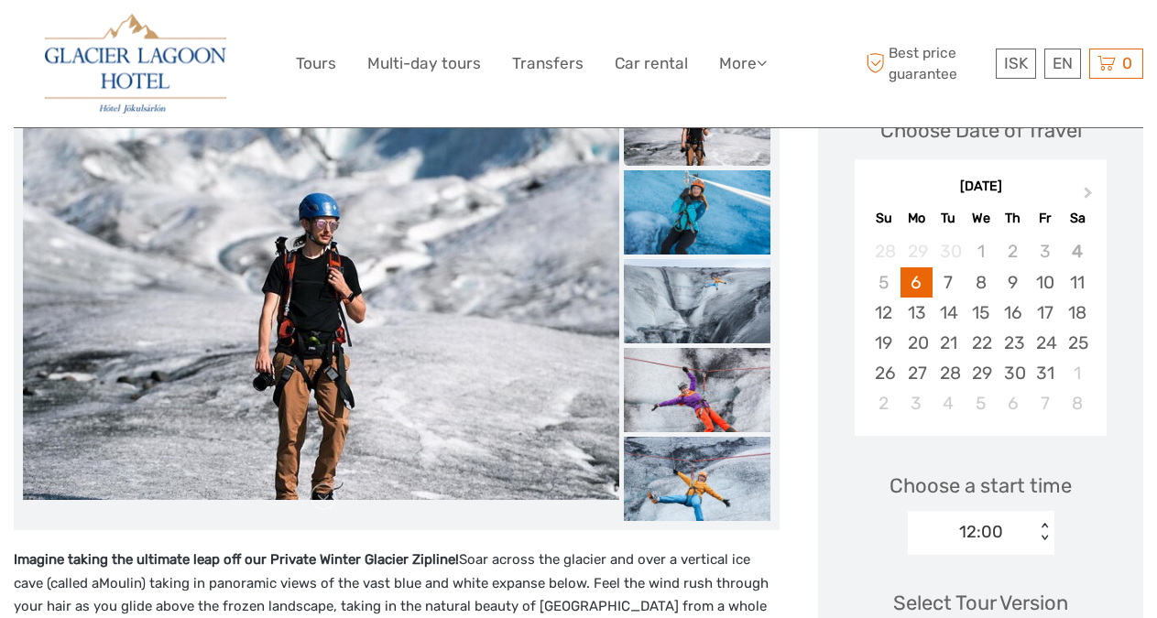
scroll to position [322, 0]
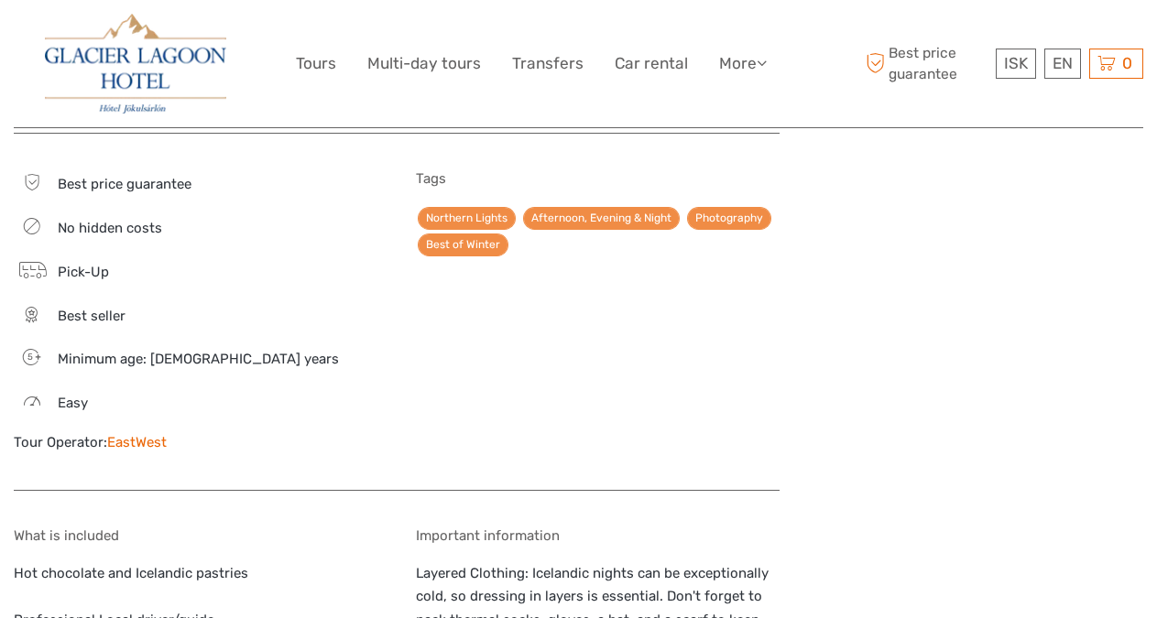
scroll to position [1894, 0]
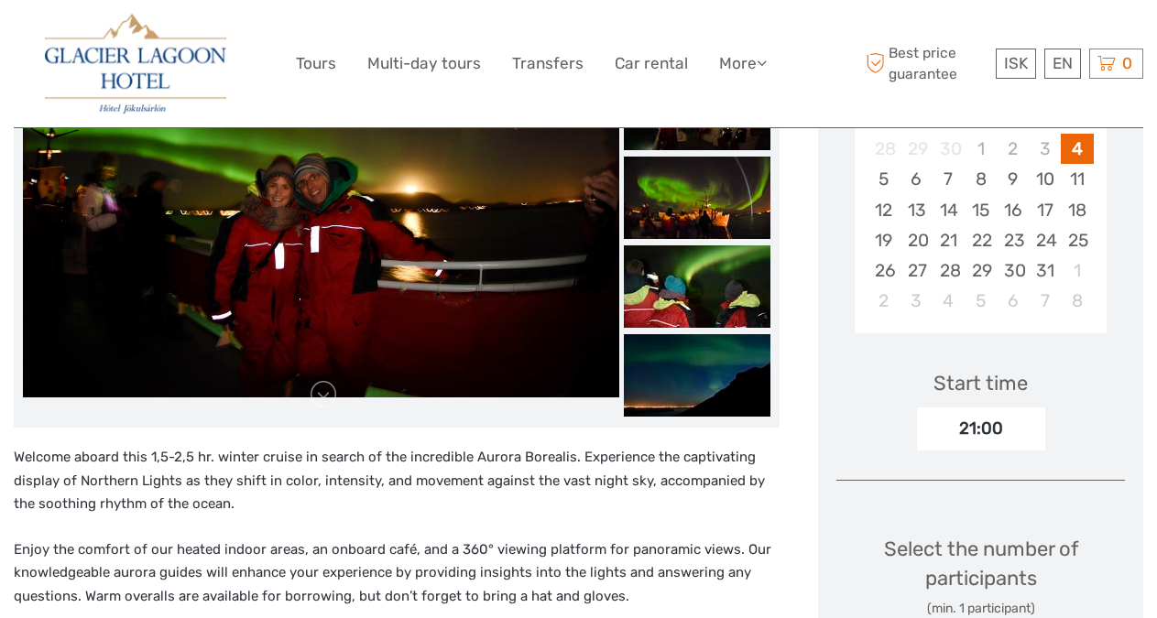
scroll to position [416, 0]
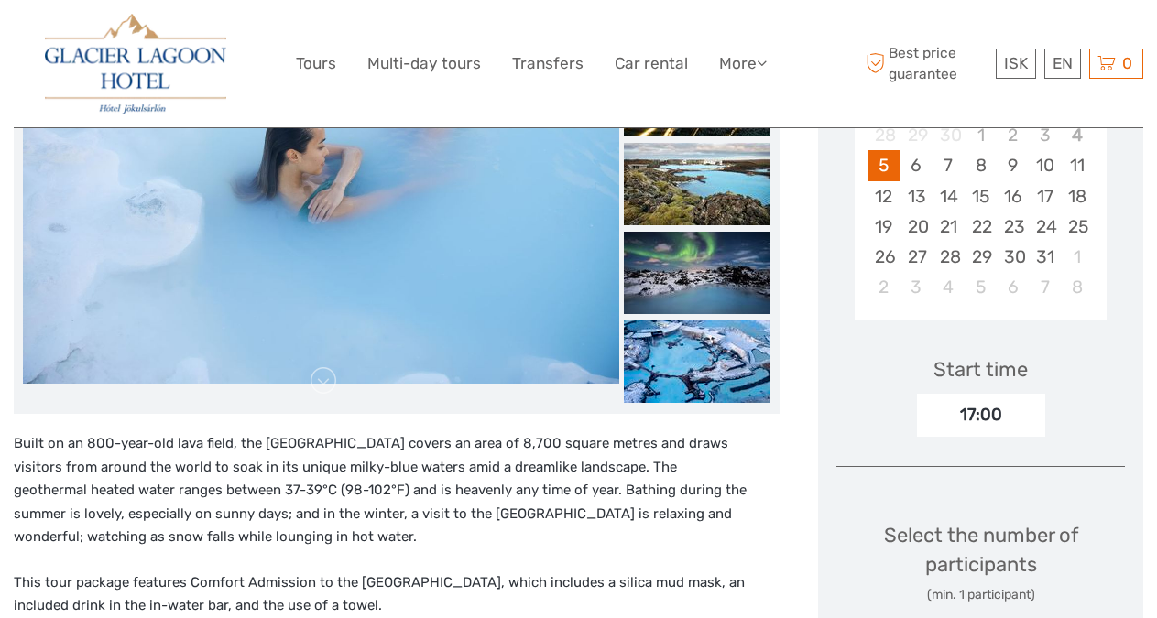
scroll to position [383, 0]
